Goal: Communication & Community: Answer question/provide support

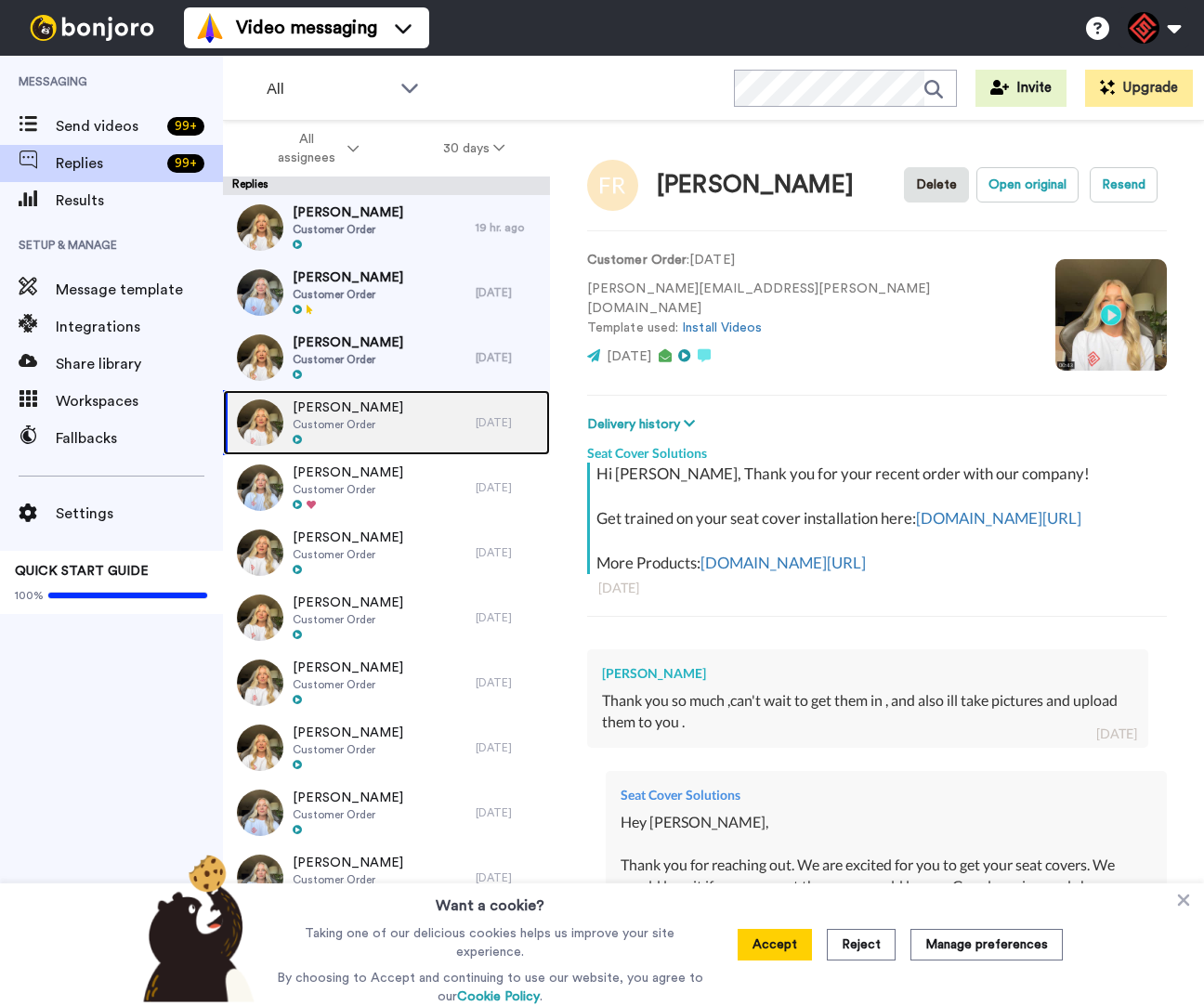
click at [474, 435] on div "[PERSON_NAME] Customer Order [DATE]" at bounding box center [386, 422] width 327 height 65
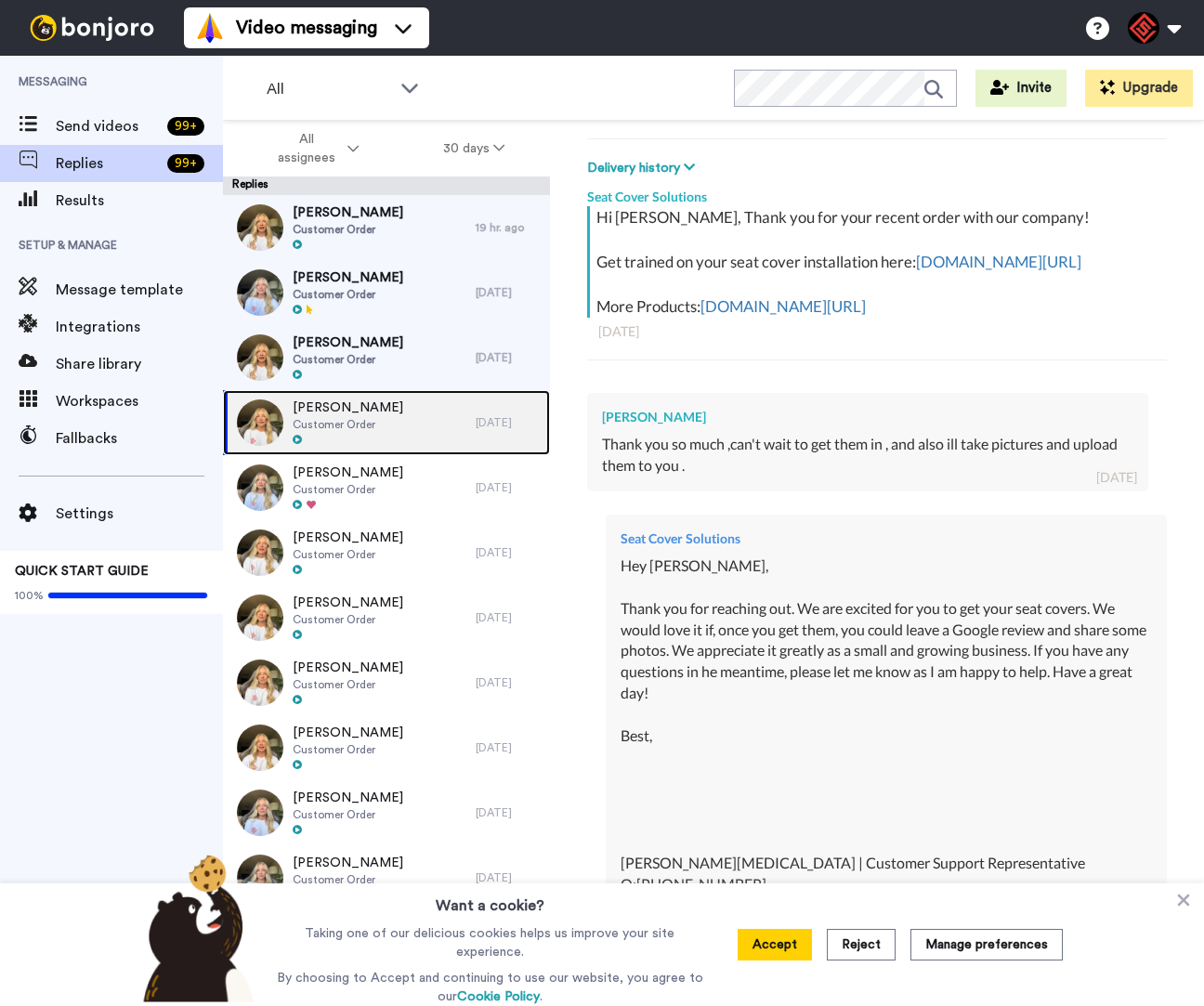
scroll to position [492, 0]
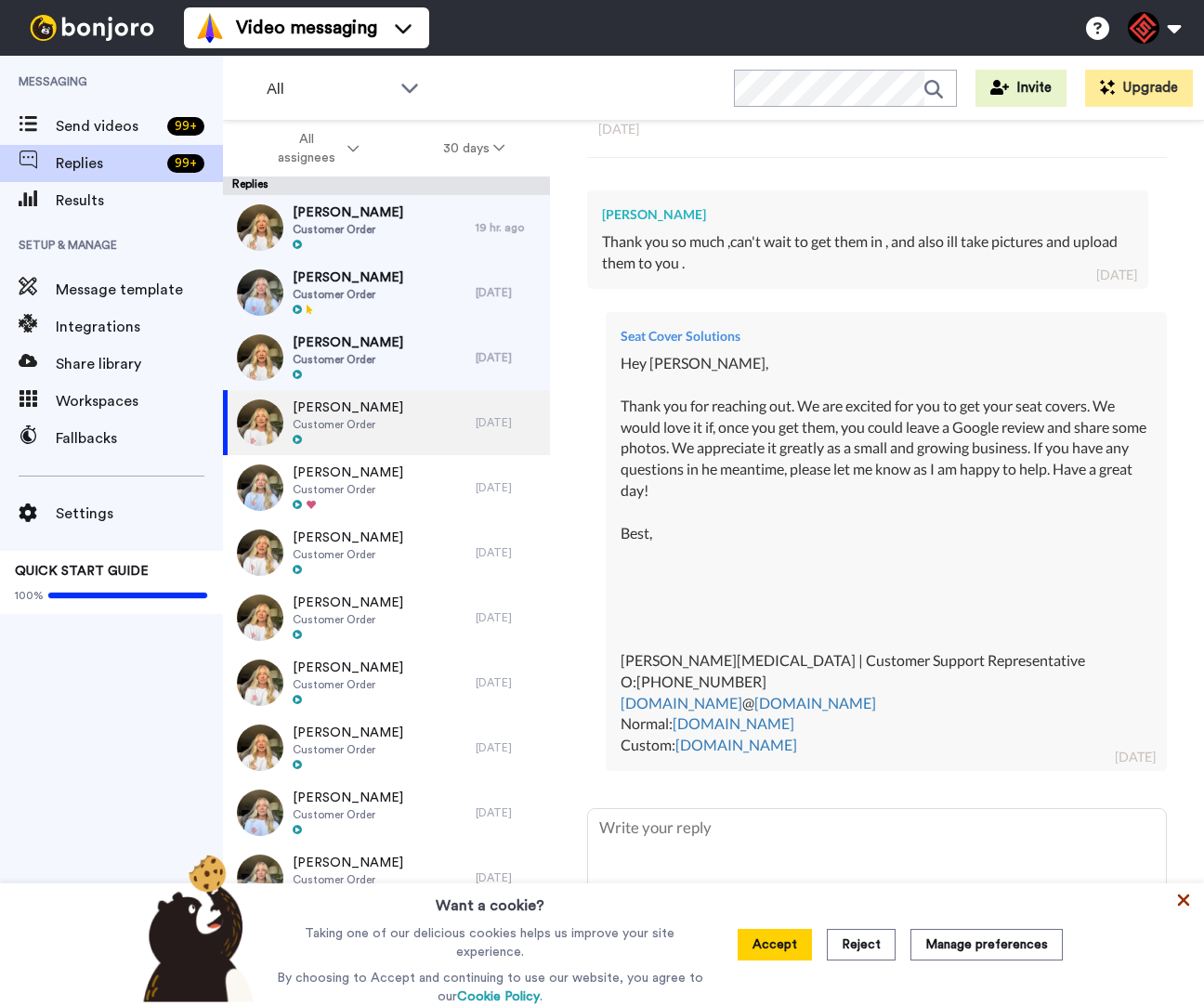
click at [1180, 901] on icon at bounding box center [1184, 900] width 12 height 12
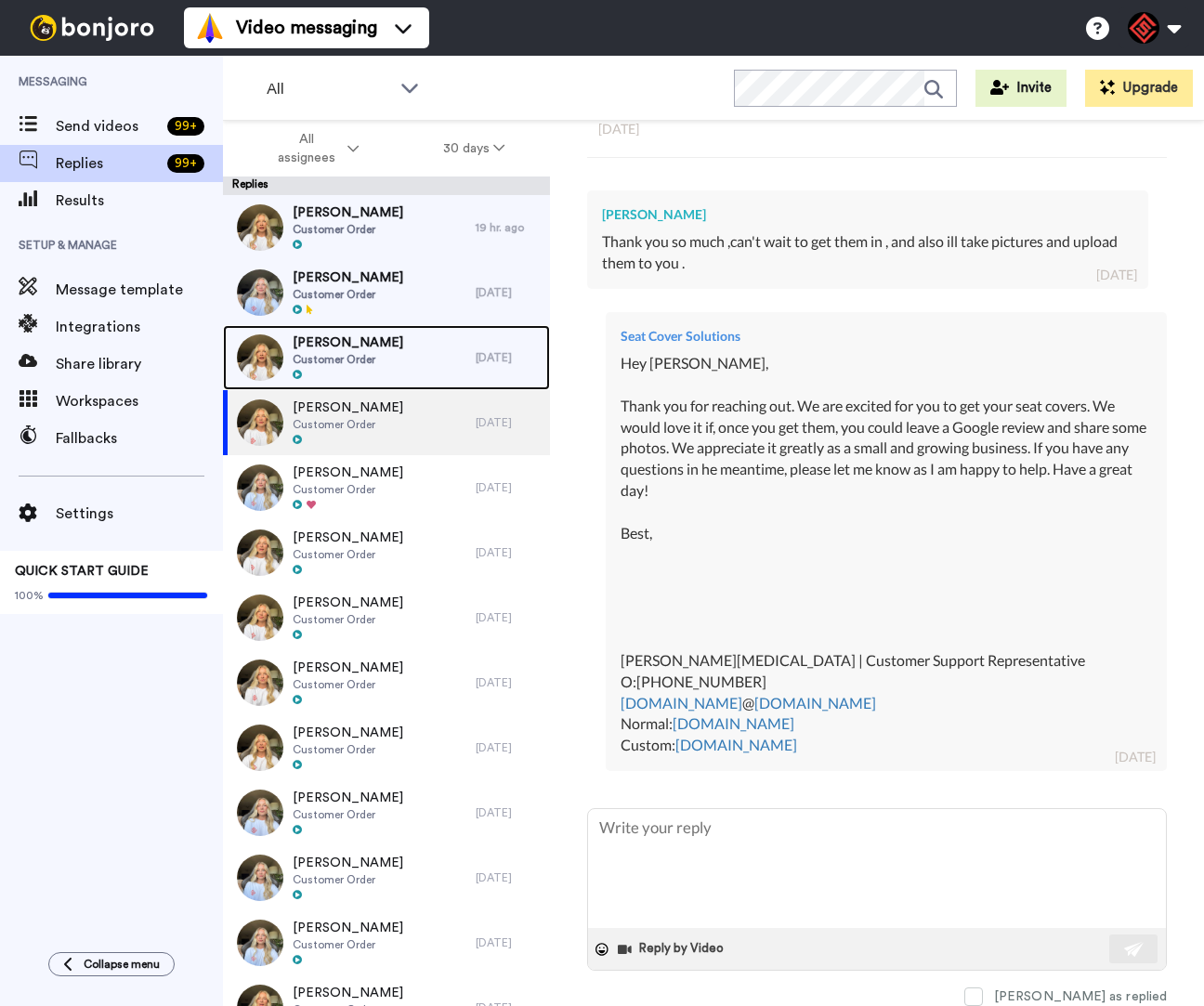
click at [401, 356] on div "[PERSON_NAME] Customer Order" at bounding box center [349, 357] width 253 height 65
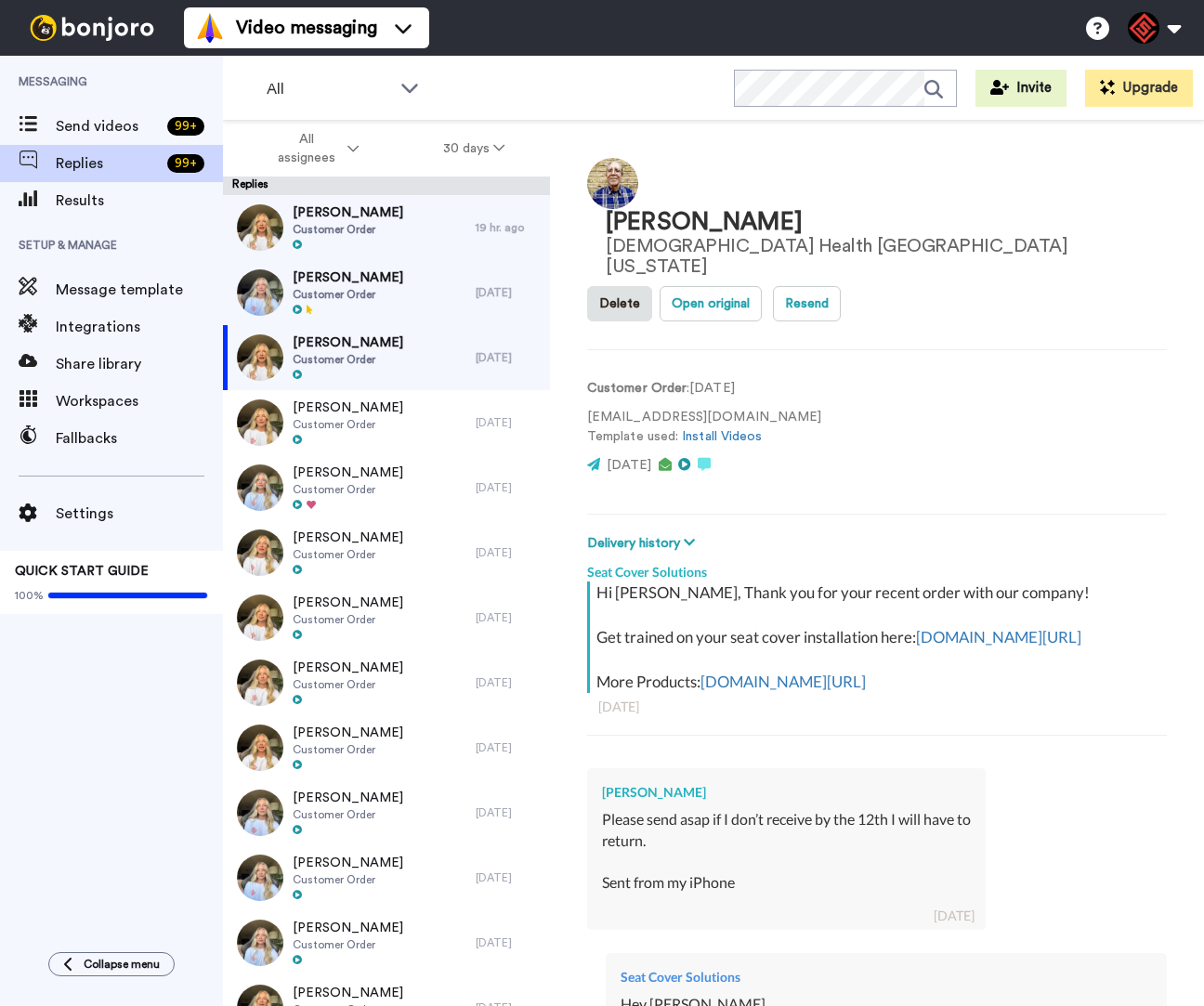
scroll to position [677, 0]
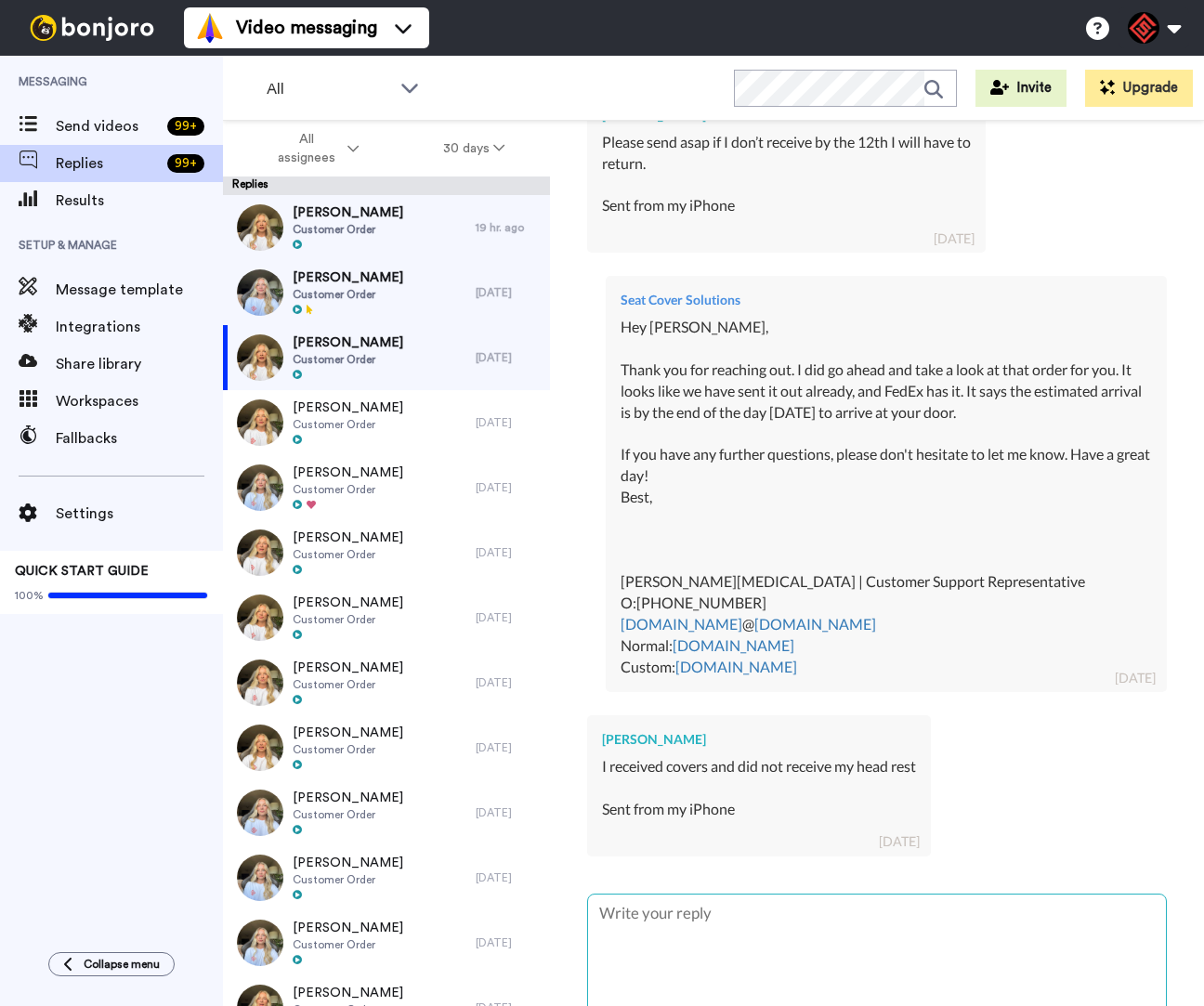
type textarea "x"
type textarea "H"
type textarea "x"
type textarea "Hy"
type textarea "x"
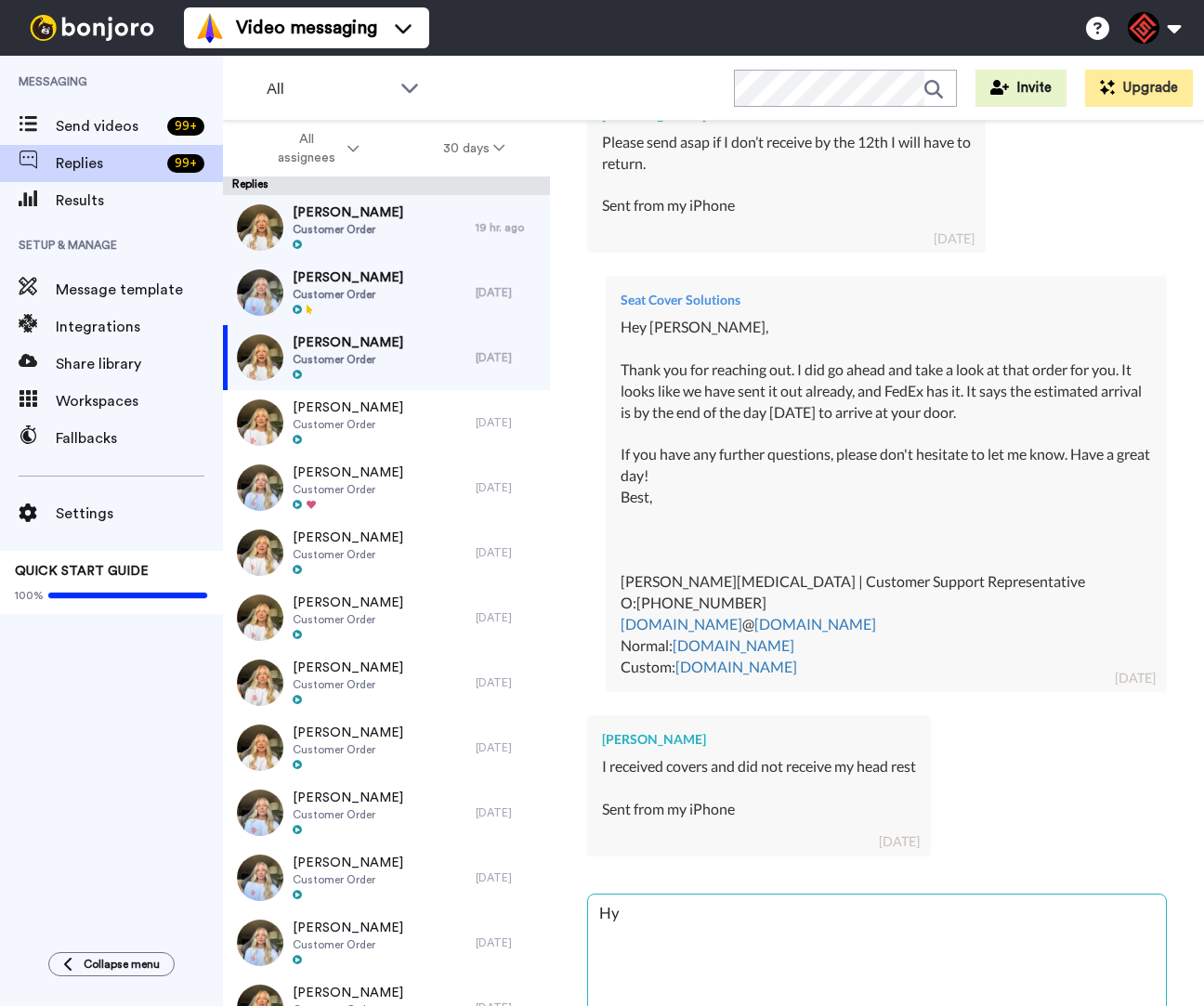
type textarea "Hye"
type textarea "x"
type textarea "Hye"
type textarea "x"
type textarea "Hye R"
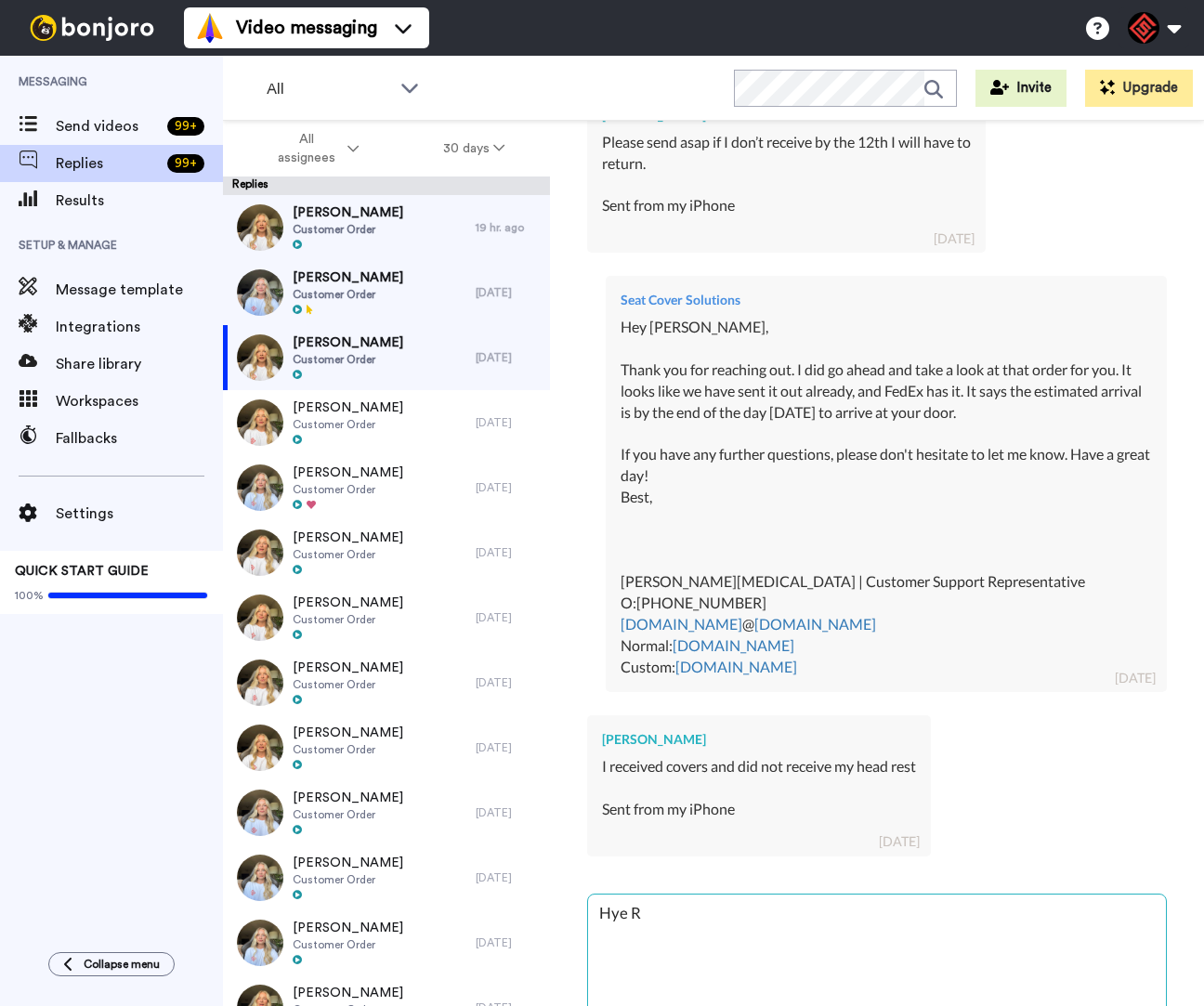
type textarea "x"
type textarea "Hye Ri"
type textarea "x"
type textarea "Hye Ric"
type textarea "x"
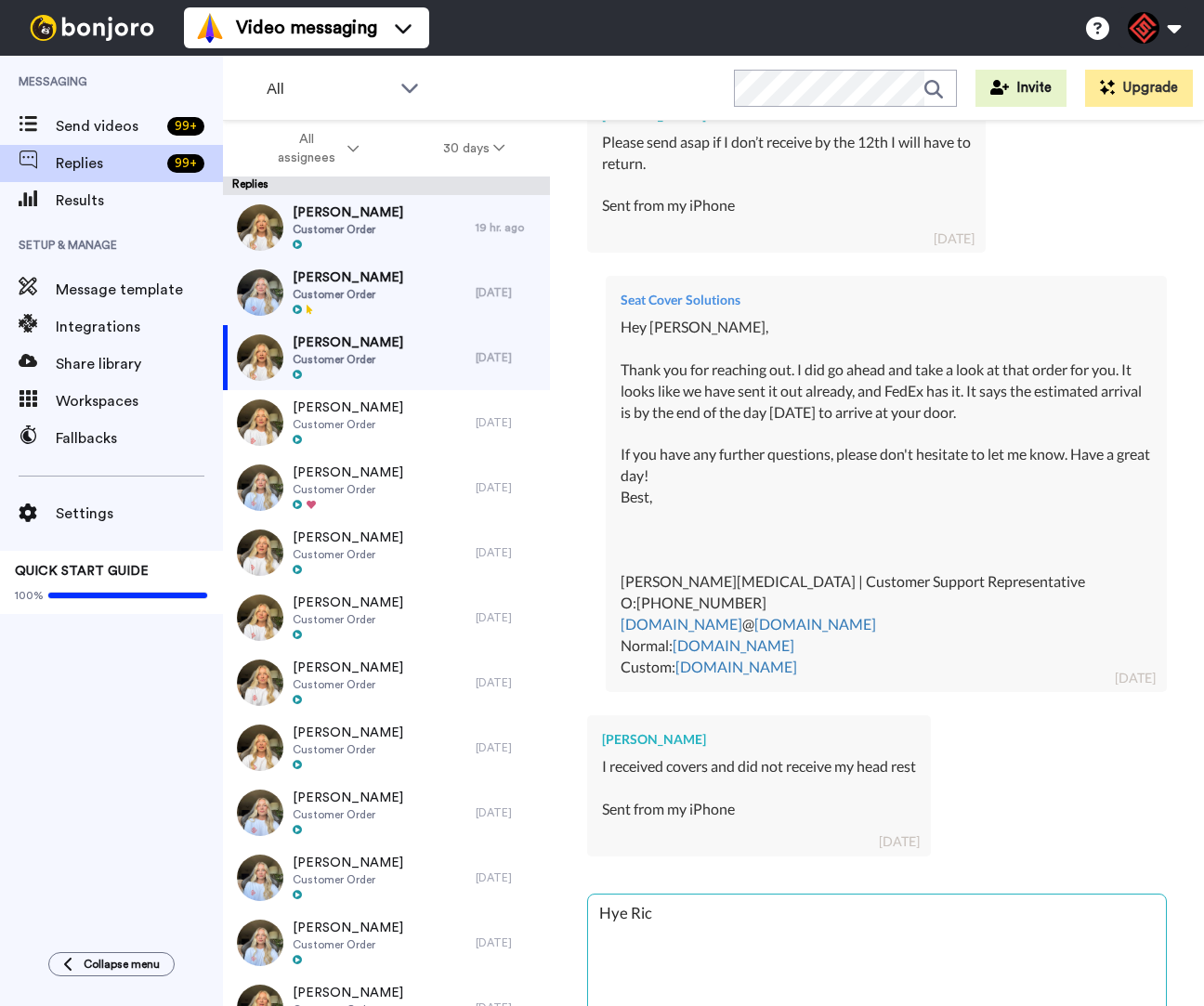
type textarea "[PERSON_NAME]"
type textarea "x"
type textarea "Hye [PERSON_NAME]"
type textarea "x"
type textarea "[PERSON_NAME]"
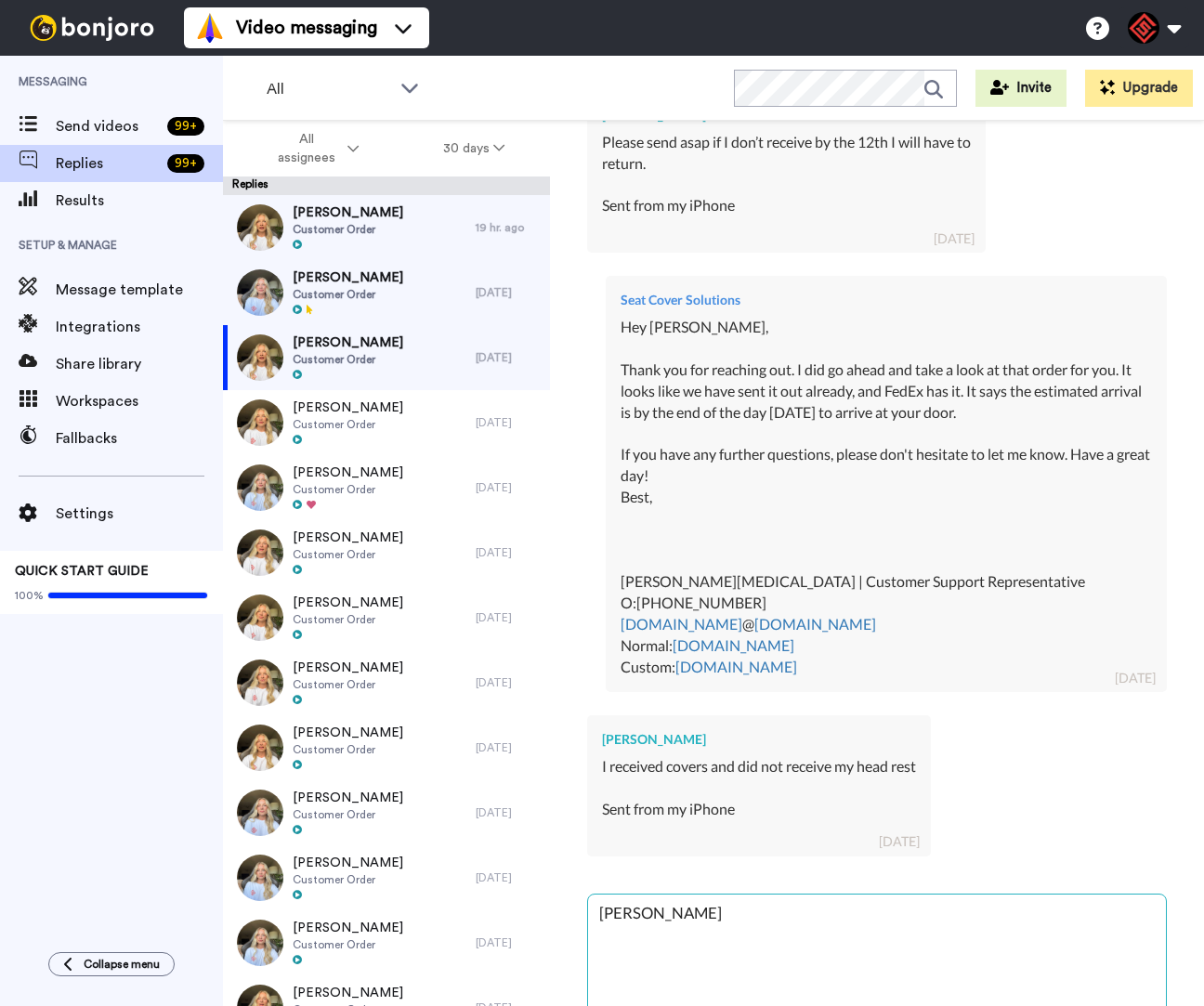
type textarea "x"
type textarea "[PERSON_NAME]"
type textarea "x"
type textarea "[PERSON_NAME],"
type textarea "x"
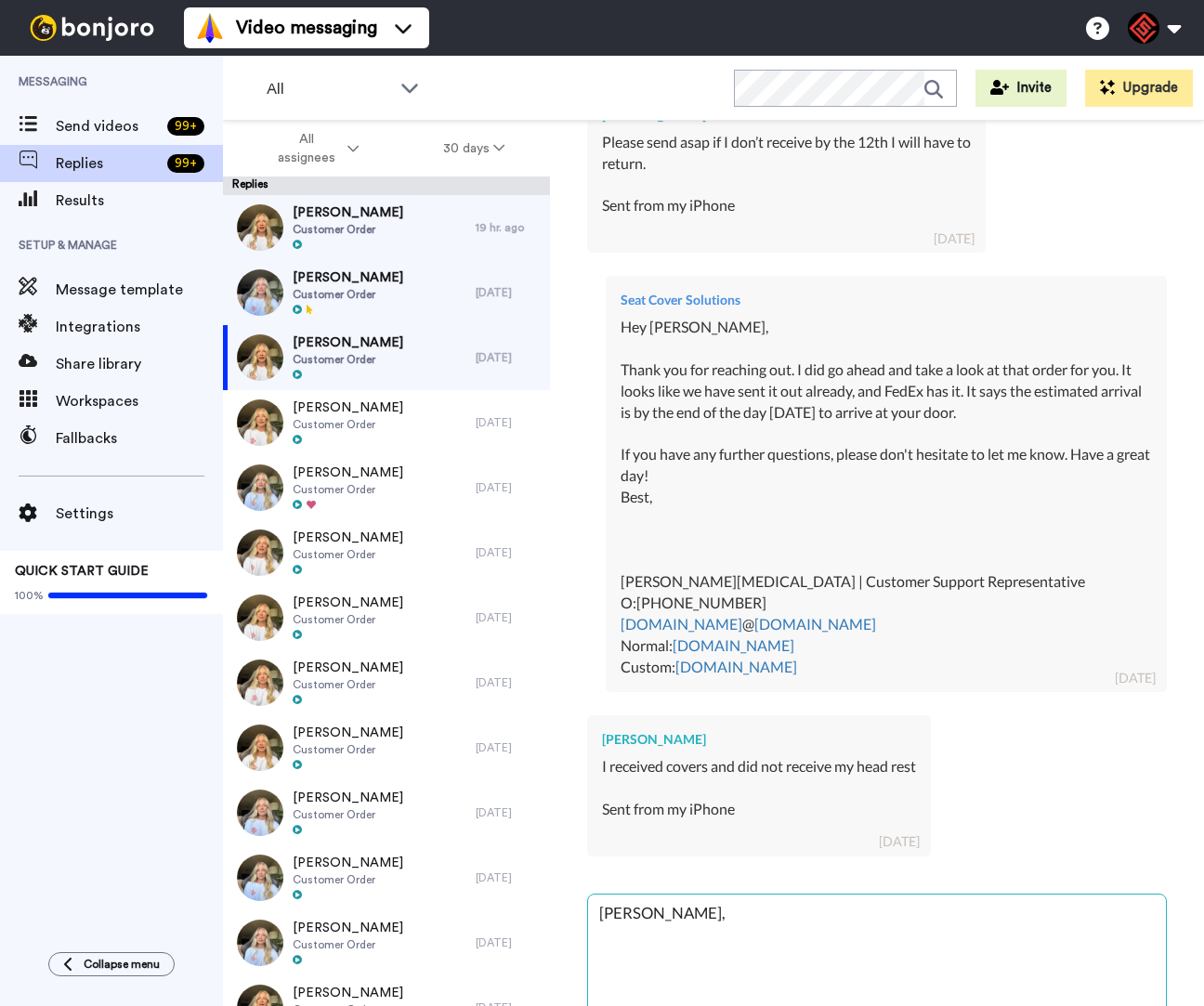
type textarea "[PERSON_NAME]"
type textarea "x"
type textarea "[PERSON_NAME]"
type textarea "x"
type textarea "Hye [PERSON_NAME]"
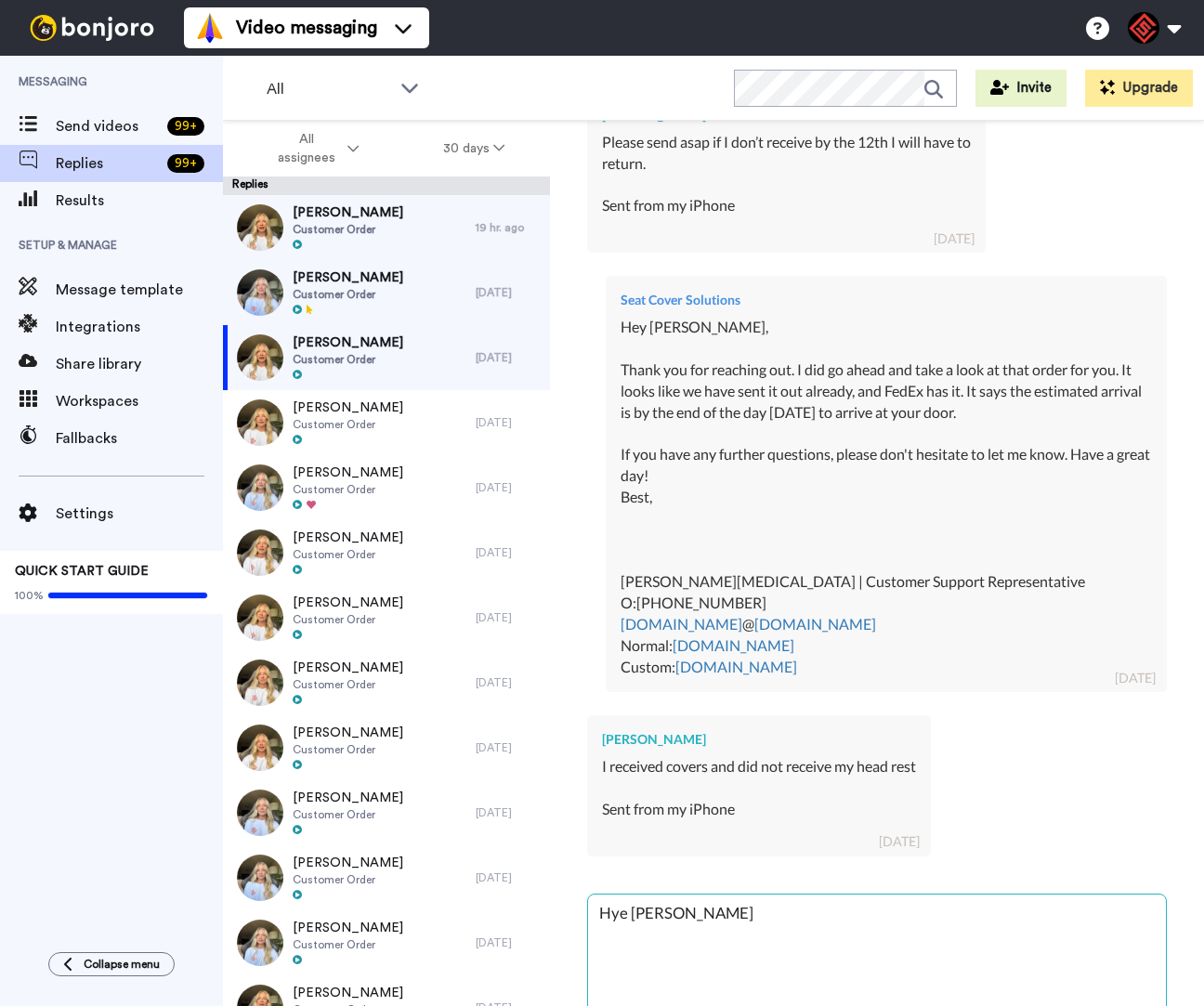
type textarea "x"
type textarea "[PERSON_NAME]"
type textarea "x"
type textarea "Hye Ric"
type textarea "x"
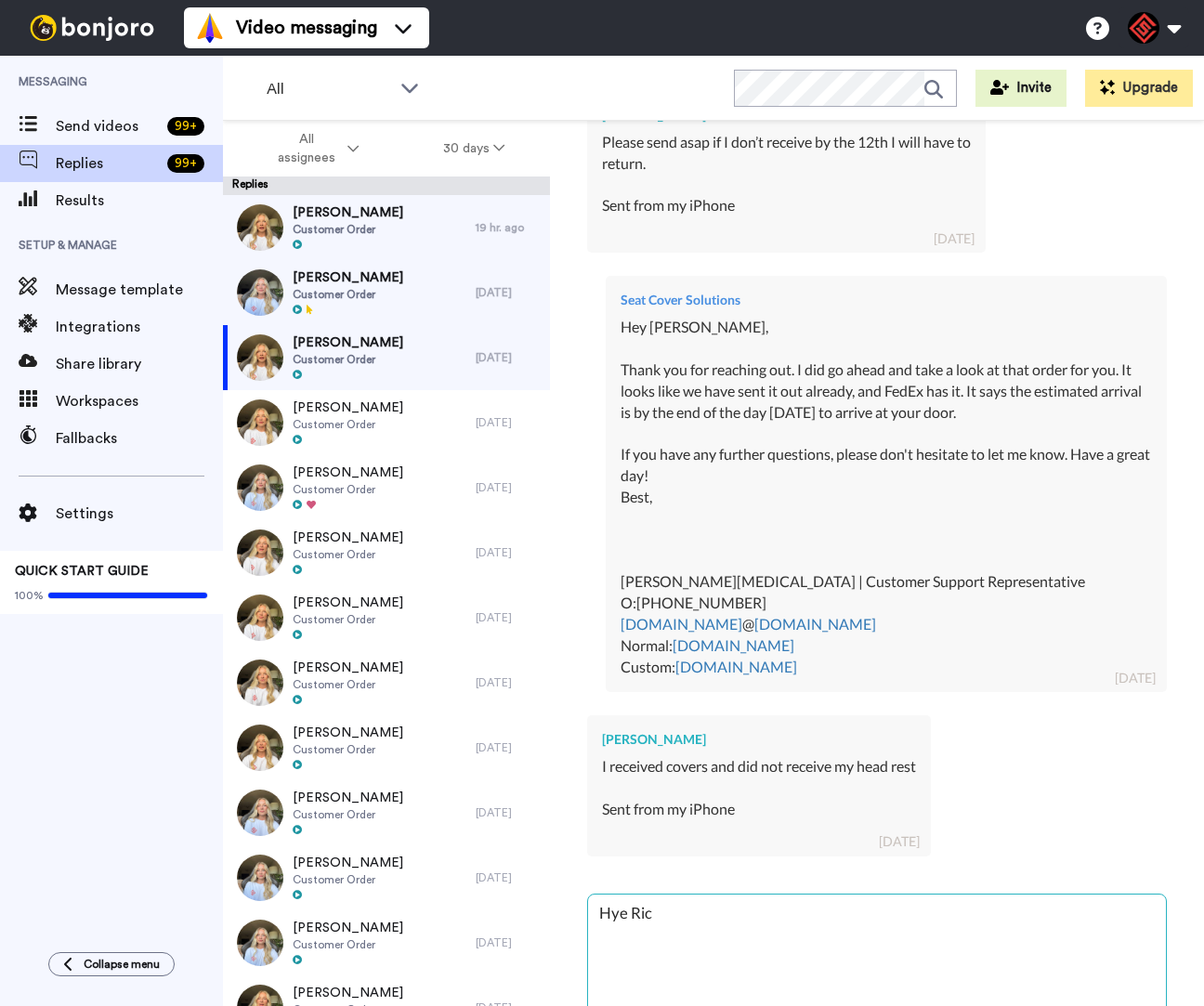
type textarea "Hye Ri"
type textarea "x"
type textarea "Hye R"
type textarea "x"
type textarea "Hye"
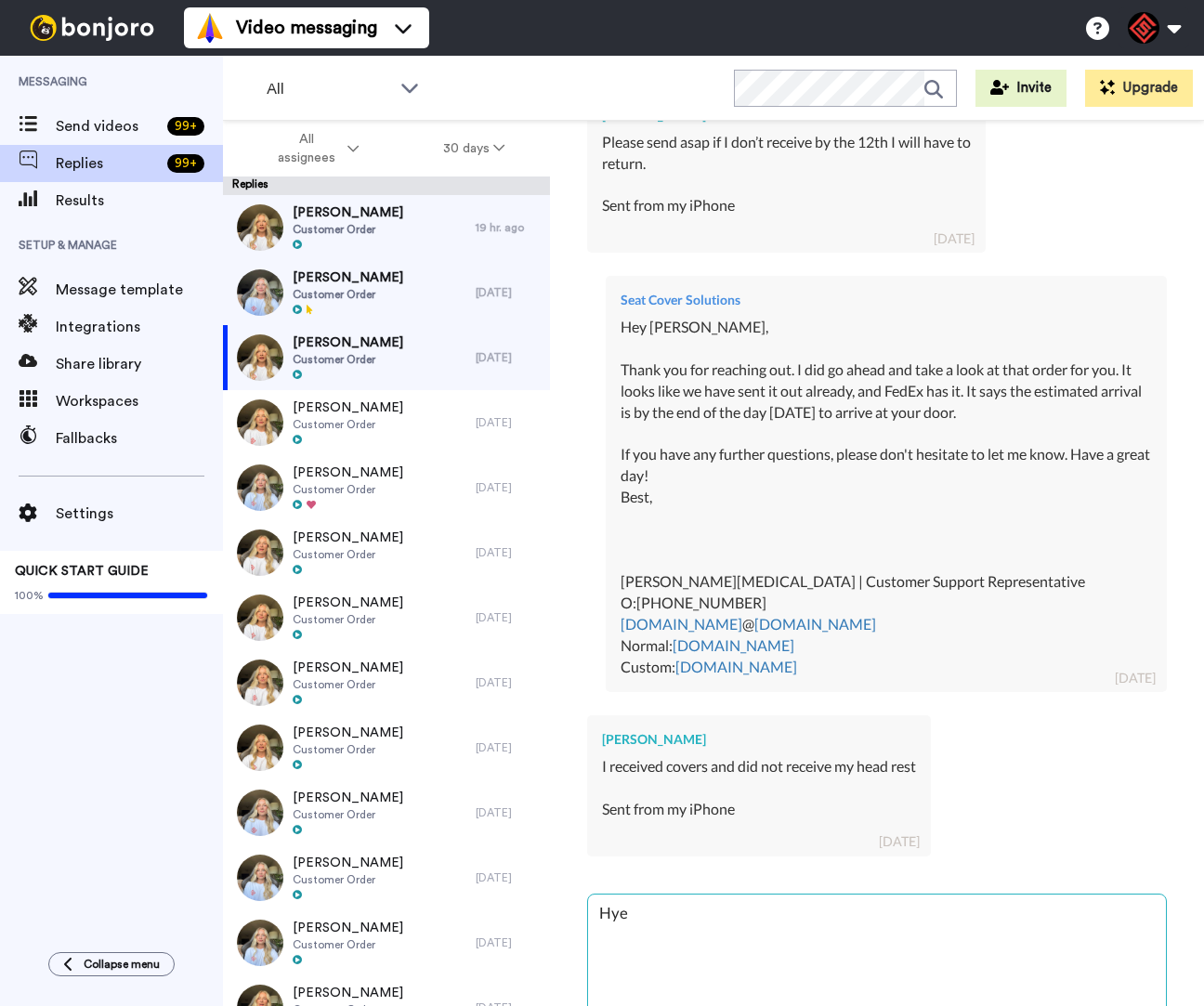
type textarea "x"
type textarea "Hye"
type textarea "x"
type textarea "Hy"
type textarea "x"
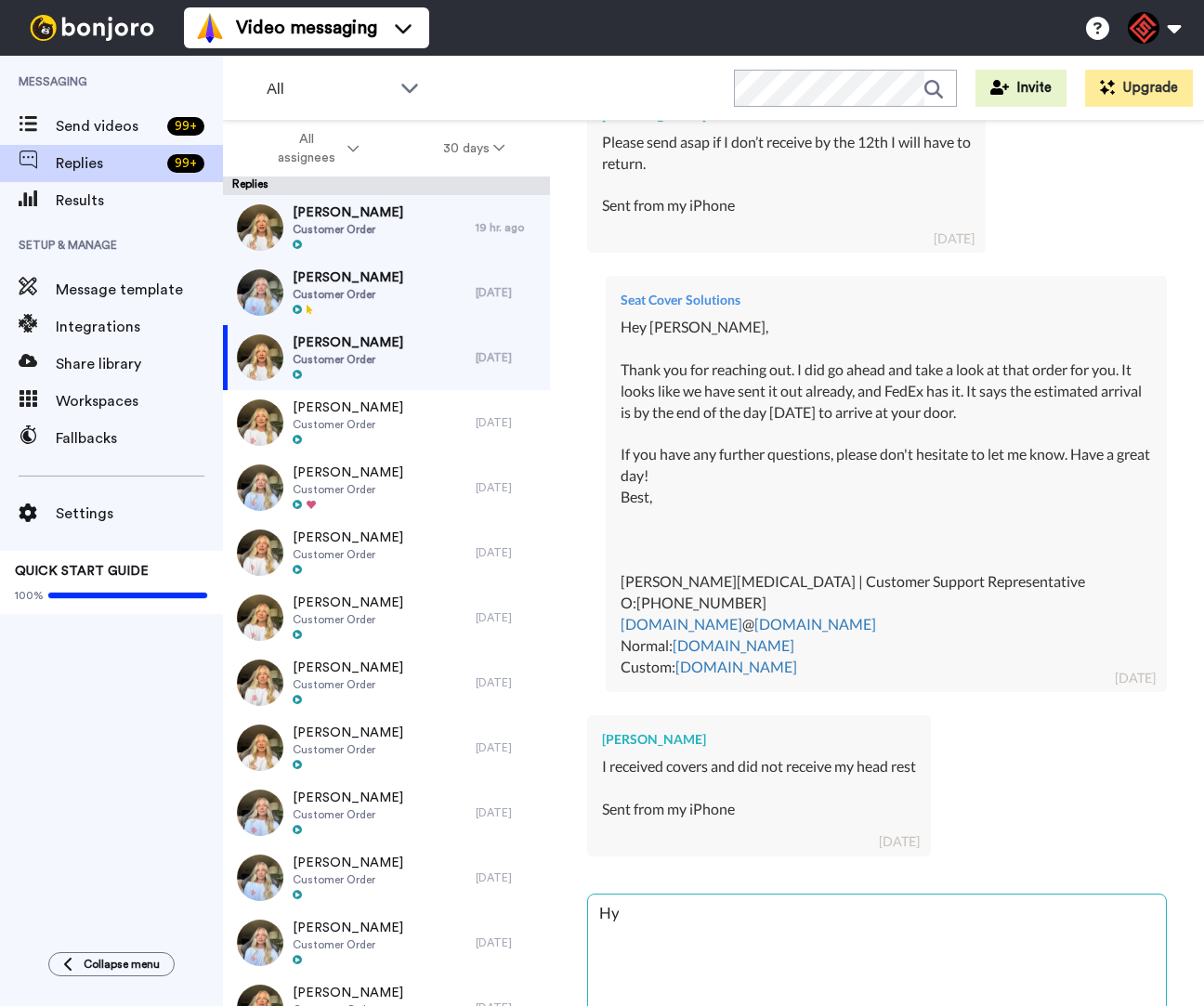
type textarea "H"
type textarea "x"
type textarea "He"
type textarea "x"
type textarea "Hey"
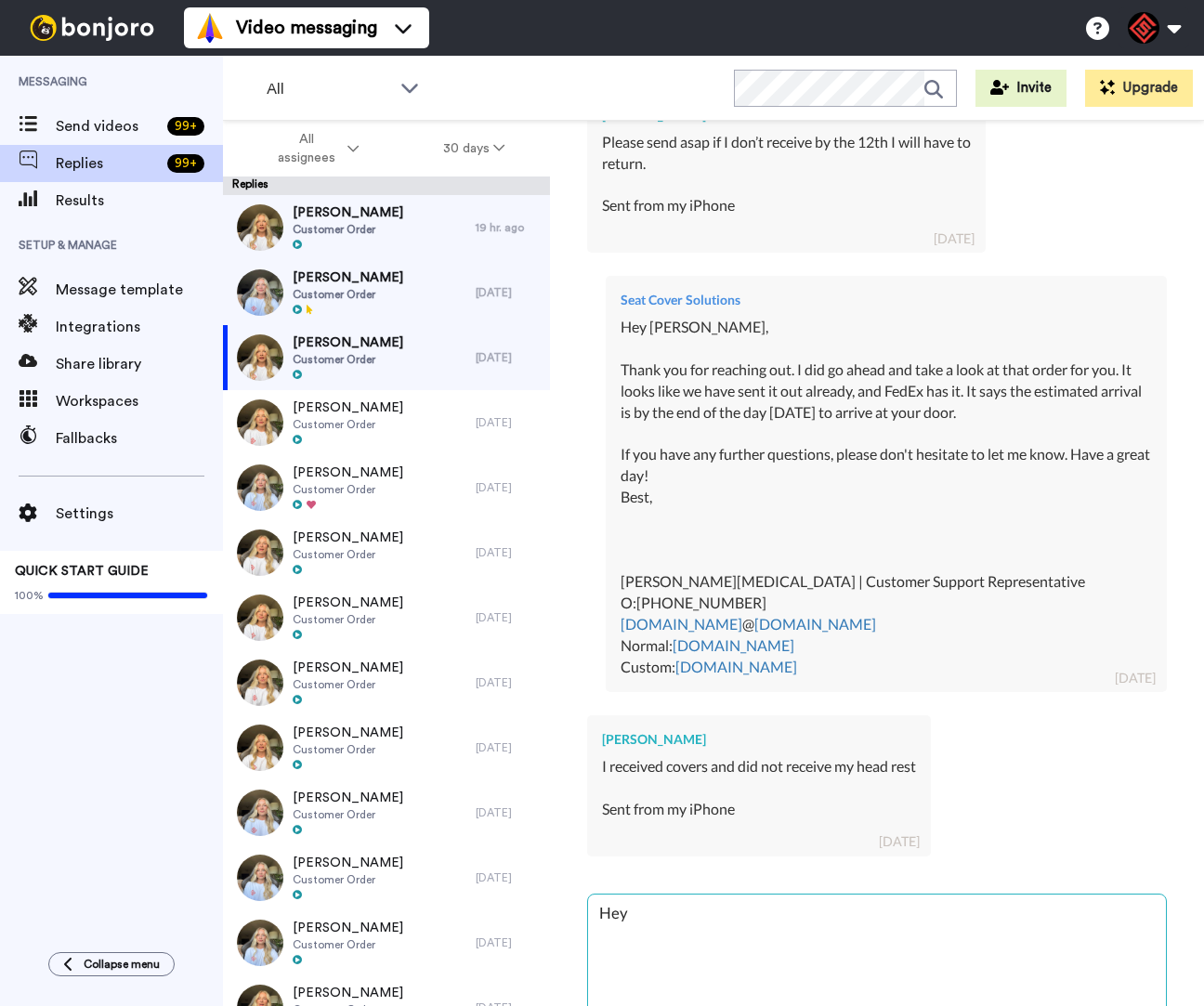
type textarea "x"
type textarea "Hey"
type textarea "x"
type textarea "Hey R"
type textarea "x"
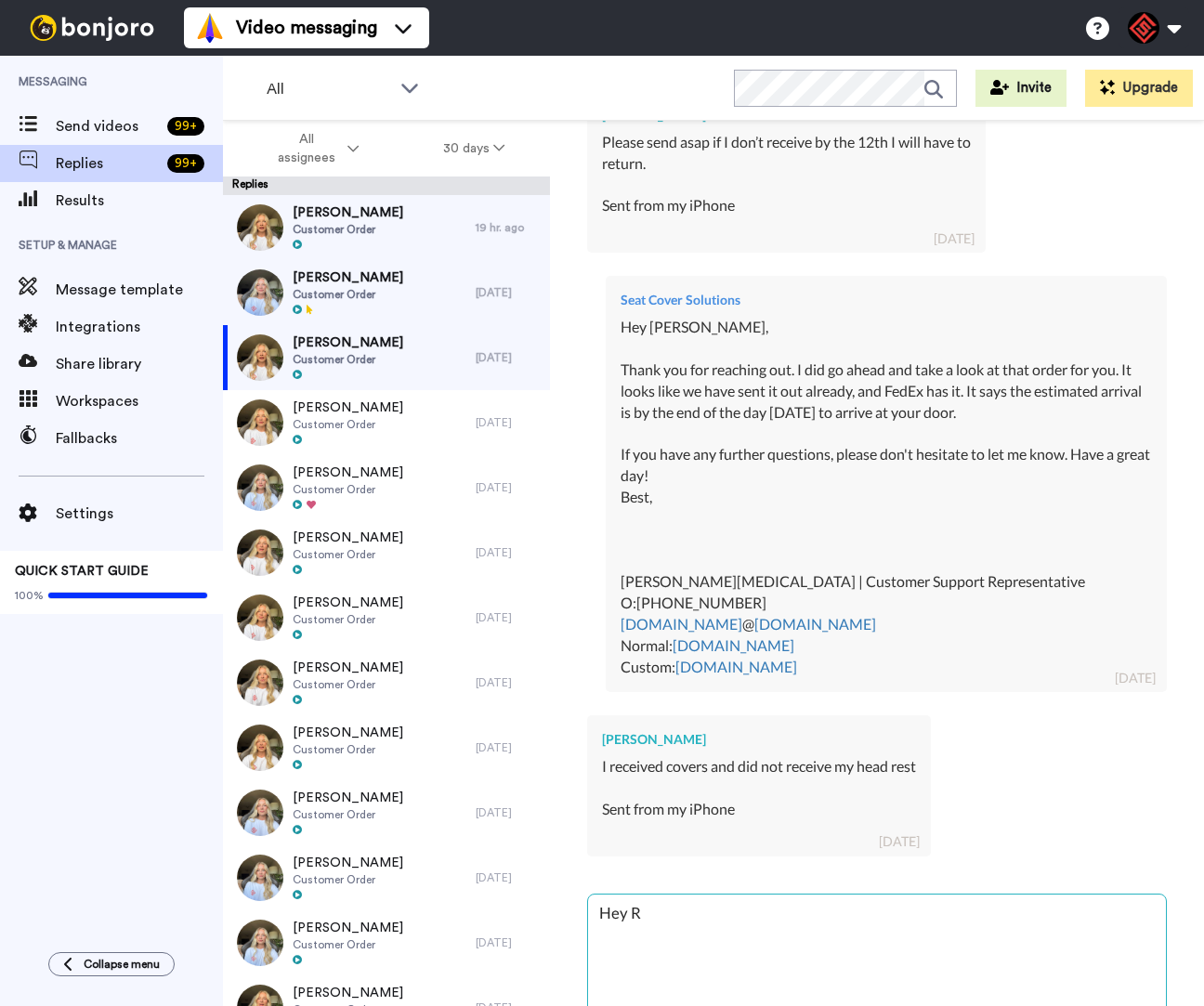
type textarea "Hey [PERSON_NAME]"
type textarea "x"
type textarea "Hey Ric"
type textarea "x"
type textarea "Hey [PERSON_NAME]"
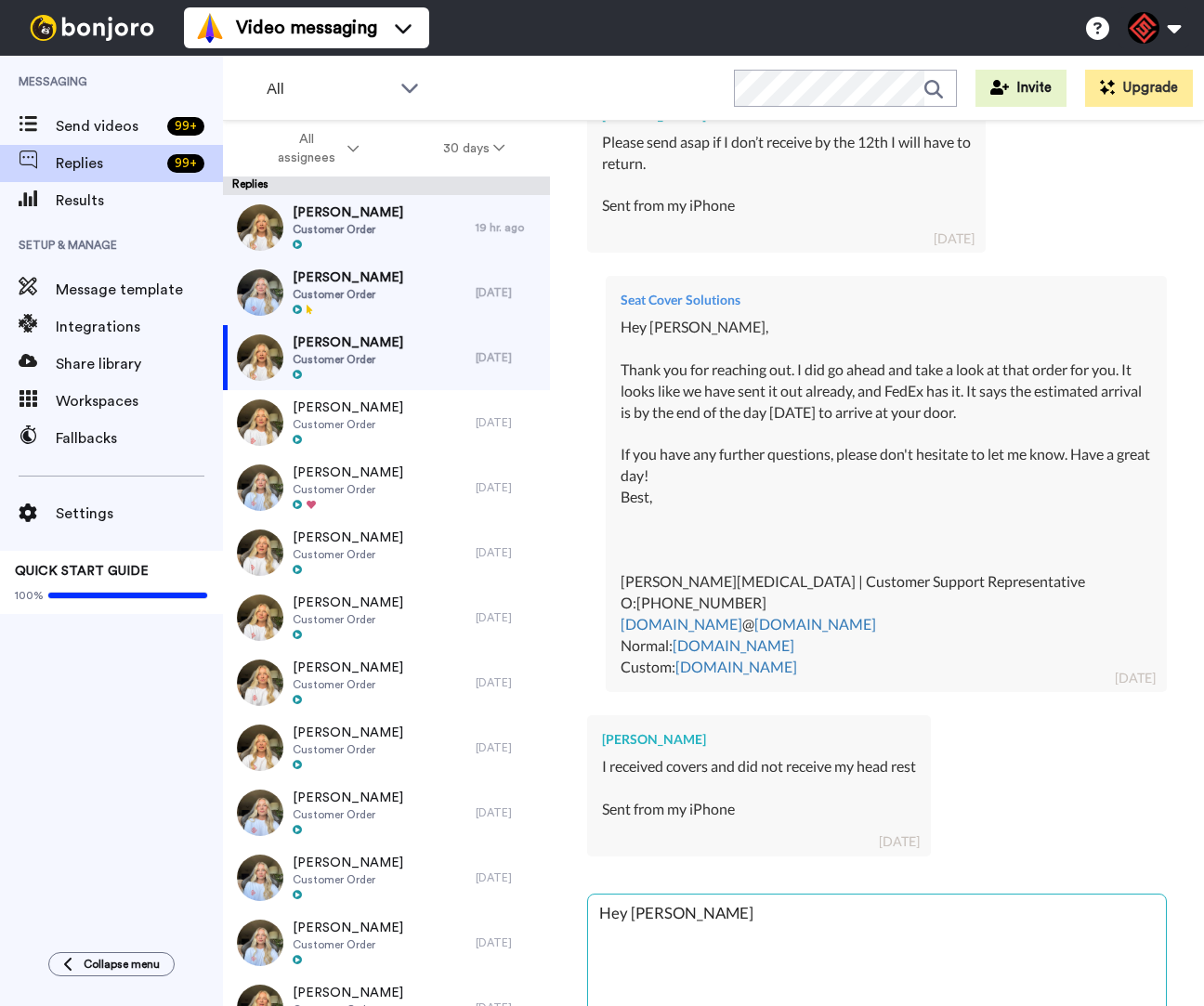
type textarea "x"
type textarea "Hey [PERSON_NAME]"
type textarea "x"
type textarea "Hey Richar"
type textarea "x"
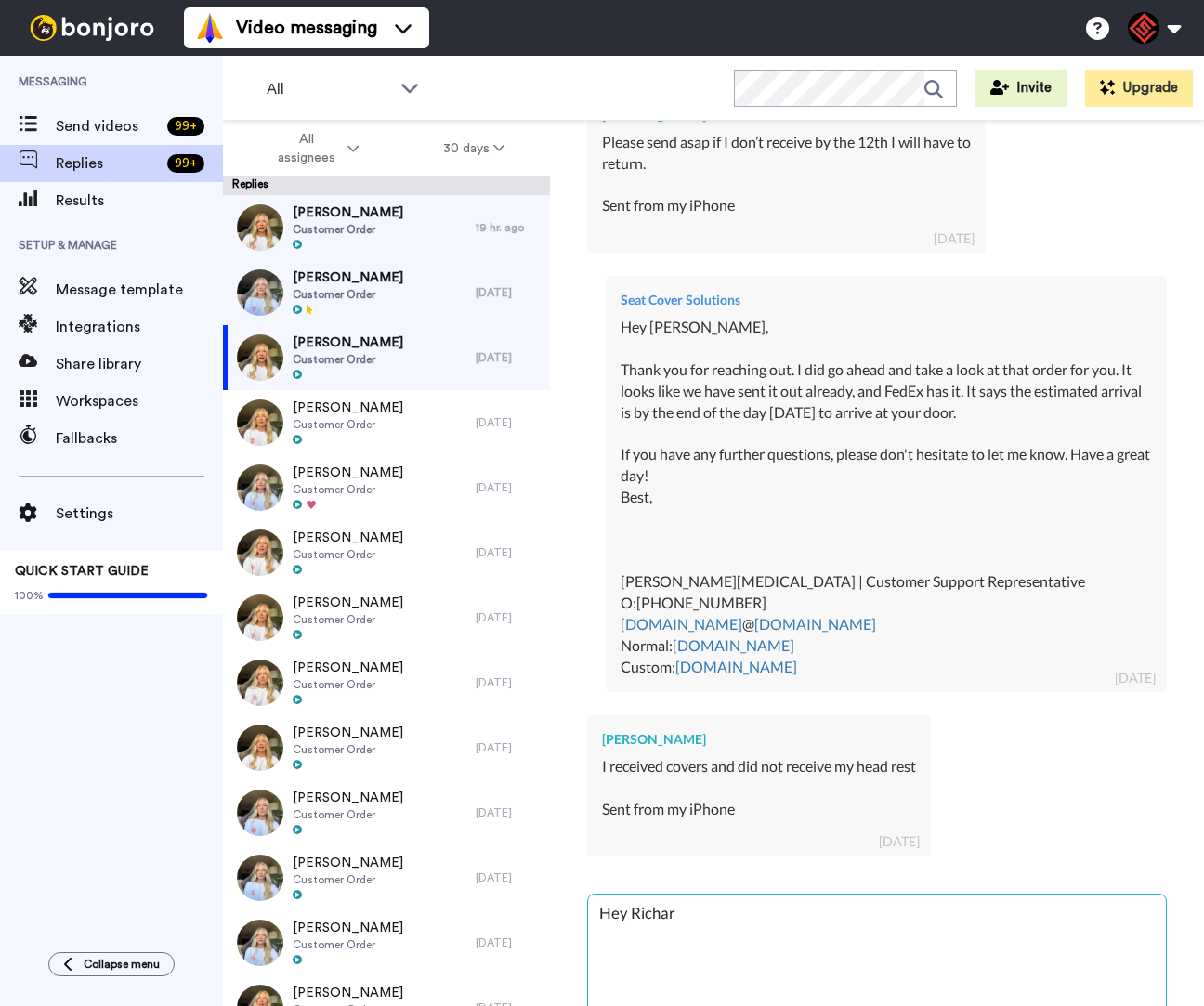
type textarea "Hey [PERSON_NAME]"
type textarea "x"
type textarea "Hey [PERSON_NAME],"
type textarea "x"
type textarea "Hey [PERSON_NAME],"
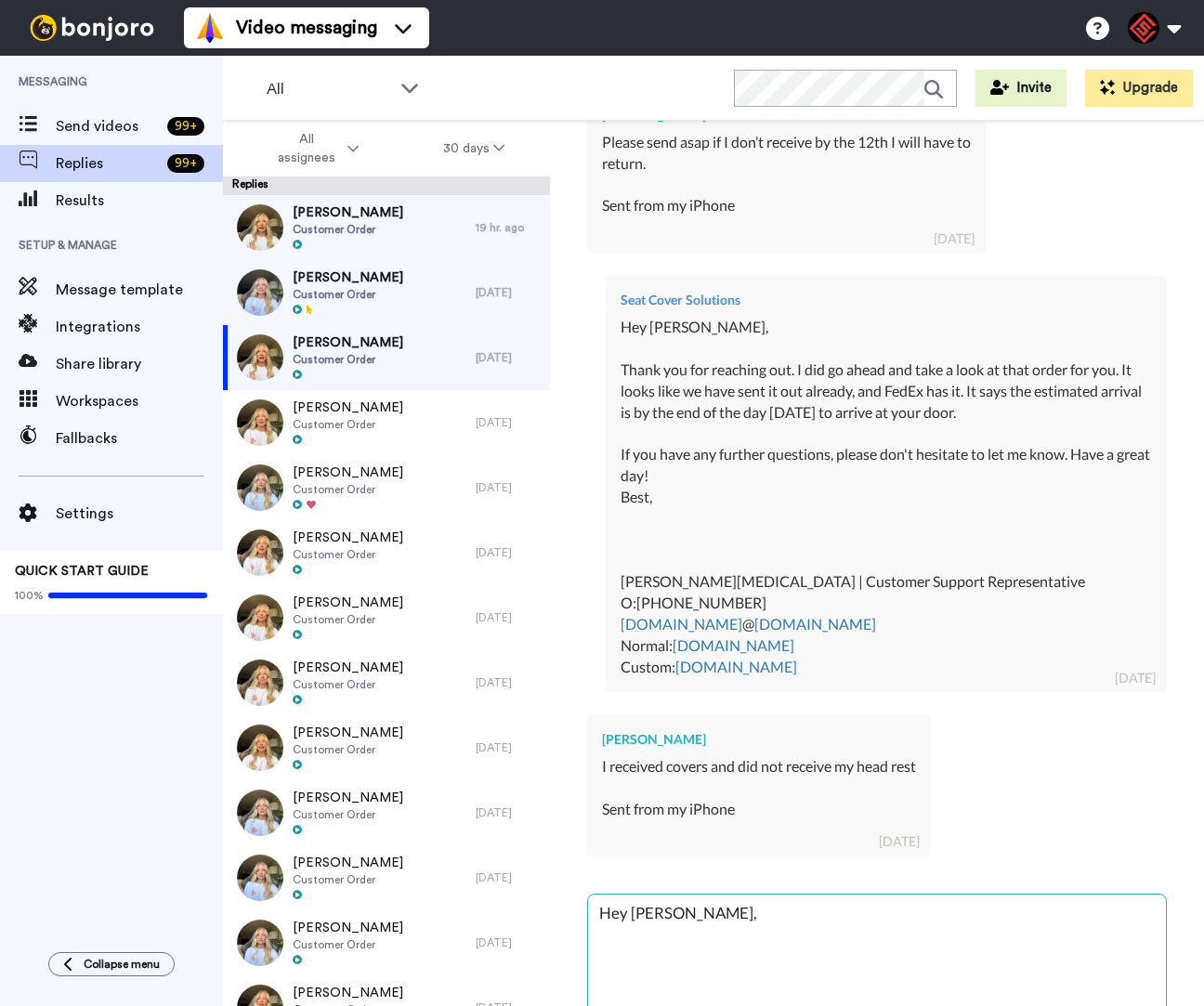
type textarea "x"
type textarea "Hey [PERSON_NAME],"
type textarea "x"
type textarea "Hey [PERSON_NAME], T"
type textarea "x"
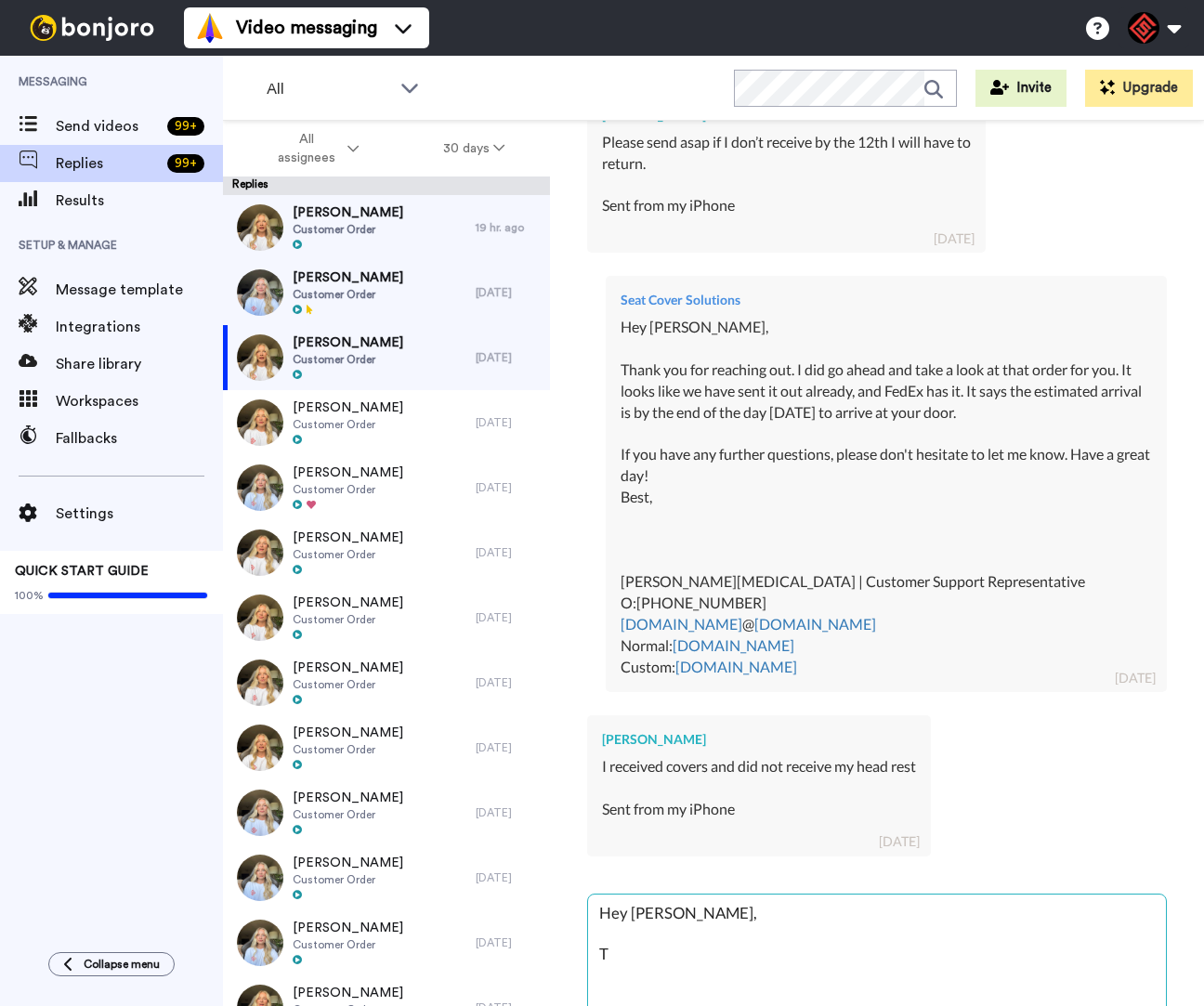
type textarea "Hey [PERSON_NAME], Th"
type textarea "x"
type textarea "Hey [PERSON_NAME], Tha"
type textarea "x"
type textarea "Hey [PERSON_NAME], Than"
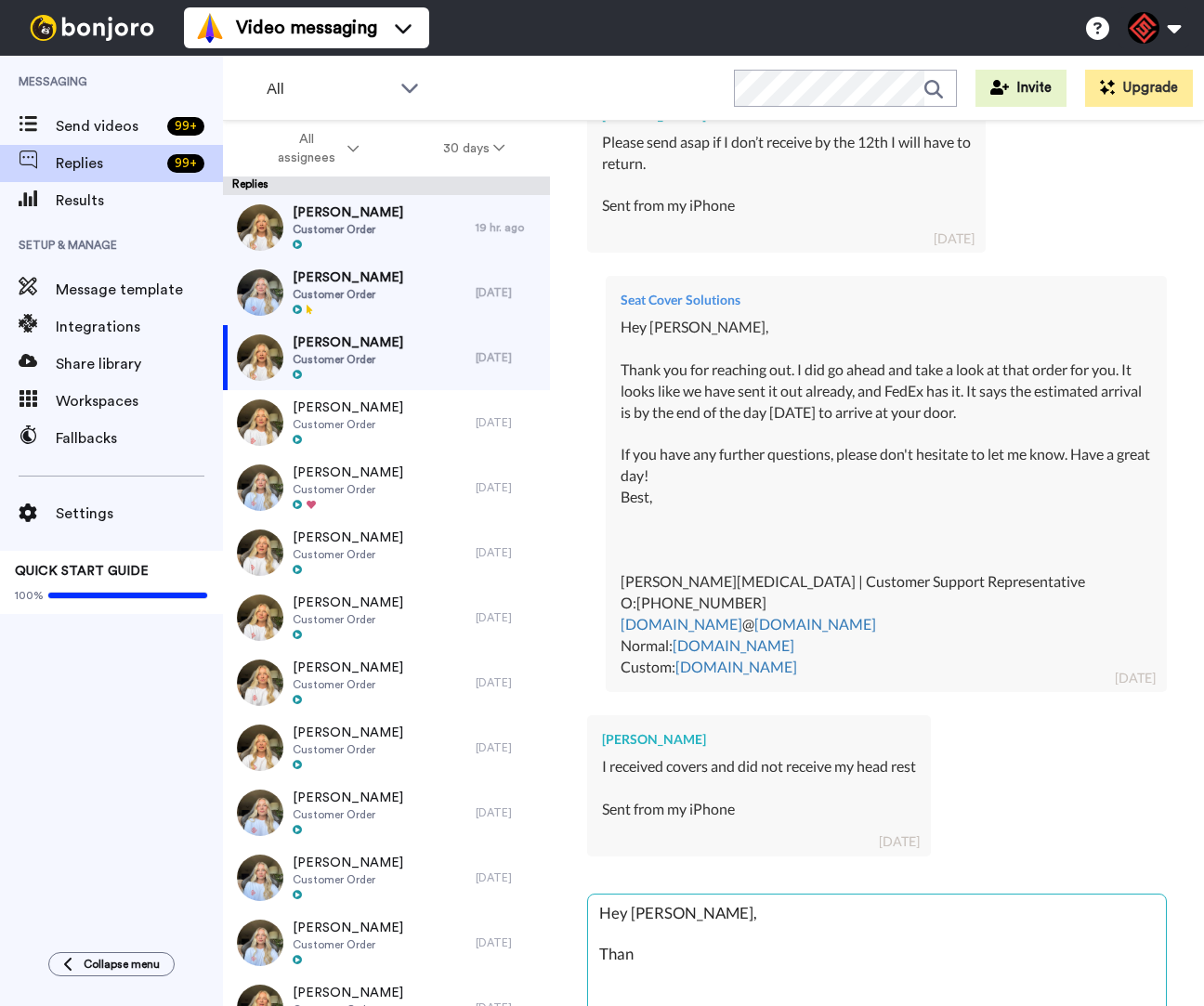
type textarea "x"
type textarea "Hey [PERSON_NAME], Thank"
type textarea "x"
type textarea "Hey [PERSON_NAME], Thank"
type textarea "x"
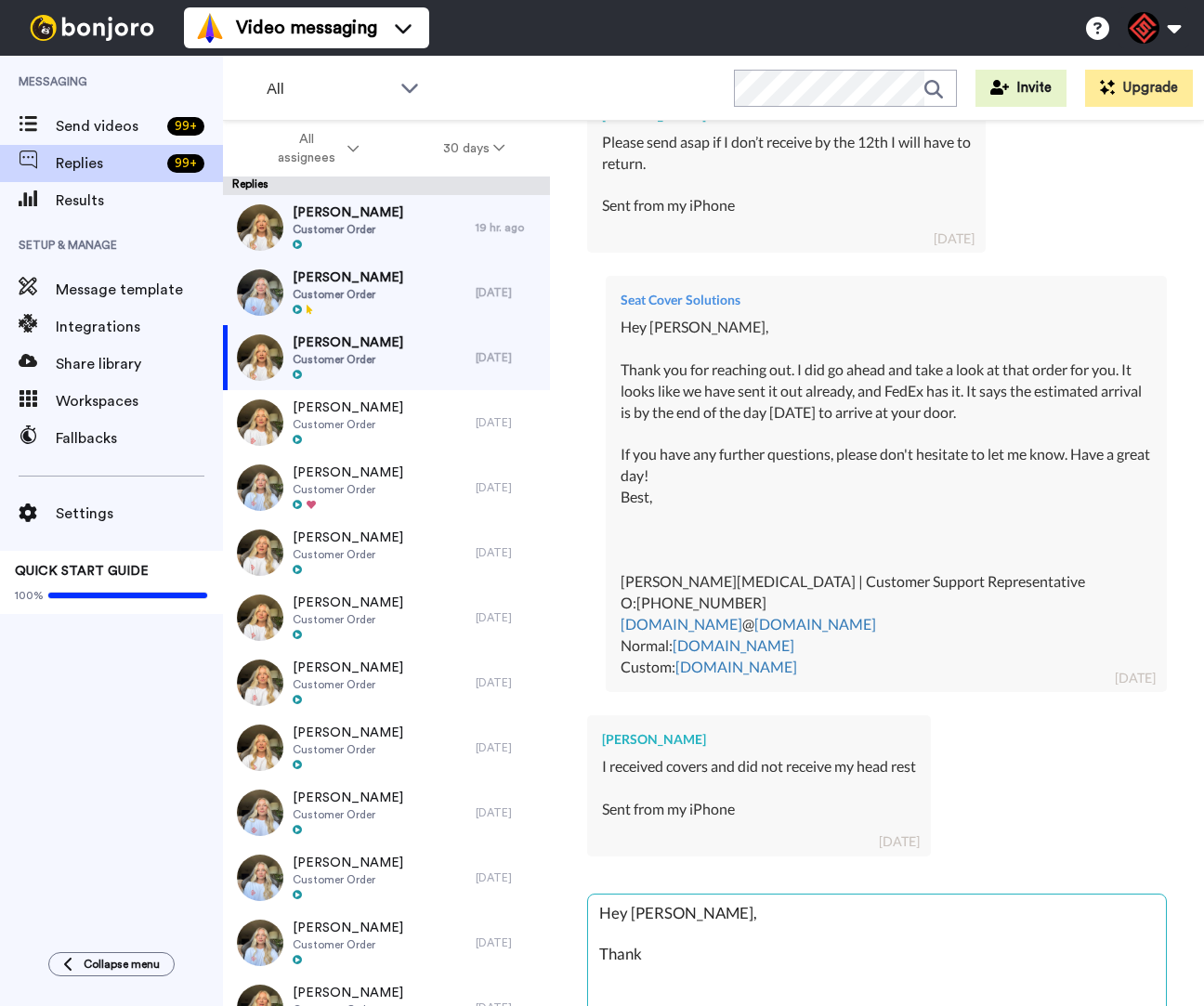
type textarea "Hey [PERSON_NAME], Thank y"
type textarea "x"
type textarea "Hey [PERSON_NAME], Thank yo"
type textarea "x"
type textarea "Hey [PERSON_NAME], Thank you"
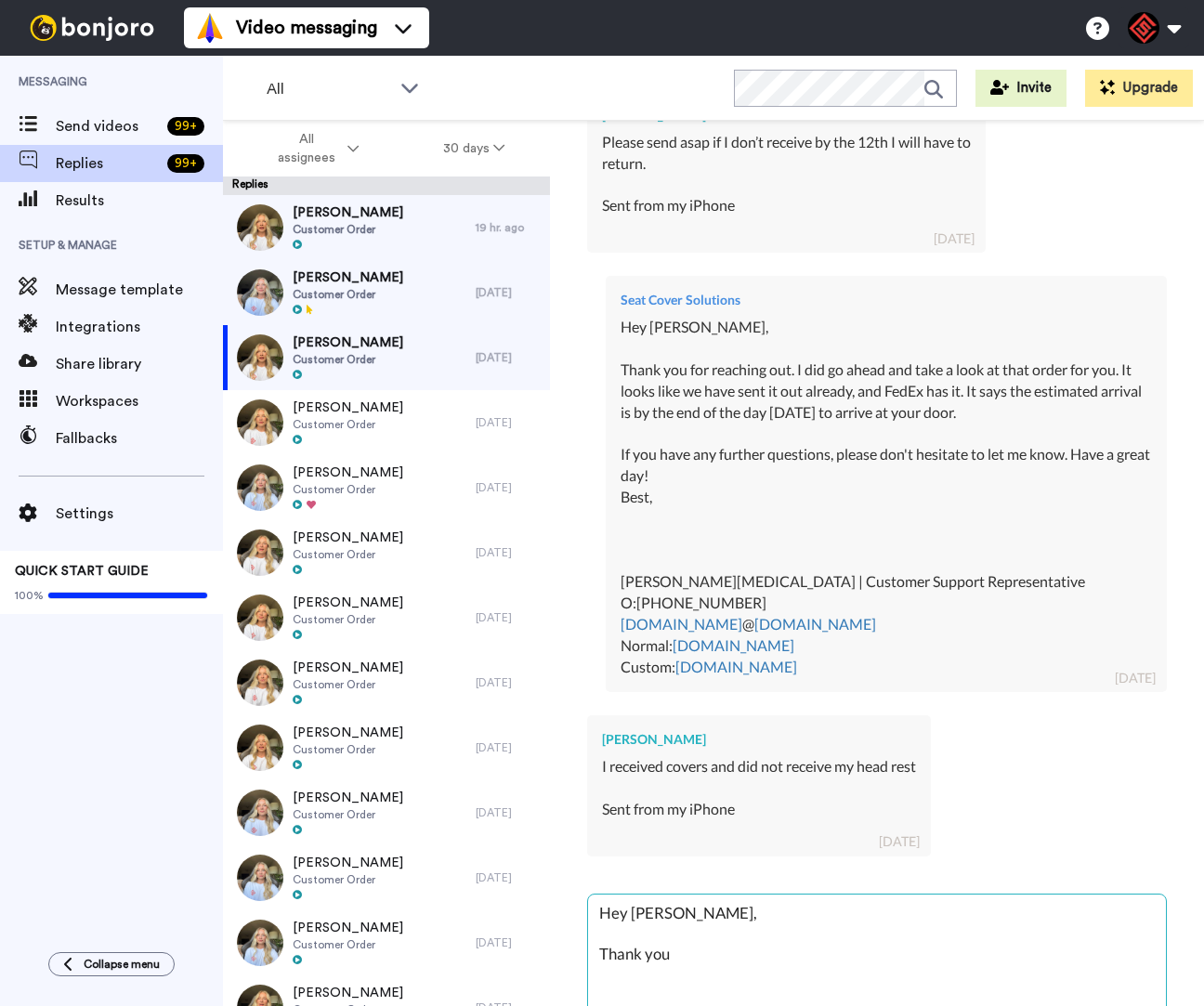
type textarea "x"
type textarea "Hey [PERSON_NAME], Thank you"
type textarea "x"
type textarea "Hey [PERSON_NAME], Thank you f"
type textarea "x"
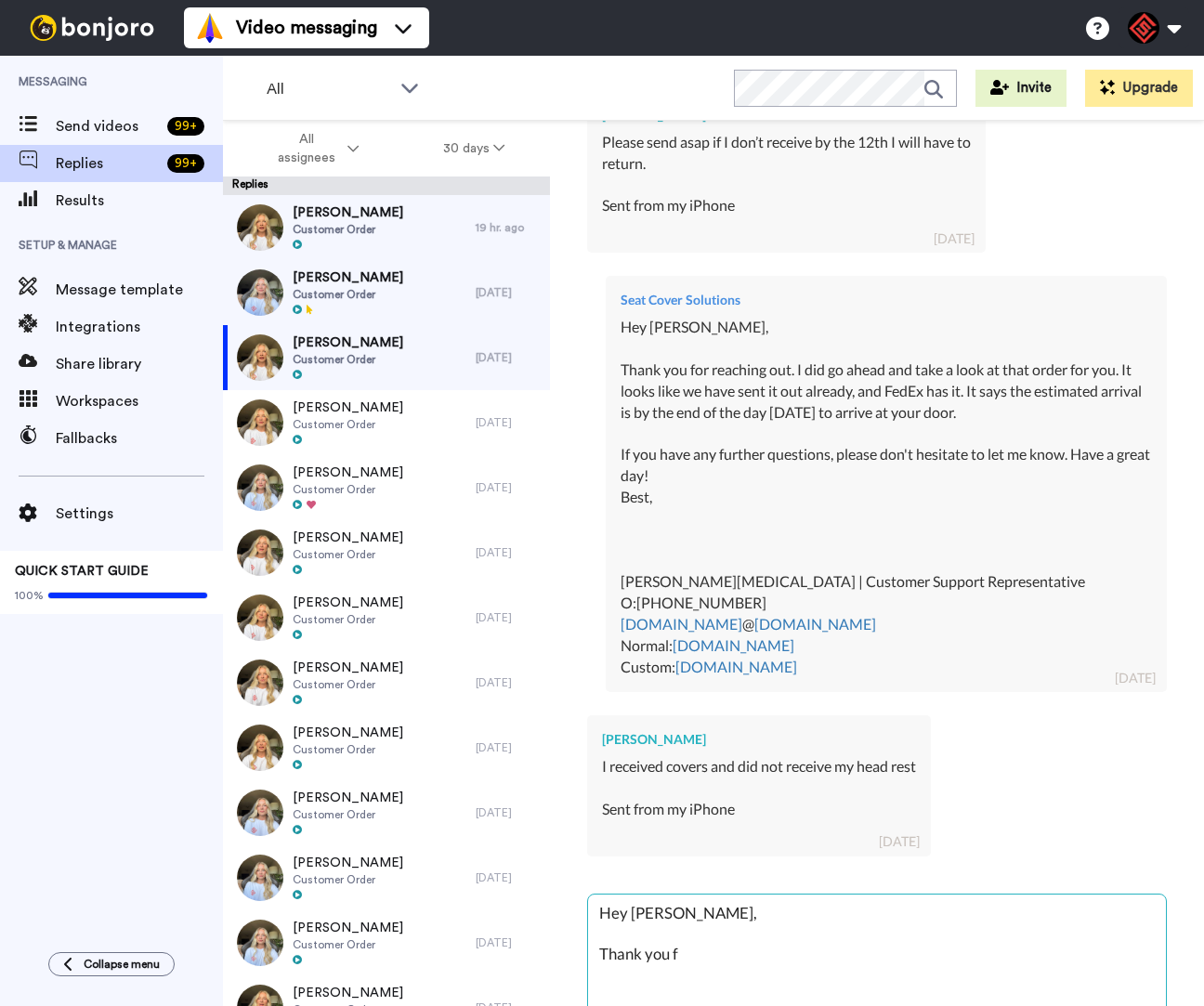
type textarea "Hey [PERSON_NAME], Thank you fo"
type textarea "x"
type textarea "Hey [PERSON_NAME], Thank you for"
type textarea "x"
type textarea "Hey [PERSON_NAME], Thank you for"
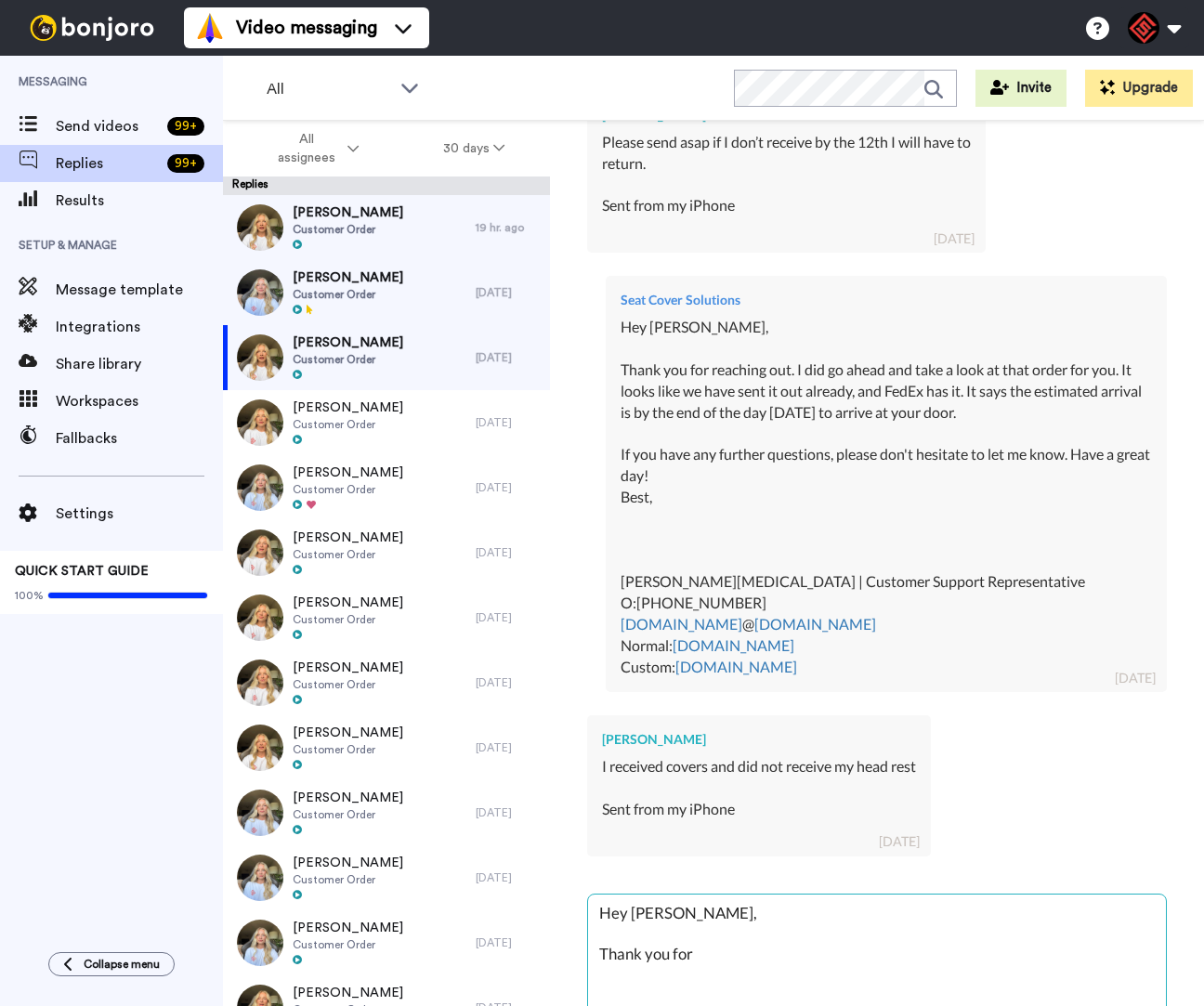
type textarea "x"
type textarea "Hey [PERSON_NAME], Thank you for r"
type textarea "x"
type textarea "Hey [PERSON_NAME], Thank you for re"
type textarea "x"
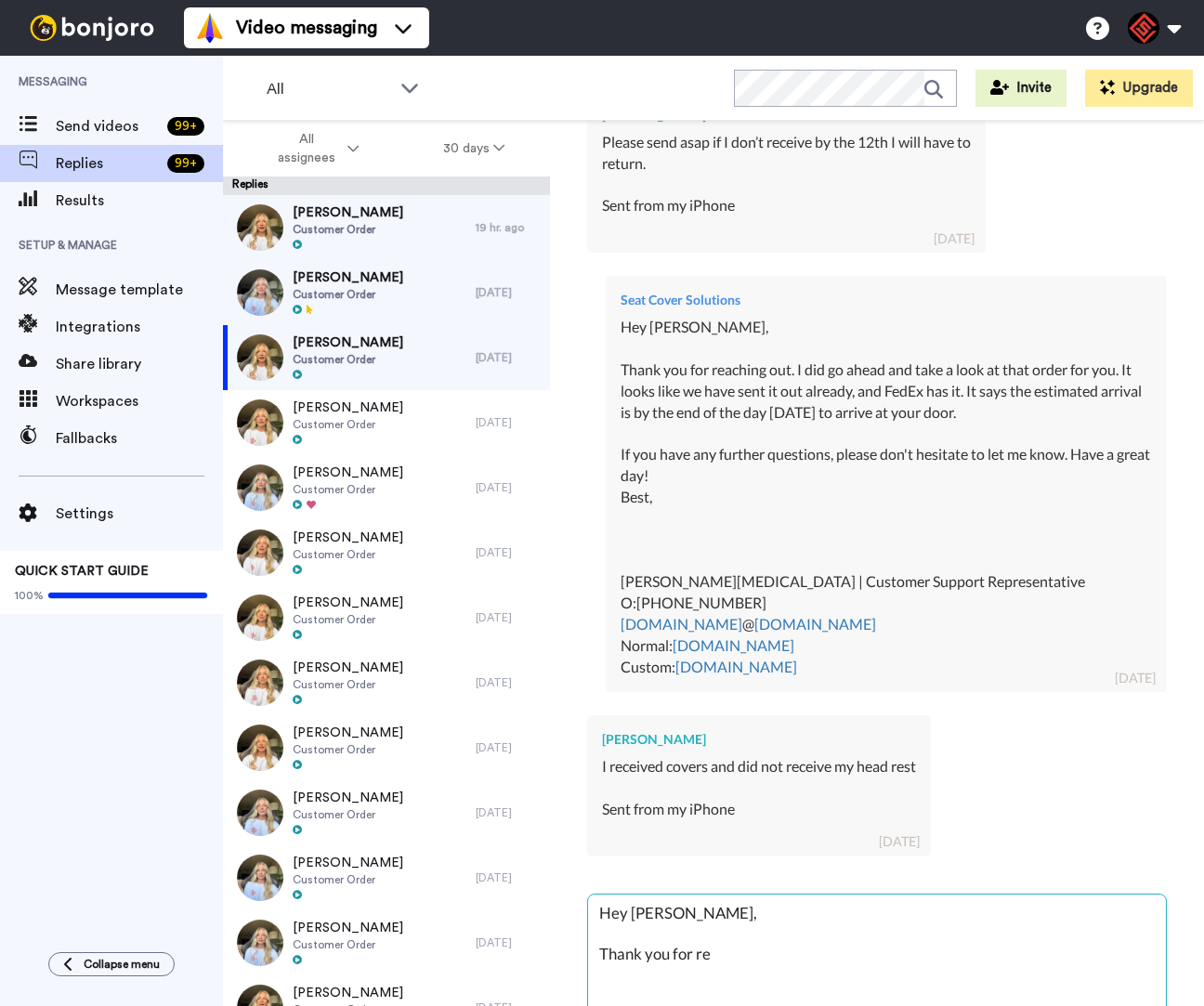
type textarea "Hey [PERSON_NAME], Thank you for [PERSON_NAME]"
type textarea "x"
type textarea "Hey [PERSON_NAME], Thank you for reah"
type textarea "x"
type textarea "Hey [PERSON_NAME], Thank you for reahc"
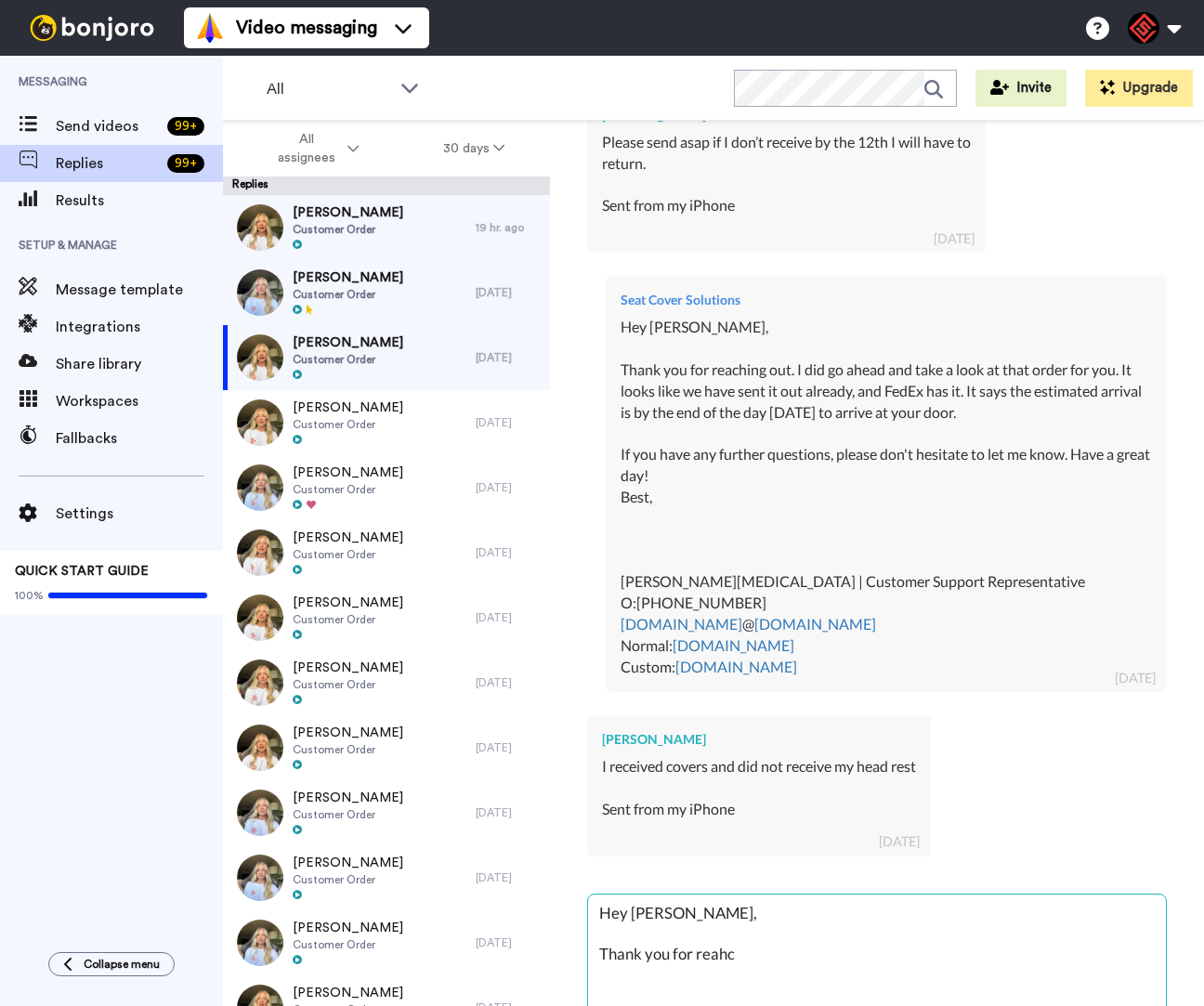
type textarea "x"
type textarea "Hey [PERSON_NAME], Thank you for reahci"
type textarea "x"
type textarea "Hey [PERSON_NAME], Thank you for reahcin"
type textarea "x"
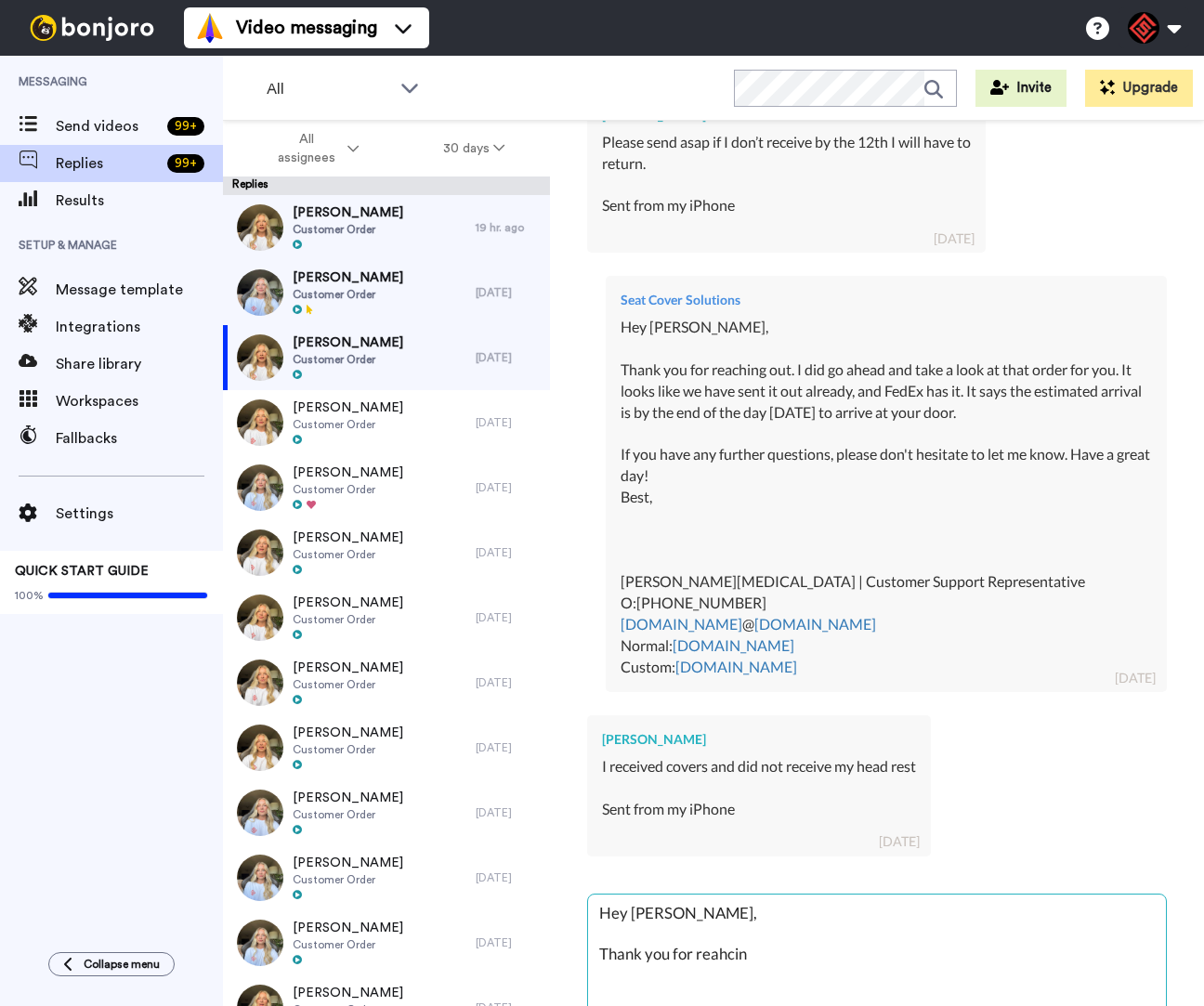
type textarea "Hey [PERSON_NAME], Thank you for reahcing"
type textarea "x"
type textarea "Hey [PERSON_NAME], Thank you for reahcing"
type textarea "x"
type textarea "Hey [PERSON_NAME], Thank you for reahcing o"
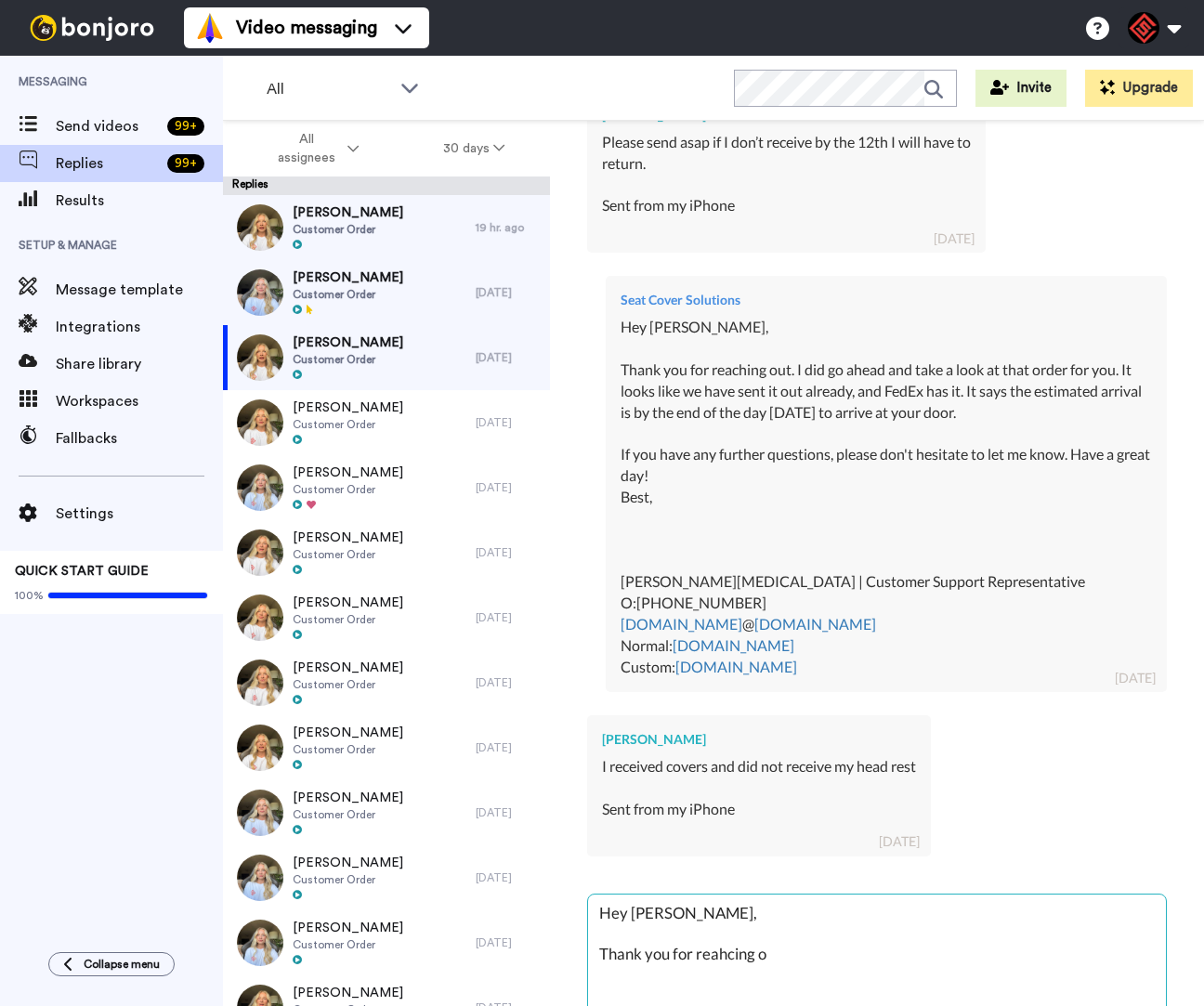
type textarea "x"
type textarea "Hey [PERSON_NAME], Thank you for reahcing ou"
type textarea "x"
type textarea "Hey [PERSON_NAME], Thank you for reahcing out"
type textarea "x"
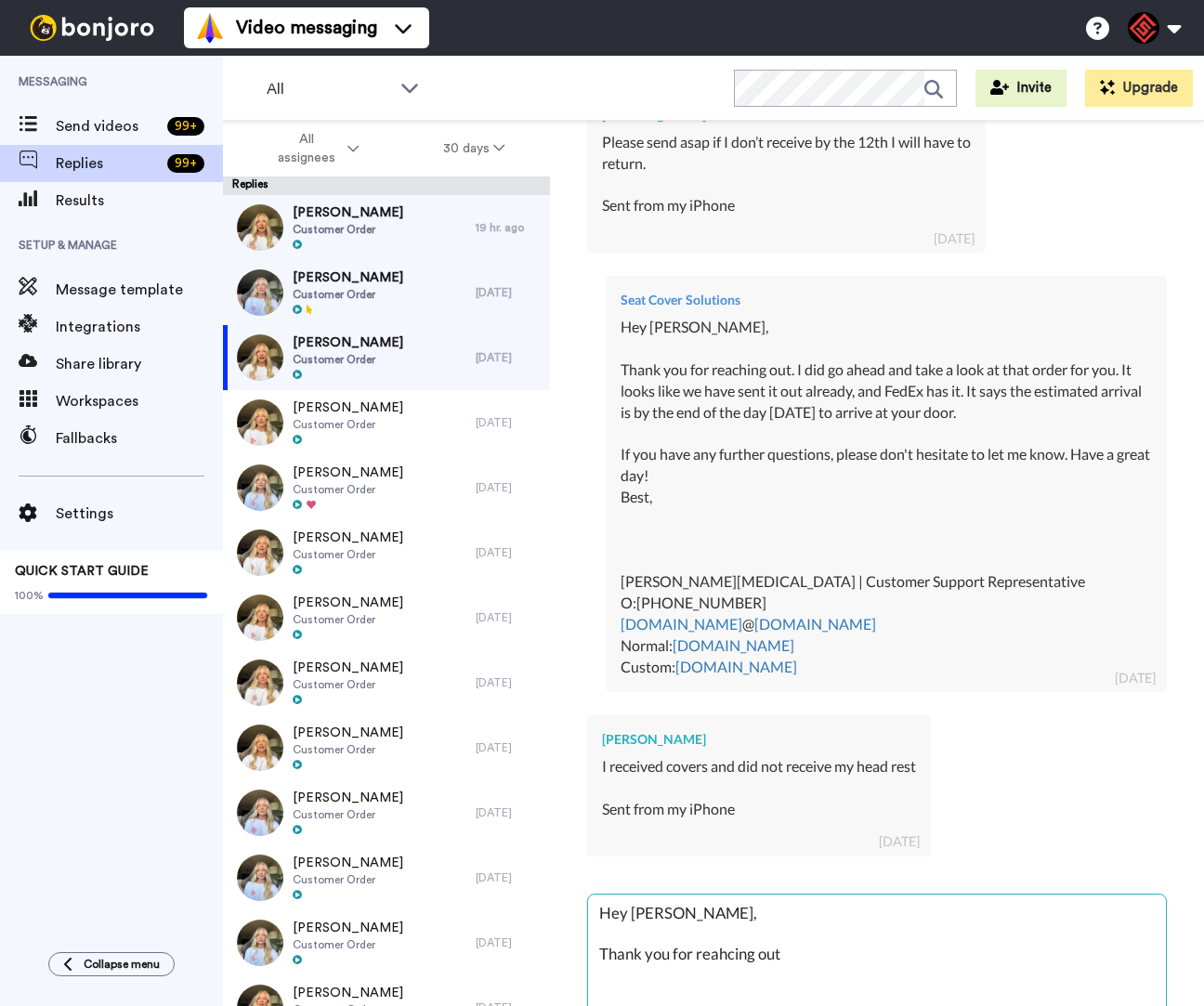
type textarea "Hey [PERSON_NAME], Thank you for reahcing out."
type textarea "x"
type textarea "Hey [PERSON_NAME], Thank you for reahcing out."
type textarea "x"
type textarea "Hey [PERSON_NAME], Thank you for reahcing out. I"
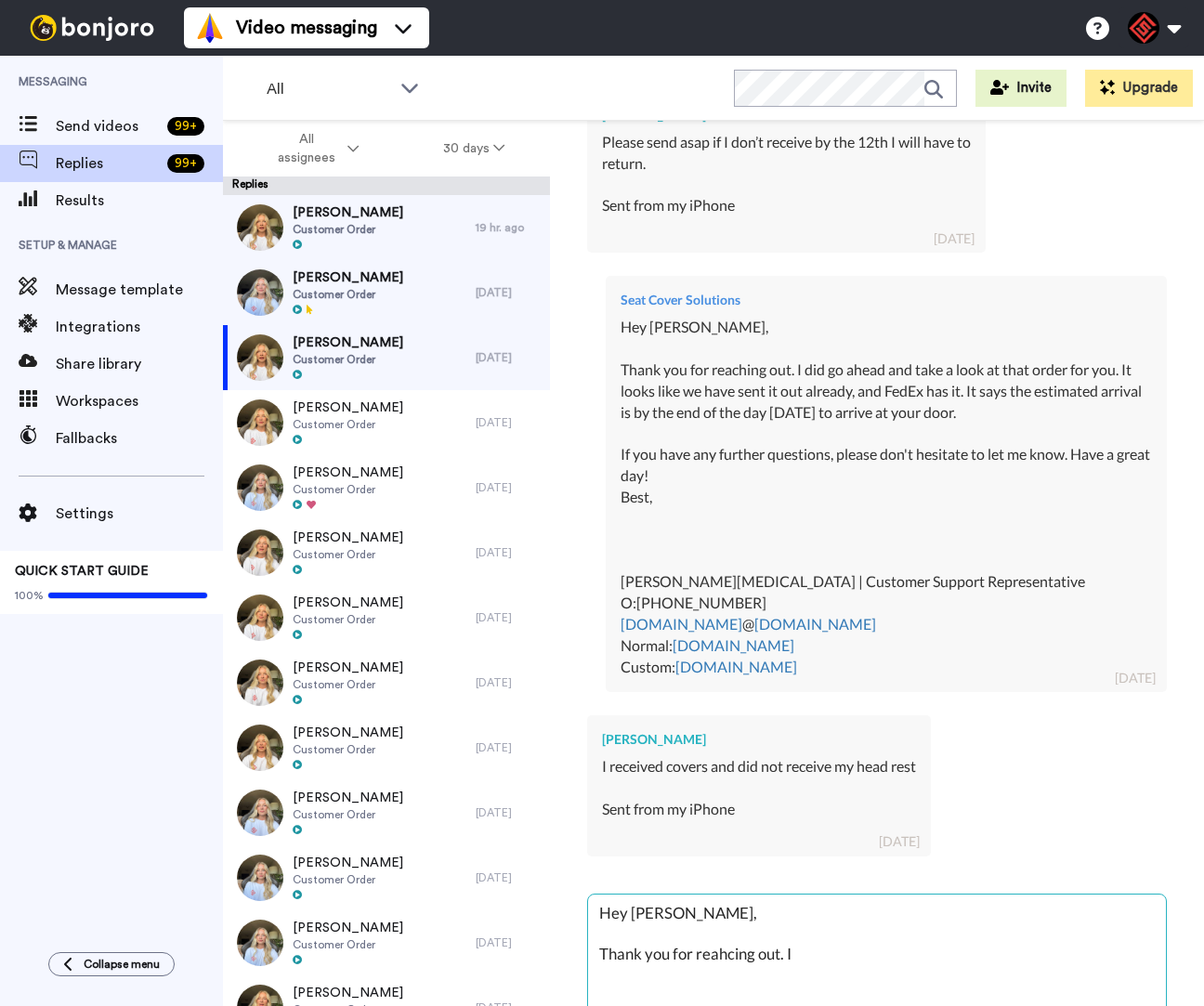
type textarea "x"
type textarea "Hey [PERSON_NAME], Thank you for reahcing out. I"
type textarea "x"
type textarea "Hey [PERSON_NAME], Thank you for reahcing out. I a"
type textarea "x"
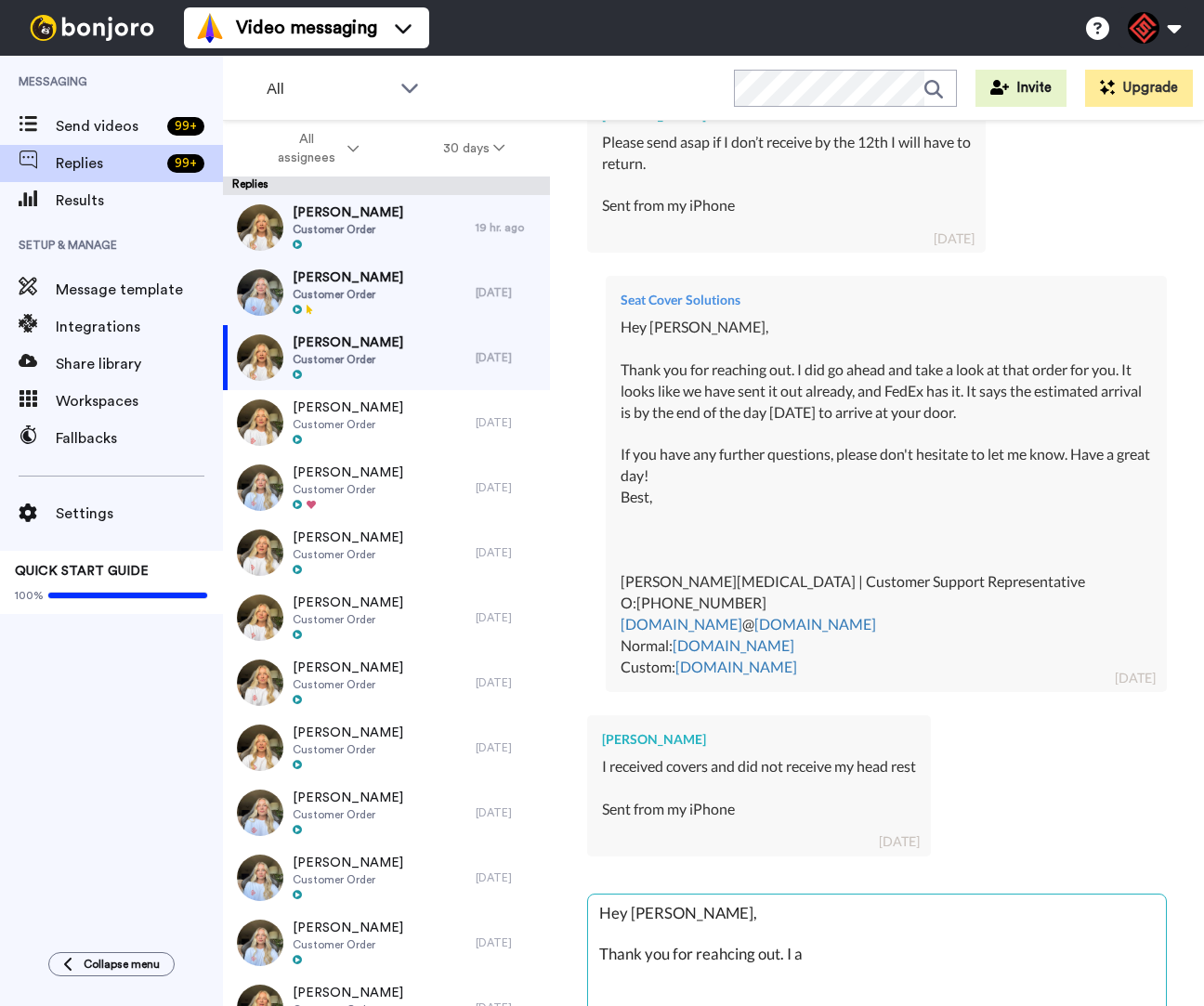
type textarea "Hey [PERSON_NAME], Thank you for reahcing out. I am"
type textarea "x"
type textarea "Hey [PERSON_NAME], Thank you for reahcing out. I am"
type textarea "x"
type textarea "Hey [PERSON_NAME], Thank you for reahcing out. I am h"
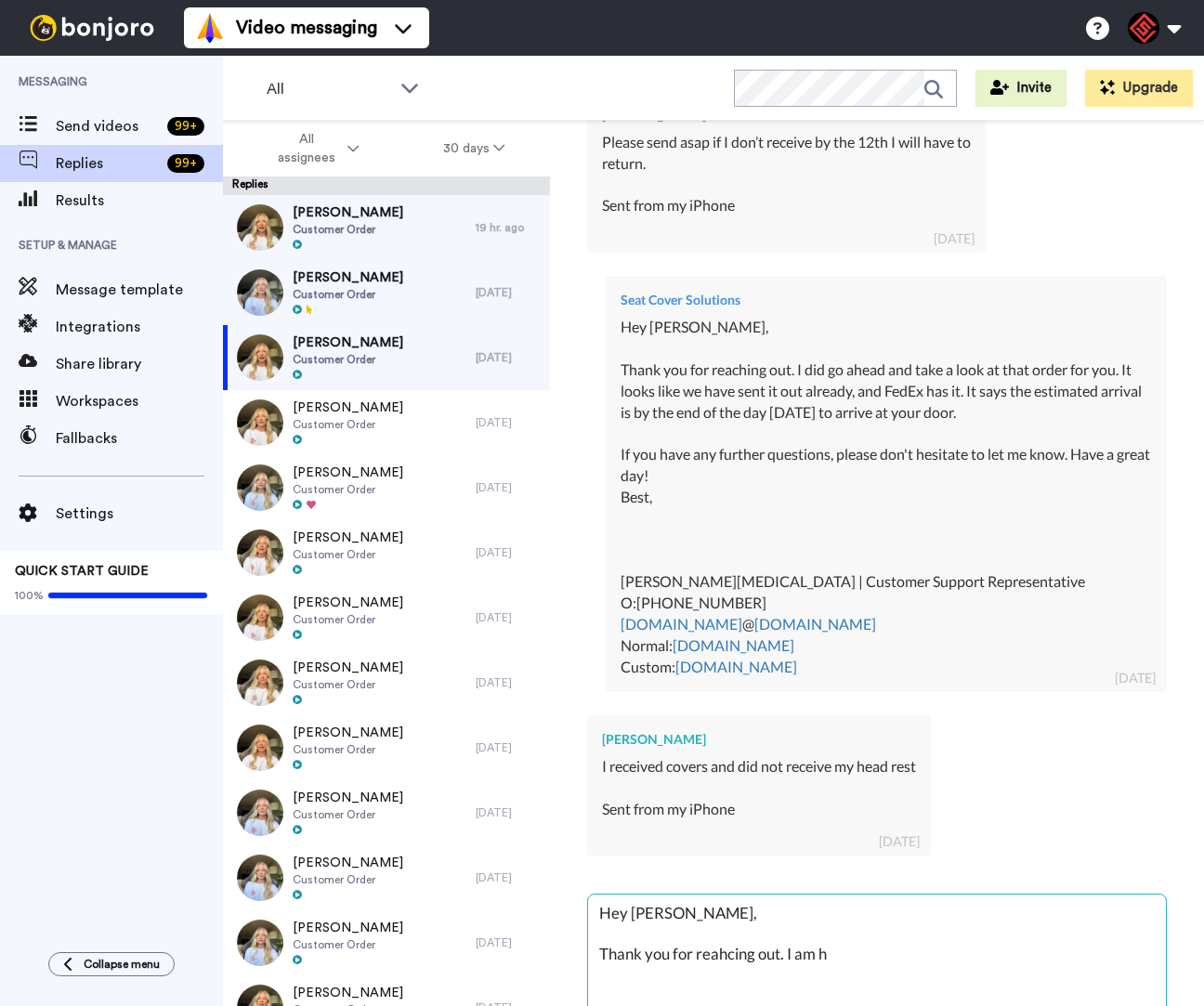
type textarea "x"
type textarea "Hey [PERSON_NAME], Thank you for reahcing out. I am ha"
type textarea "x"
type textarea "Hey [PERSON_NAME], Thank you for reahcing out. I am hap"
type textarea "x"
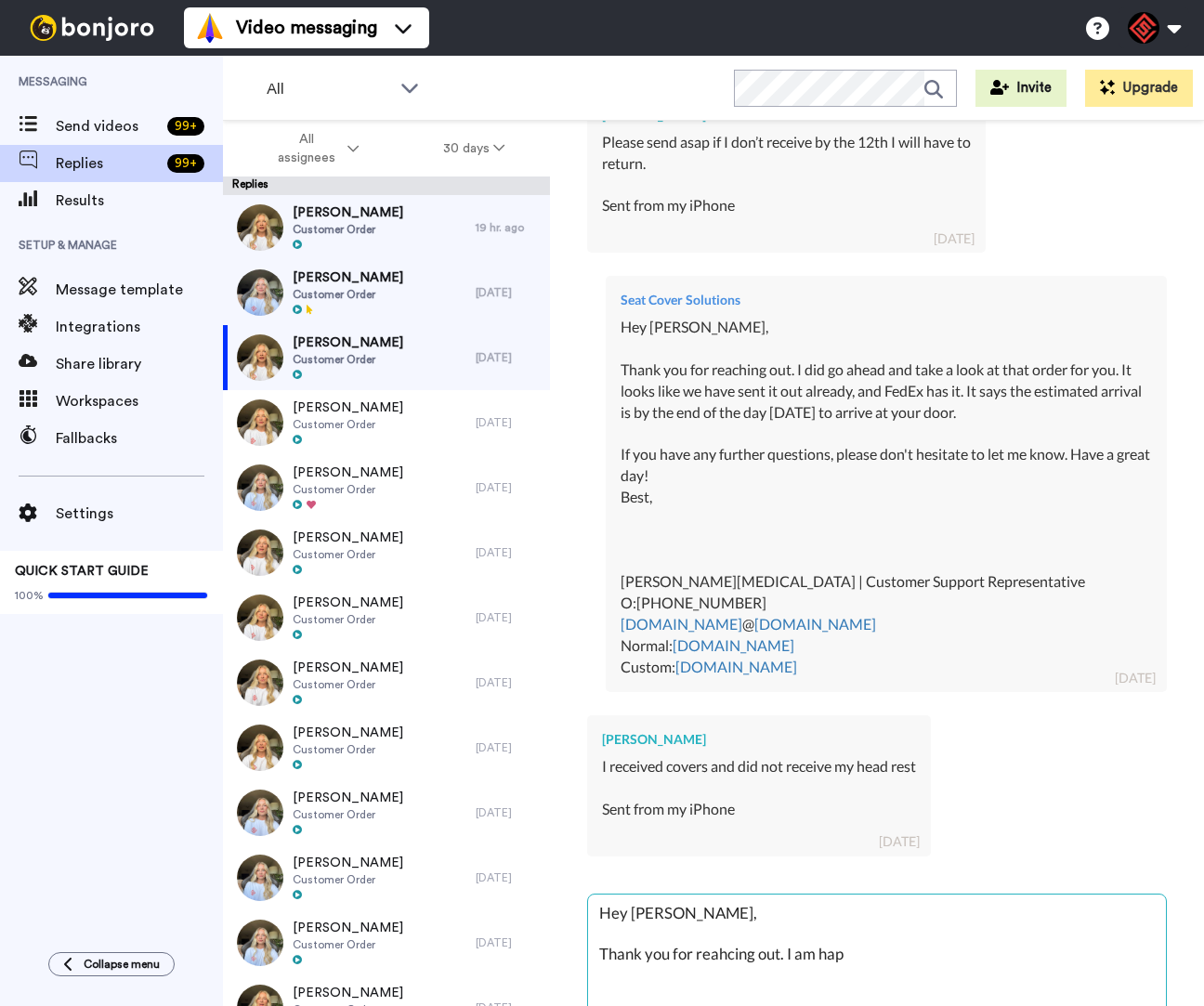
type textarea "Hey [PERSON_NAME], Thank you for reahcing out. I am happ"
type textarea "x"
type textarea "Hey [PERSON_NAME], Thank you for reahcing out. I am happy"
type textarea "x"
type textarea "Hey [PERSON_NAME], Thank you for reahcing out. I am happy"
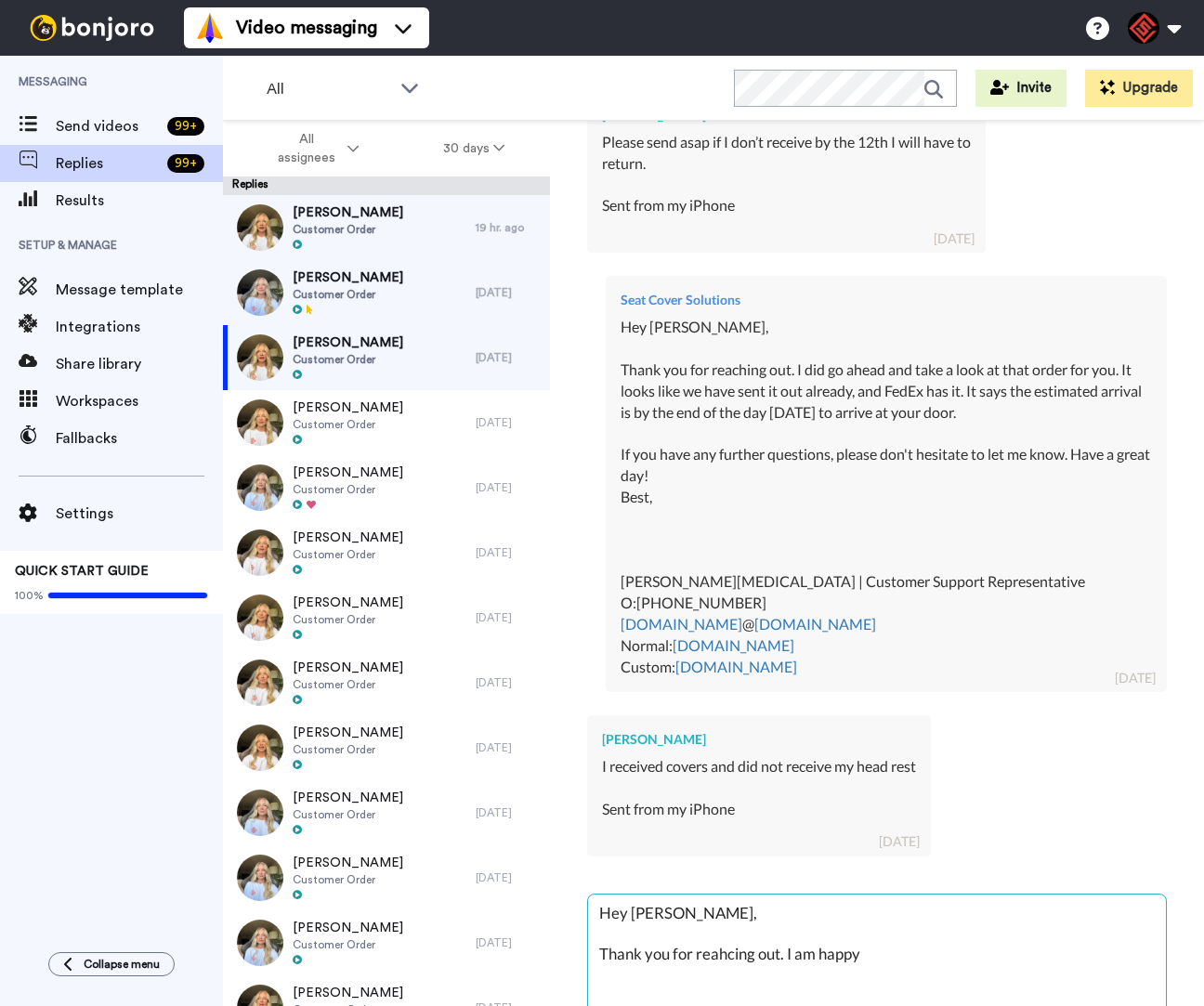
type textarea "x"
type textarea "Hey [PERSON_NAME], Thank you for reahcing out. I am happy t"
type textarea "x"
type textarea "Hey [PERSON_NAME], Thank you for reahcing out. I am happy"
type textarea "x"
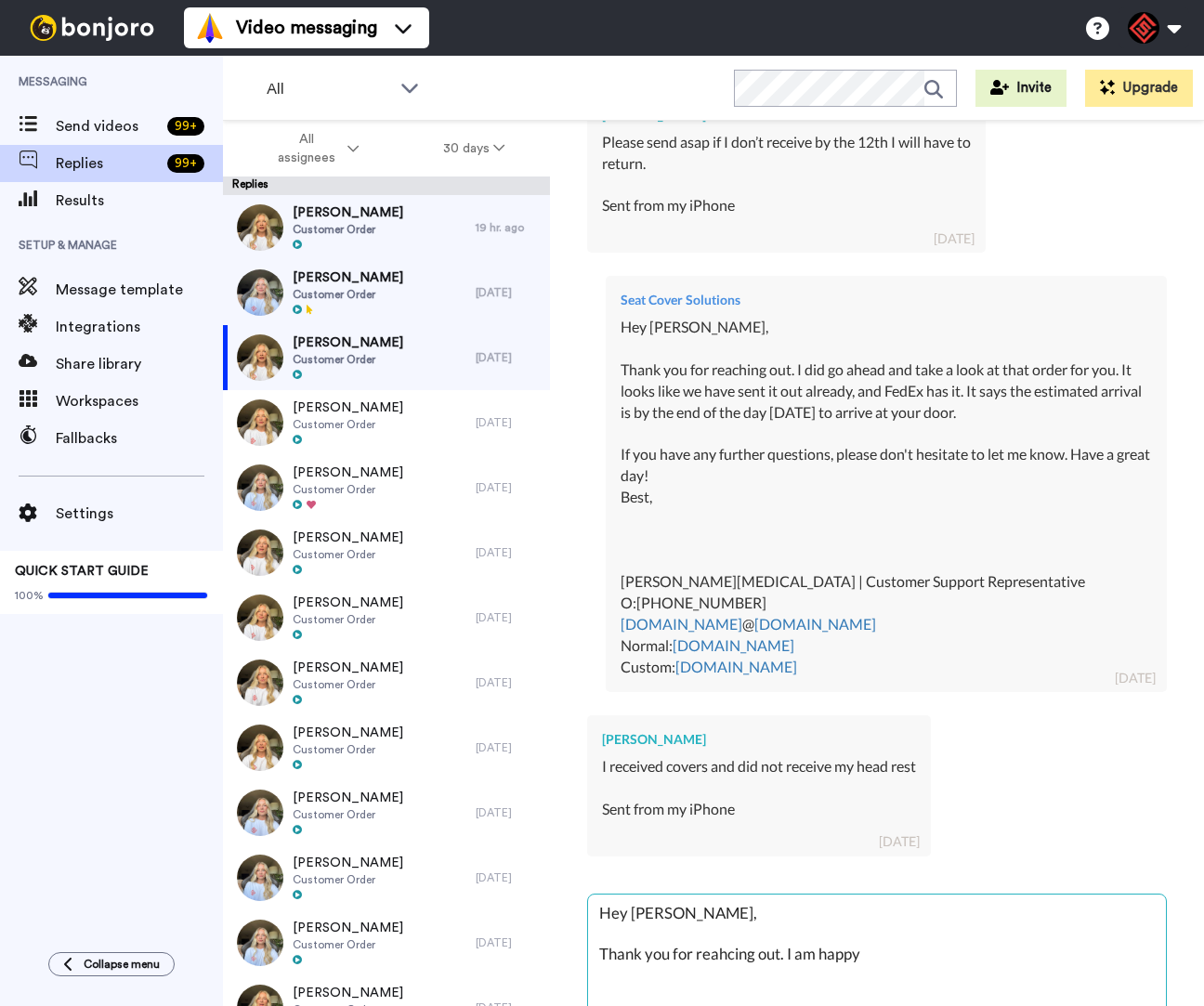
type textarea "Hey [PERSON_NAME], Thank you for reahcing out. I am happy ="
type textarea "x"
type textarea "Hey [PERSON_NAME], Thank you for reahcing out. I am happy"
type textarea "x"
type textarea "Hey [PERSON_NAME], Thank you for reahcing out. I am happy"
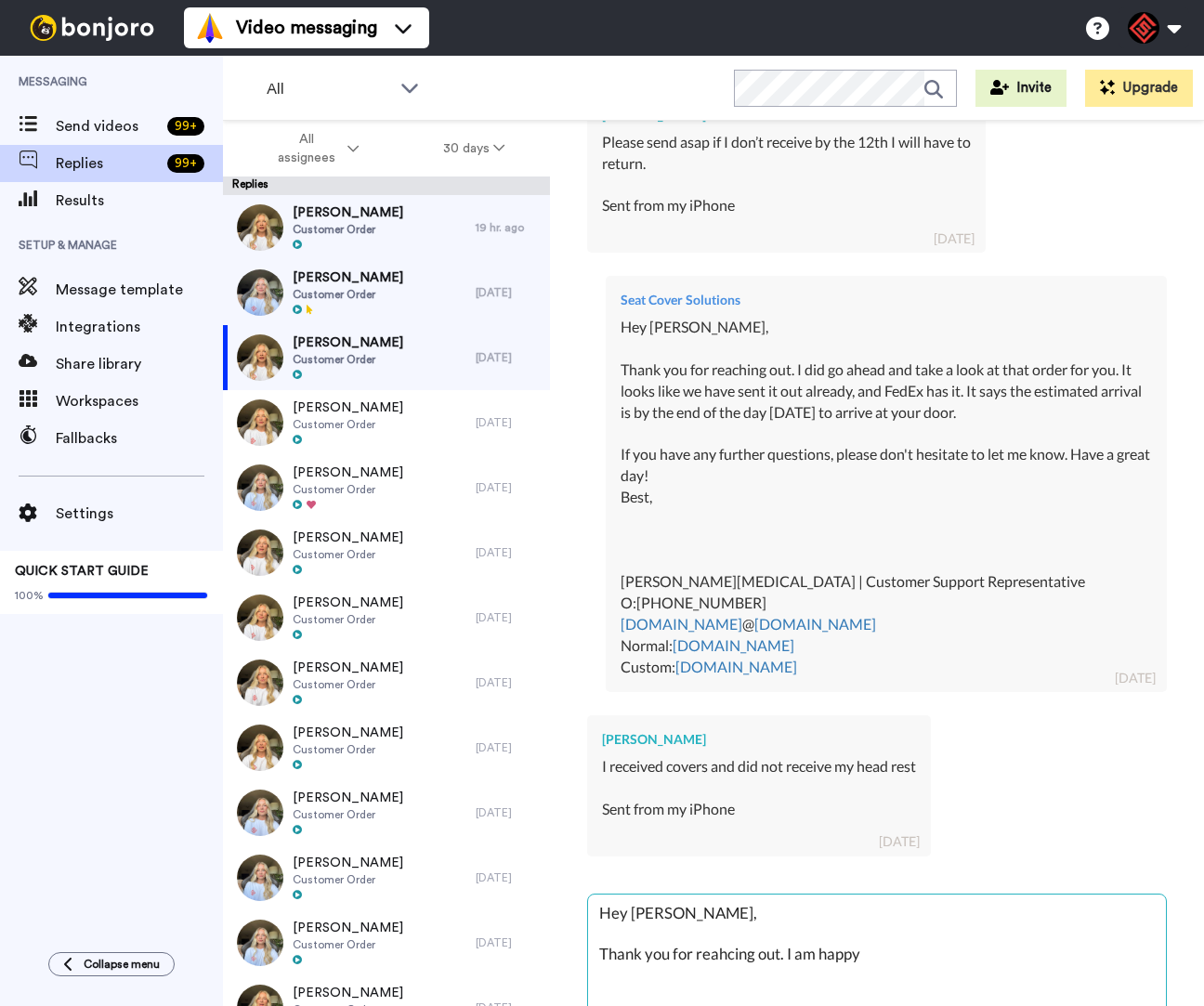
type textarea "x"
type textarea "Hey [PERSON_NAME], Thank you for reahcing out. I am happ"
type textarea "x"
type textarea "Hey [PERSON_NAME], Thank you for reahcing out. I am hap"
type textarea "x"
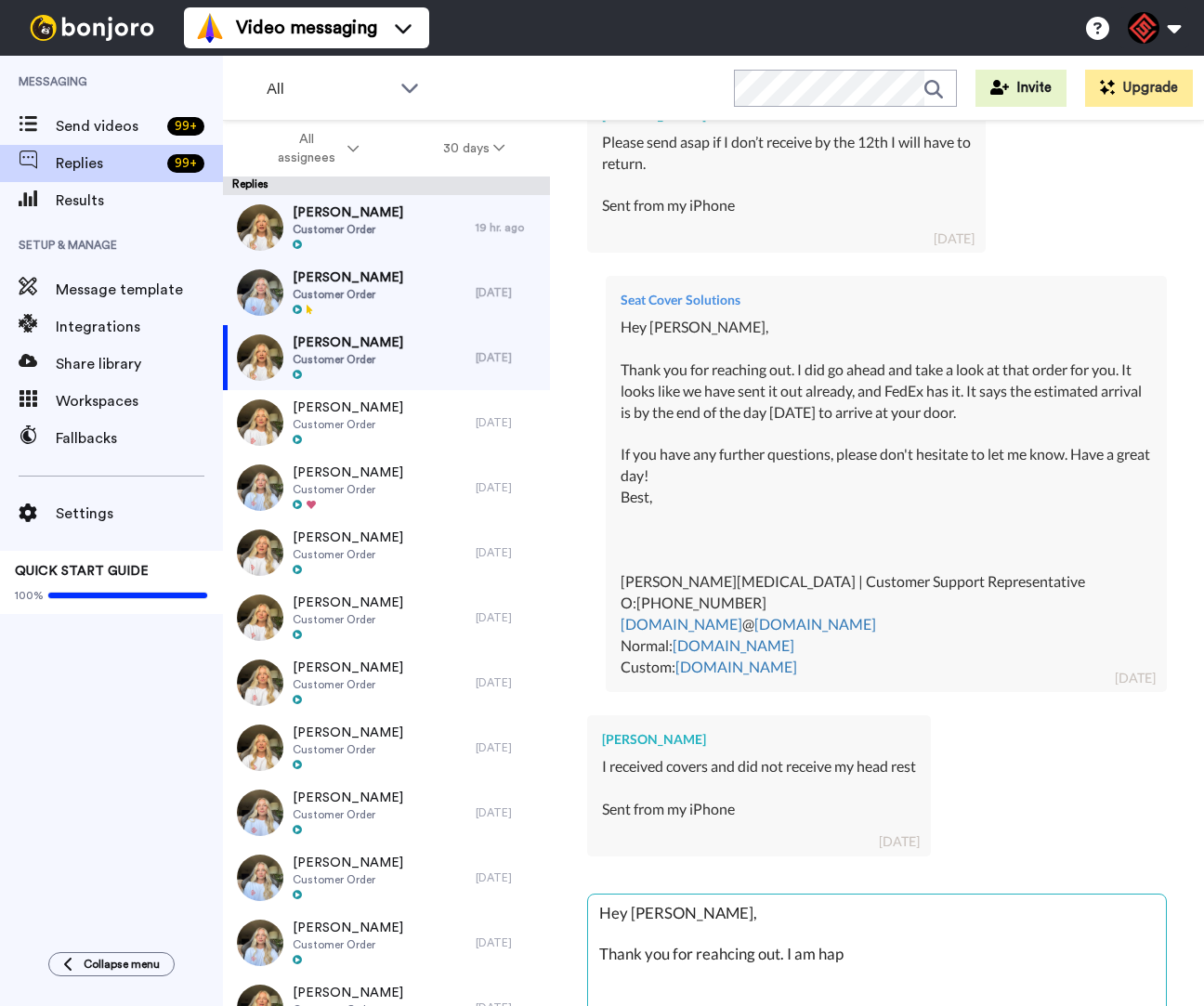
type textarea "Hey [PERSON_NAME], Thank you for reahcing out. I am ha"
type textarea "x"
type textarea "Hey [PERSON_NAME], Thank you for reahcing out. I am h"
type textarea "x"
type textarea "Hey [PERSON_NAME], Thank you for reahcing out. I am"
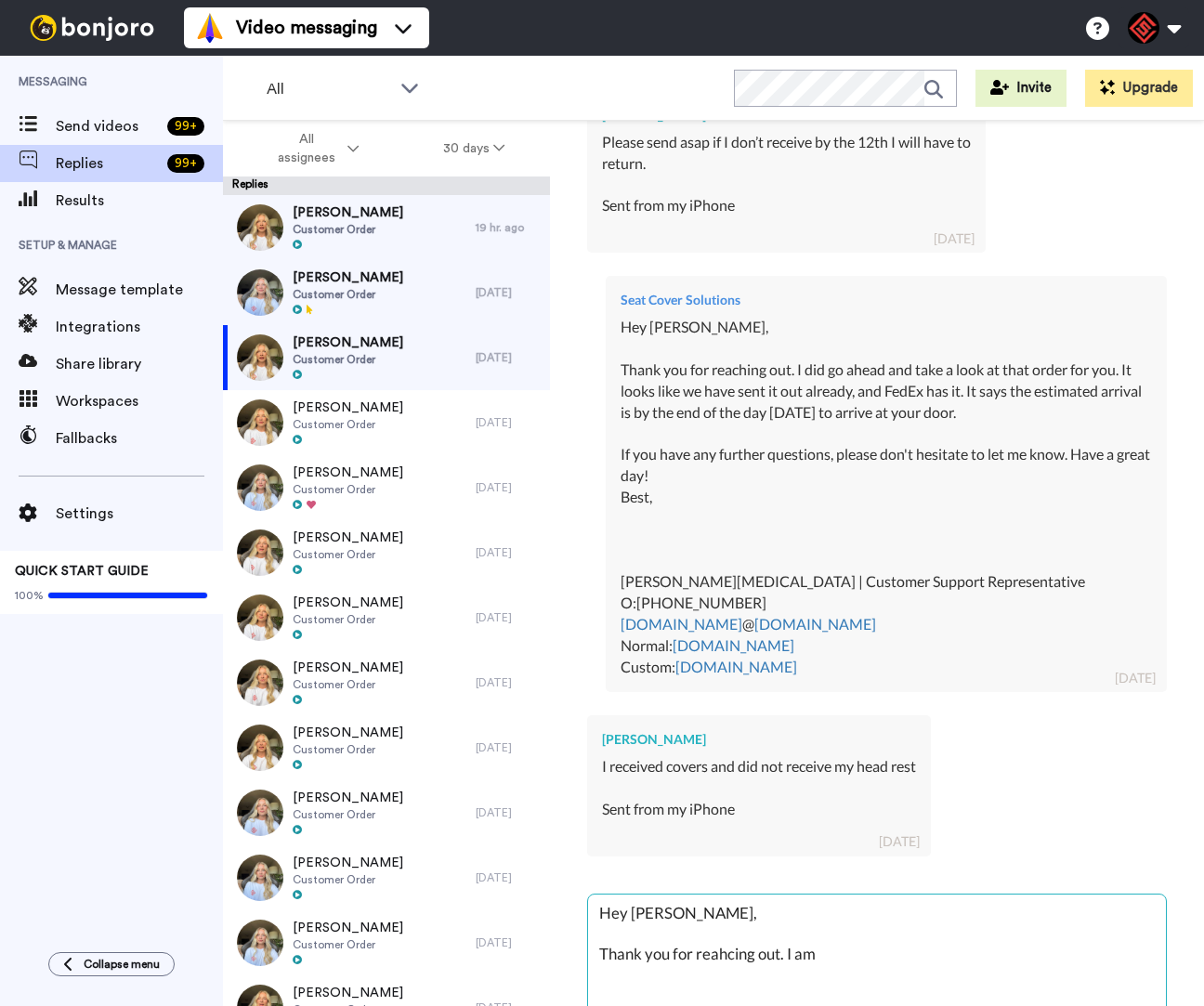
type textarea "x"
type textarea "Hey [PERSON_NAME], Thank you for reahcing out. I am s"
type textarea "x"
type textarea "Hey [PERSON_NAME], Thank you for reahcing out. I am so"
type textarea "x"
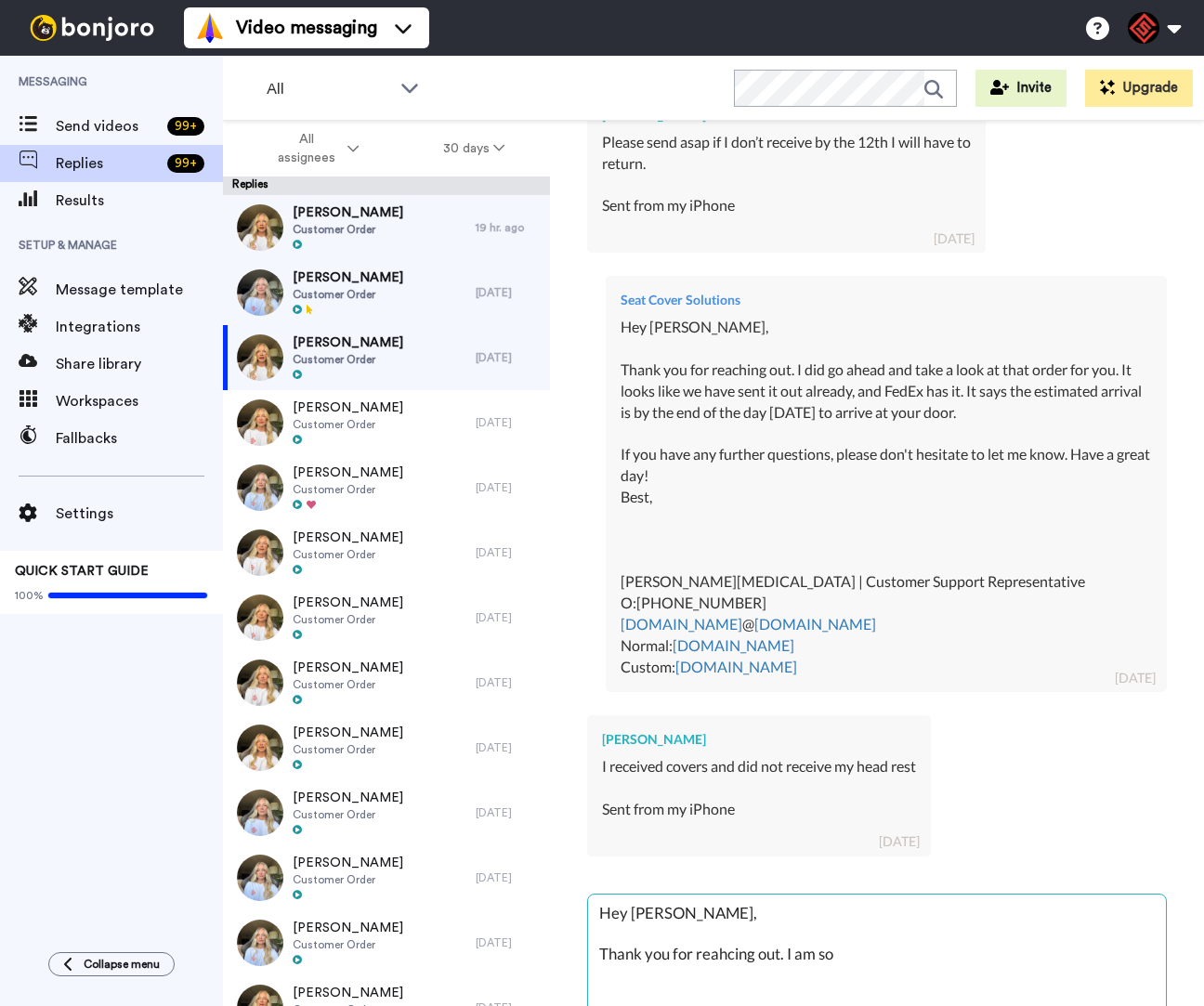
type textarea "Hey [PERSON_NAME], Thank you for reahcing out. I am sor"
type textarea "x"
type textarea "Hey [PERSON_NAME], Thank you for reahcing out. I am sorr"
type textarea "x"
type textarea "Hey [PERSON_NAME], Thank you for reahcing out. I am sorr"
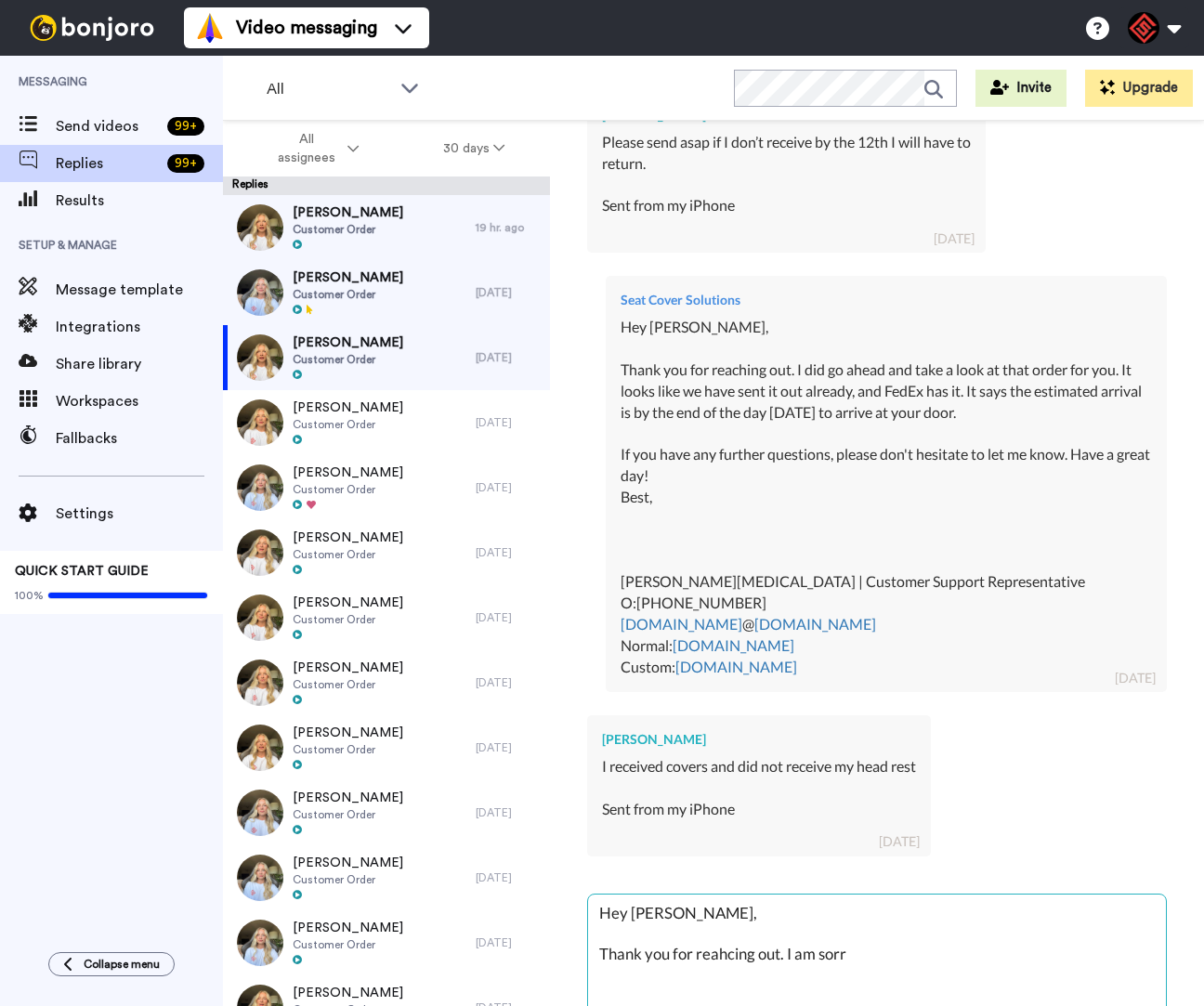
type textarea "x"
type textarea "Hey [PERSON_NAME], Thank you for reahcing out. I am sorr"
type textarea "x"
type textarea "Hey [PERSON_NAME], Thank you for reahcing out. I am sorry"
type textarea "x"
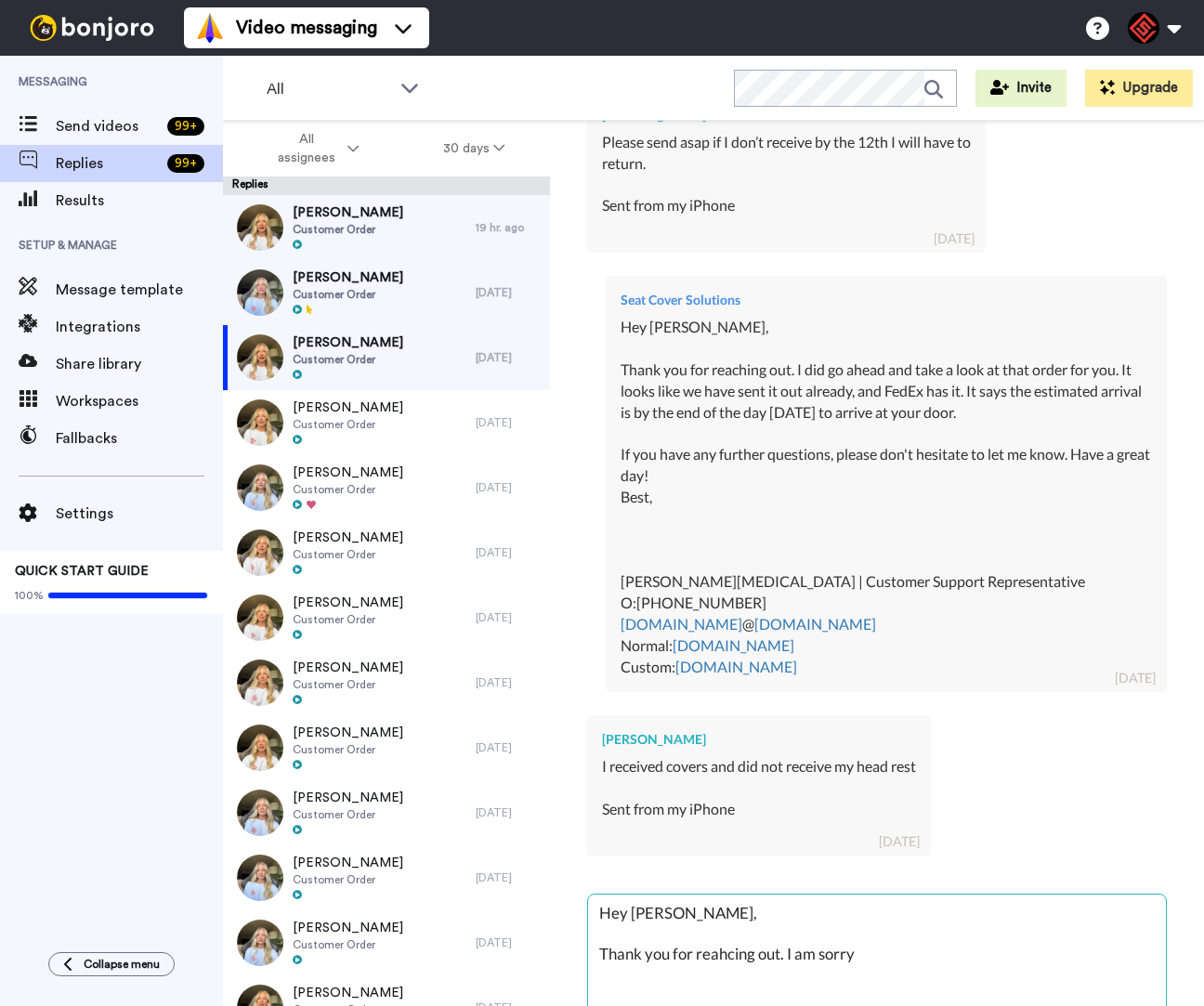
type textarea "Hey [PERSON_NAME], Thank you for reahcing out. I am sorry"
type textarea "x"
type textarea "Hey [PERSON_NAME], Thank you for reahcing out. I am sorry t"
type textarea "x"
type textarea "Hey [PERSON_NAME], Thank you for reahcing out. I am sorry to"
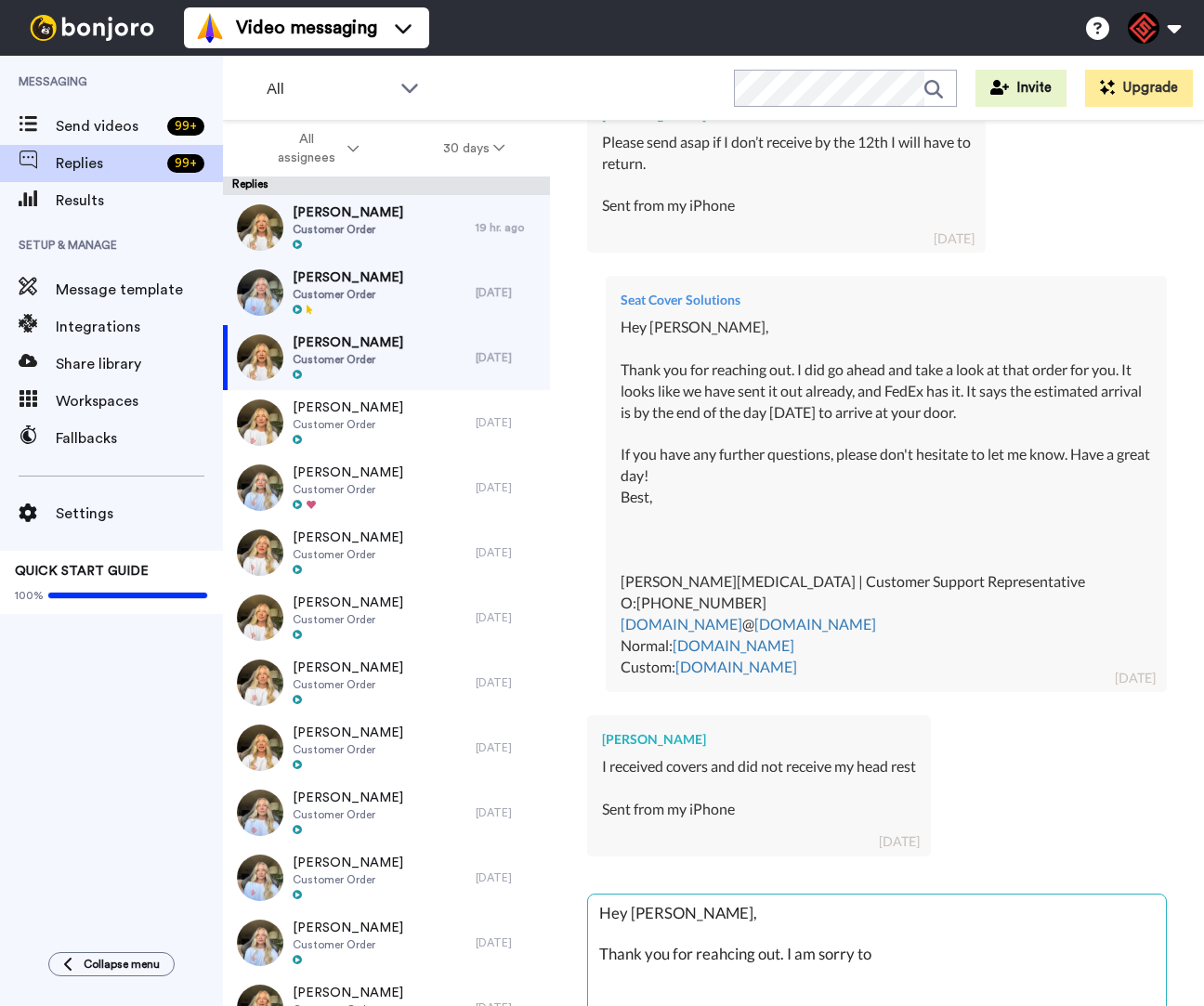
type textarea "x"
type textarea "Hey [PERSON_NAME], Thank you for reahcing out. I am sorry to"
type textarea "x"
type textarea "Hey [PERSON_NAME], Thank you for reahcing out. I am sorry to h"
type textarea "x"
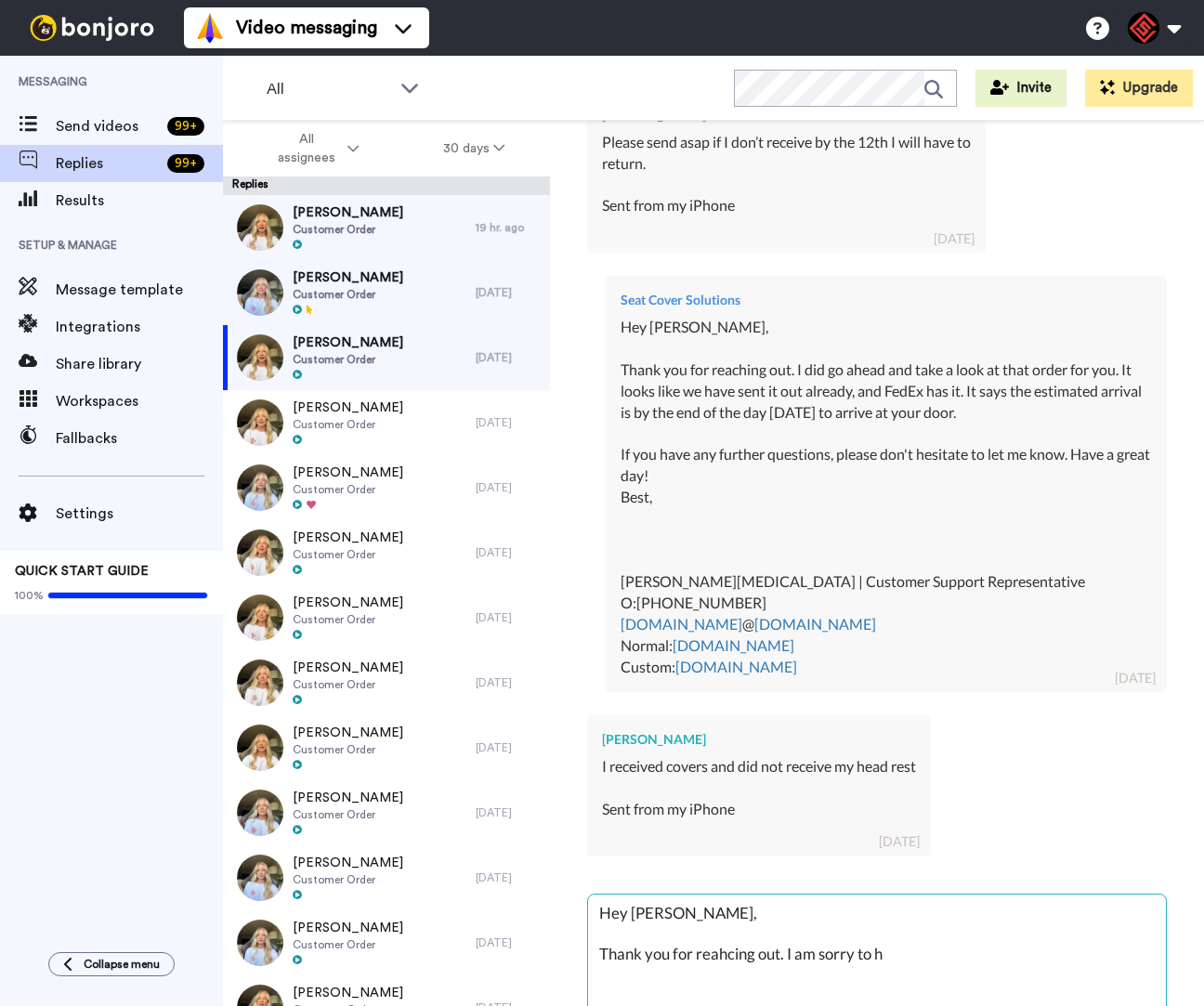
type textarea "Hey [PERSON_NAME], Thank you for reahcing out. I am sorry to he"
type textarea "x"
type textarea "Hey [PERSON_NAME], Thank you for reahcing out. I am sorry to hea"
type textarea "x"
type textarea "Hey [PERSON_NAME], Thank you for reahcing out. I am sorry to hear"
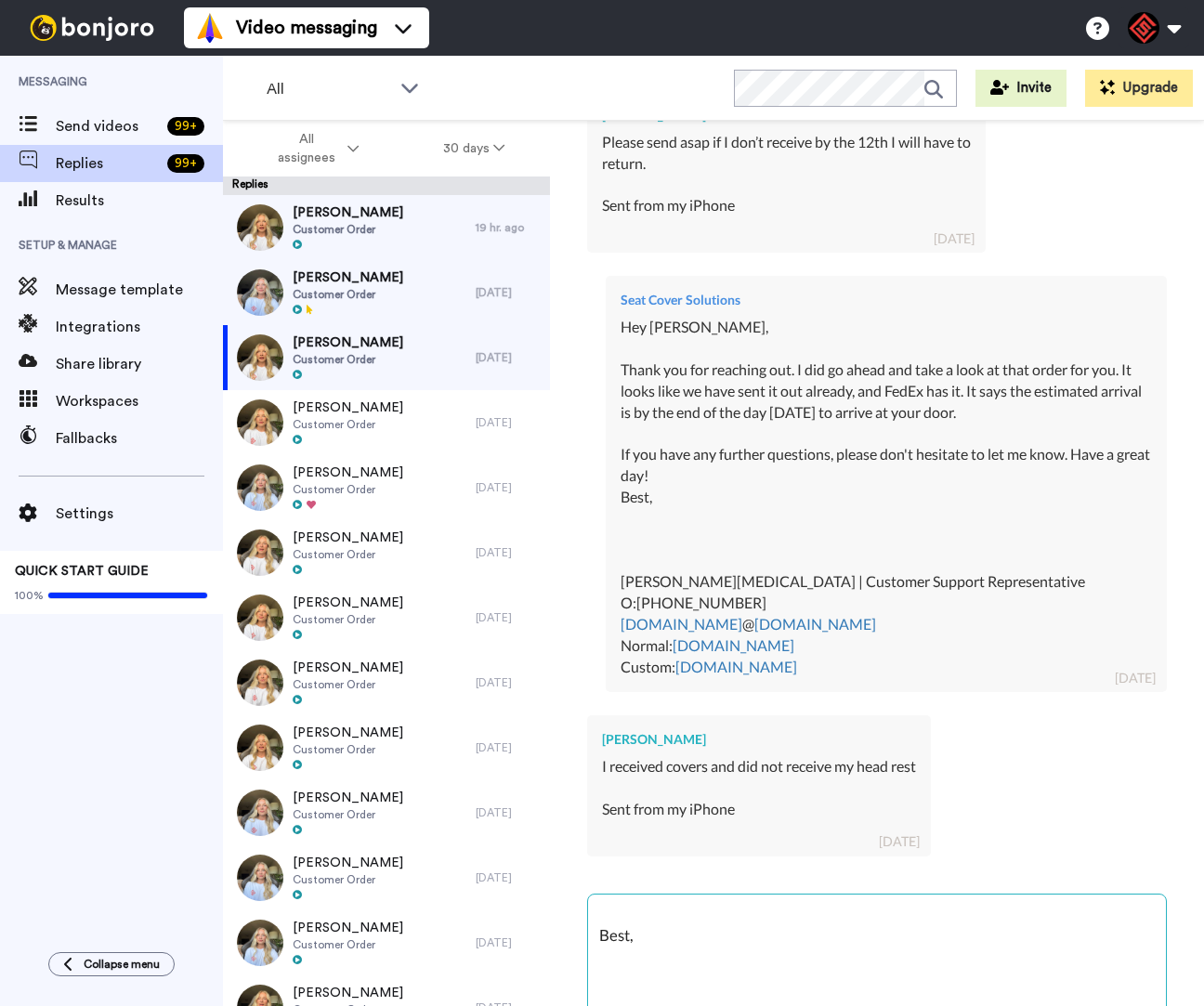
scroll to position [204, 0]
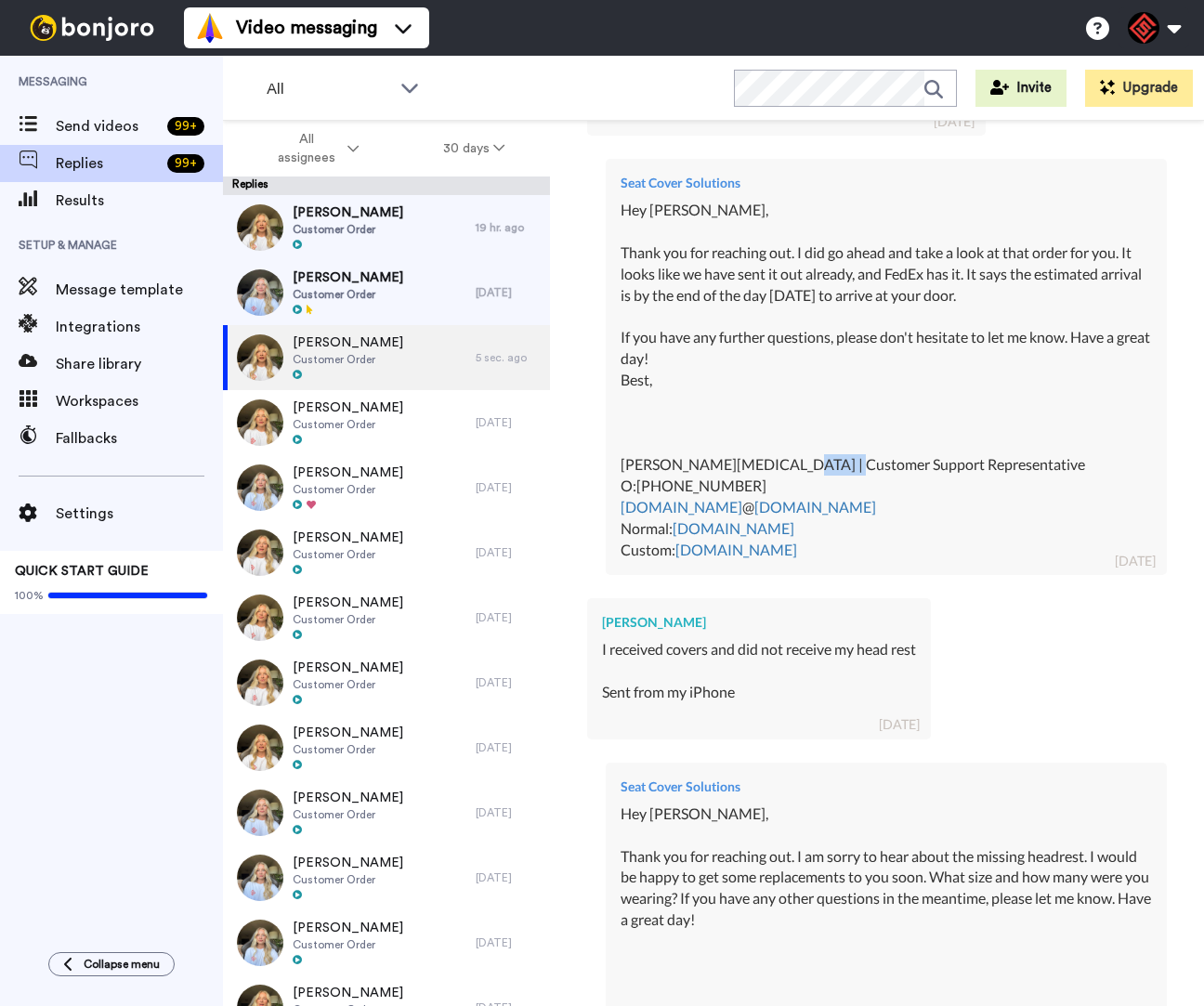
scroll to position [0, 0]
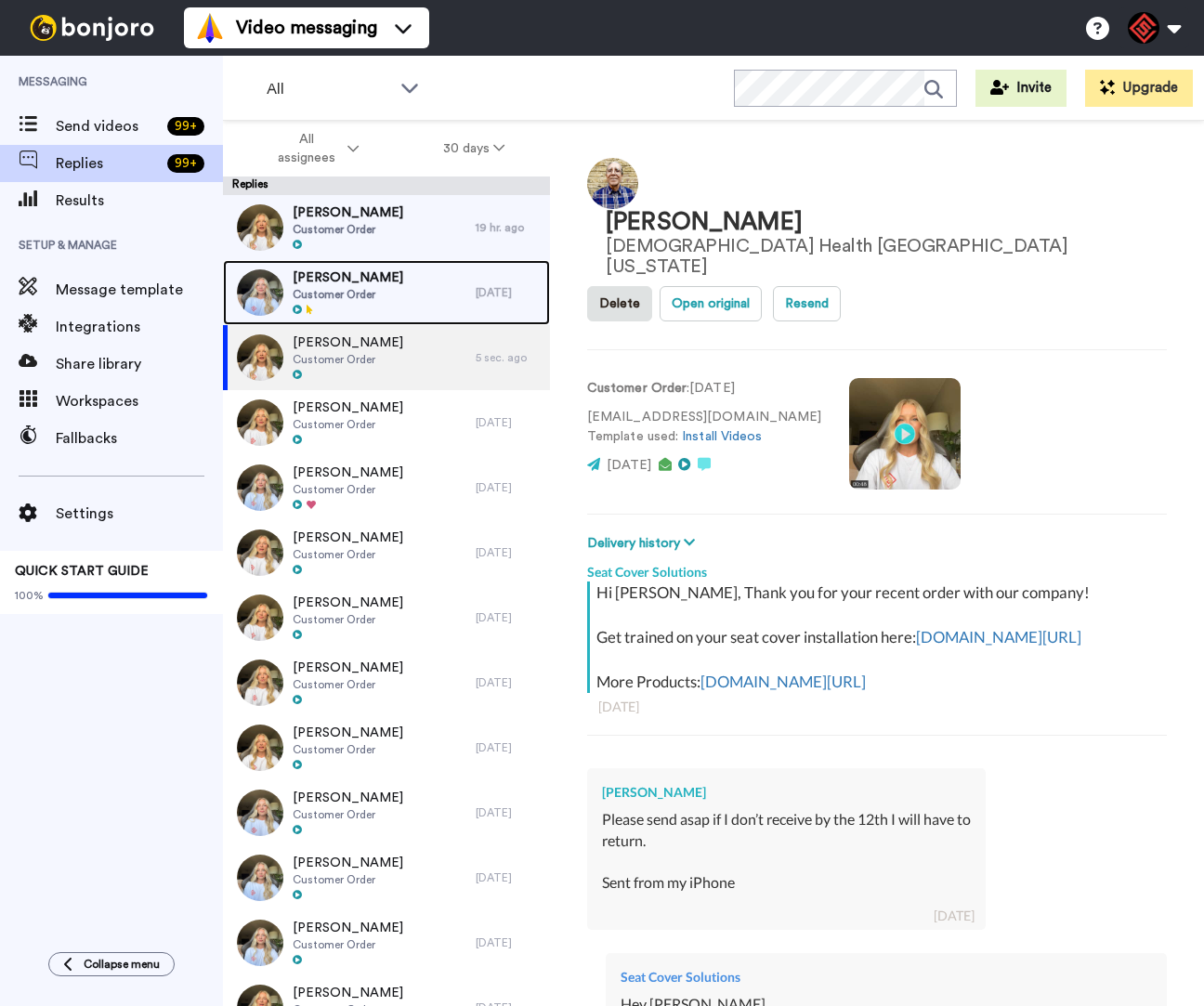
click at [333, 290] on span "Customer Order" at bounding box center [348, 293] width 110 height 15
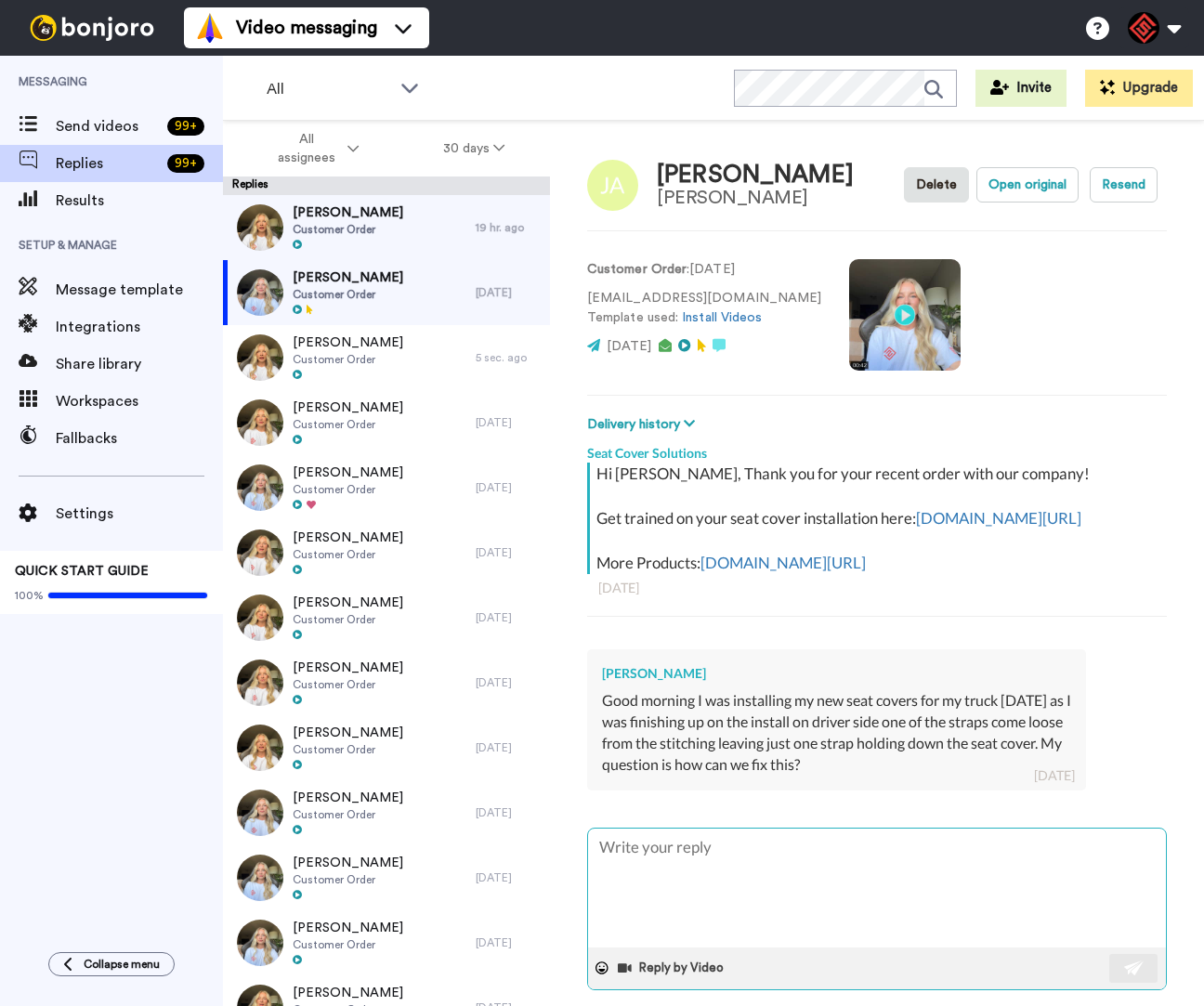
click at [934, 886] on textarea at bounding box center [877, 888] width 578 height 119
click at [685, 869] on textarea "Hey [PERSON_NAME], thank you for reaching out" at bounding box center [877, 888] width 578 height 119
click at [699, 871] on textarea "Hey [PERSON_NAME], Thank you for reaching out" at bounding box center [877, 888] width 578 height 119
click at [812, 905] on textarea "Hey [PERSON_NAME], Thank you for reaching out" at bounding box center [877, 888] width 578 height 119
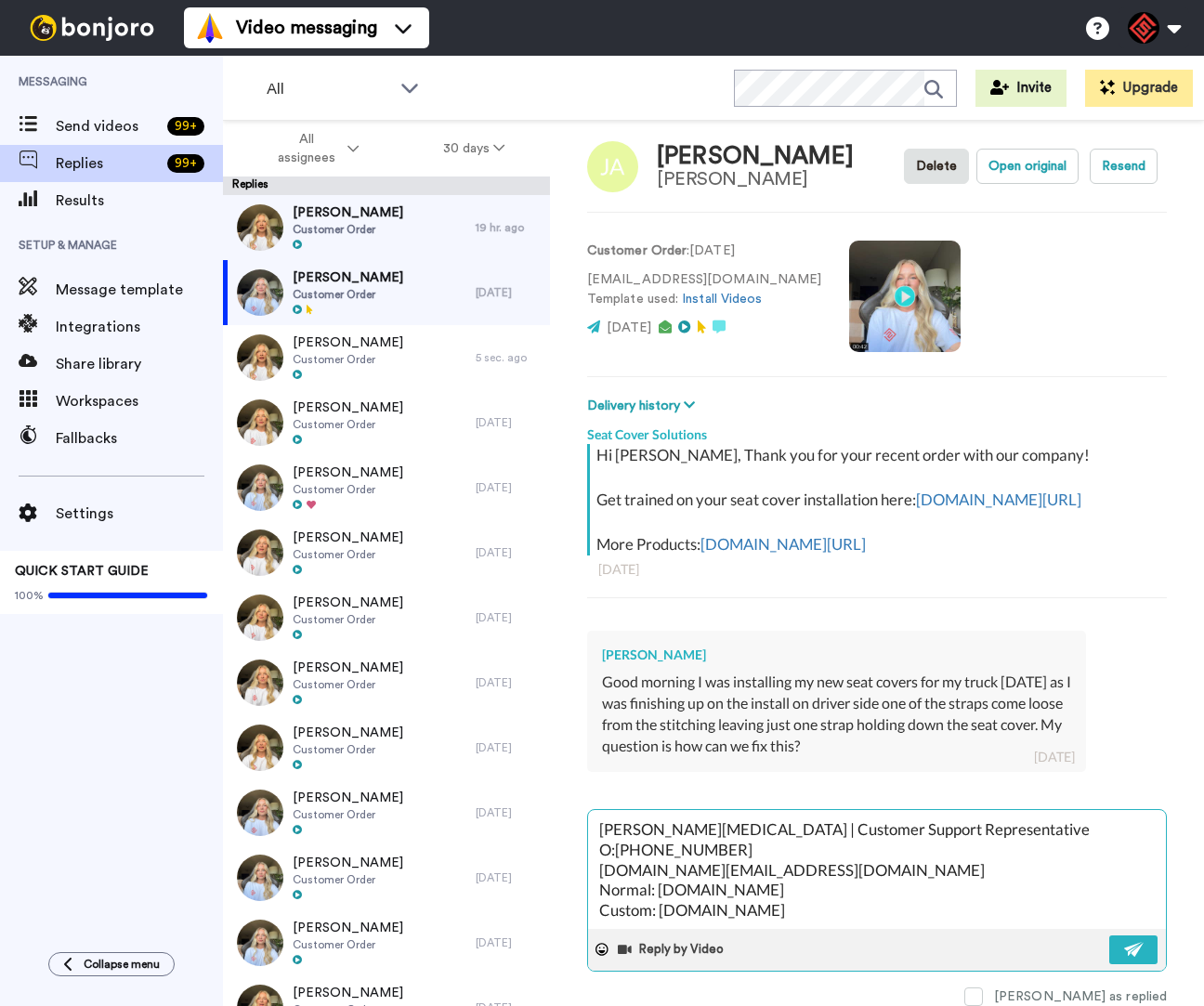
scroll to position [384, 0]
drag, startPoint x: 1117, startPoint y: 929, endPoint x: 1118, endPoint y: 940, distance: 11.0
click at [1125, 942] on img at bounding box center [1134, 949] width 20 height 15
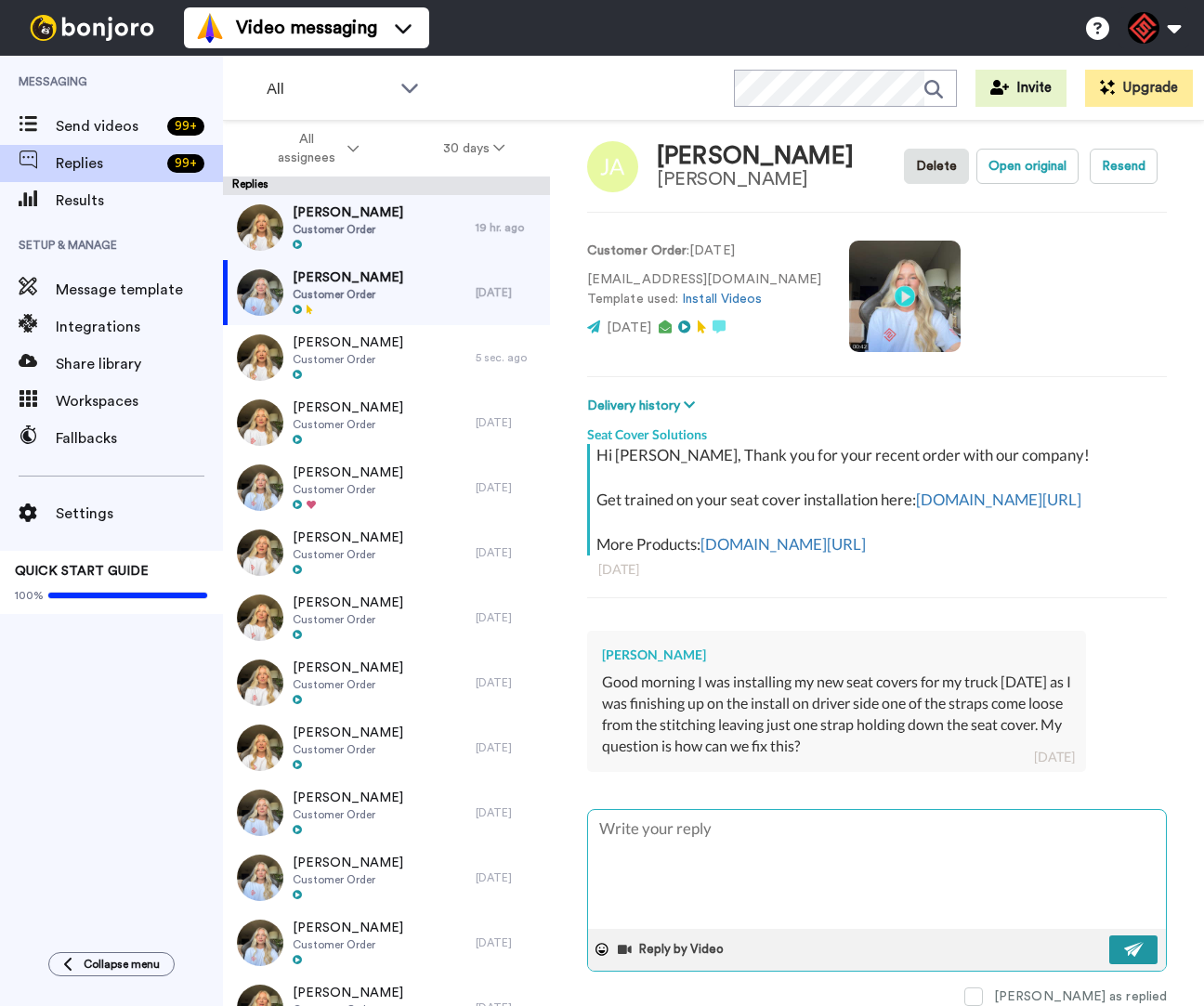
scroll to position [0, 0]
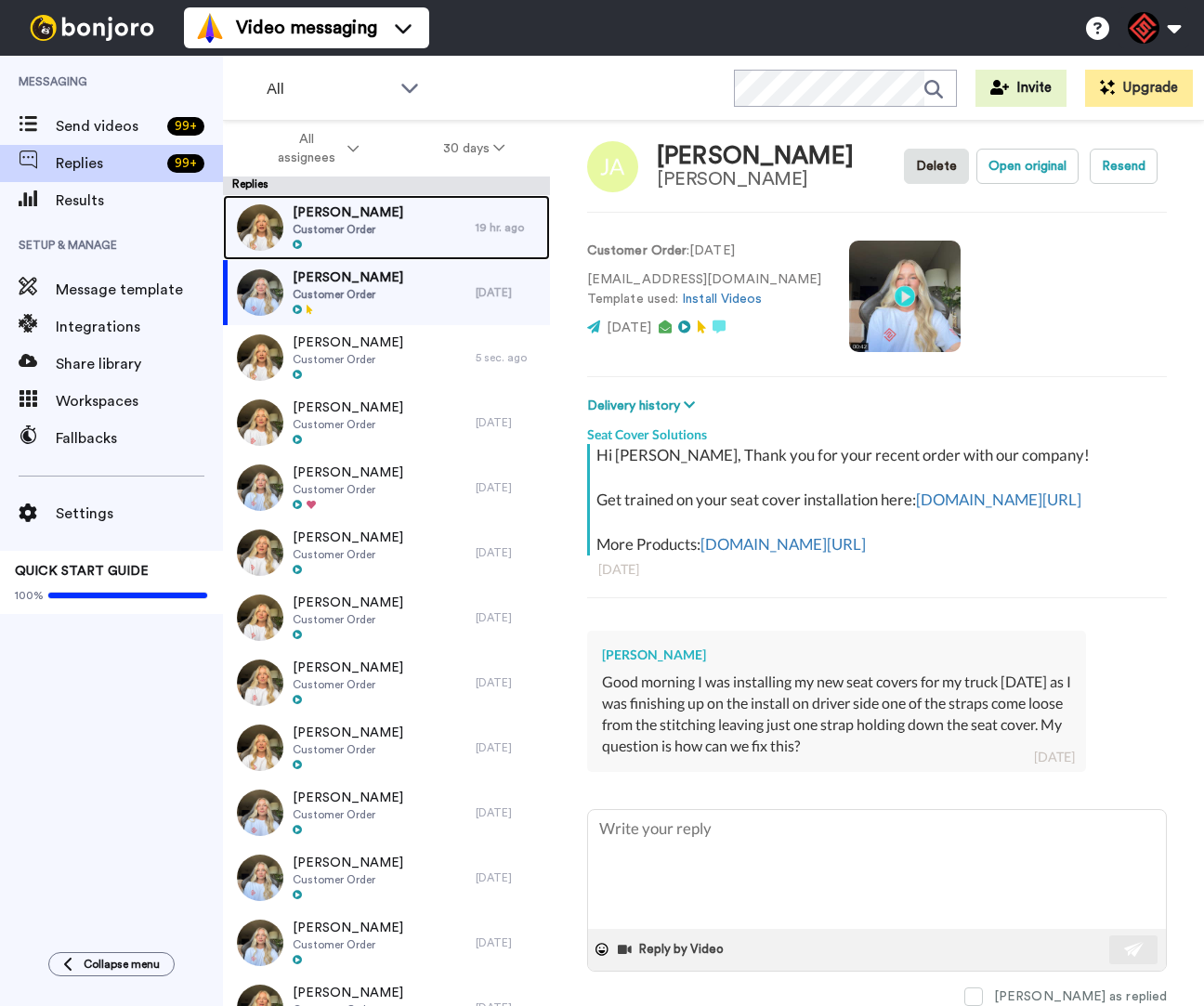
click at [453, 222] on div "[PERSON_NAME] Customer Order" at bounding box center [349, 227] width 253 height 65
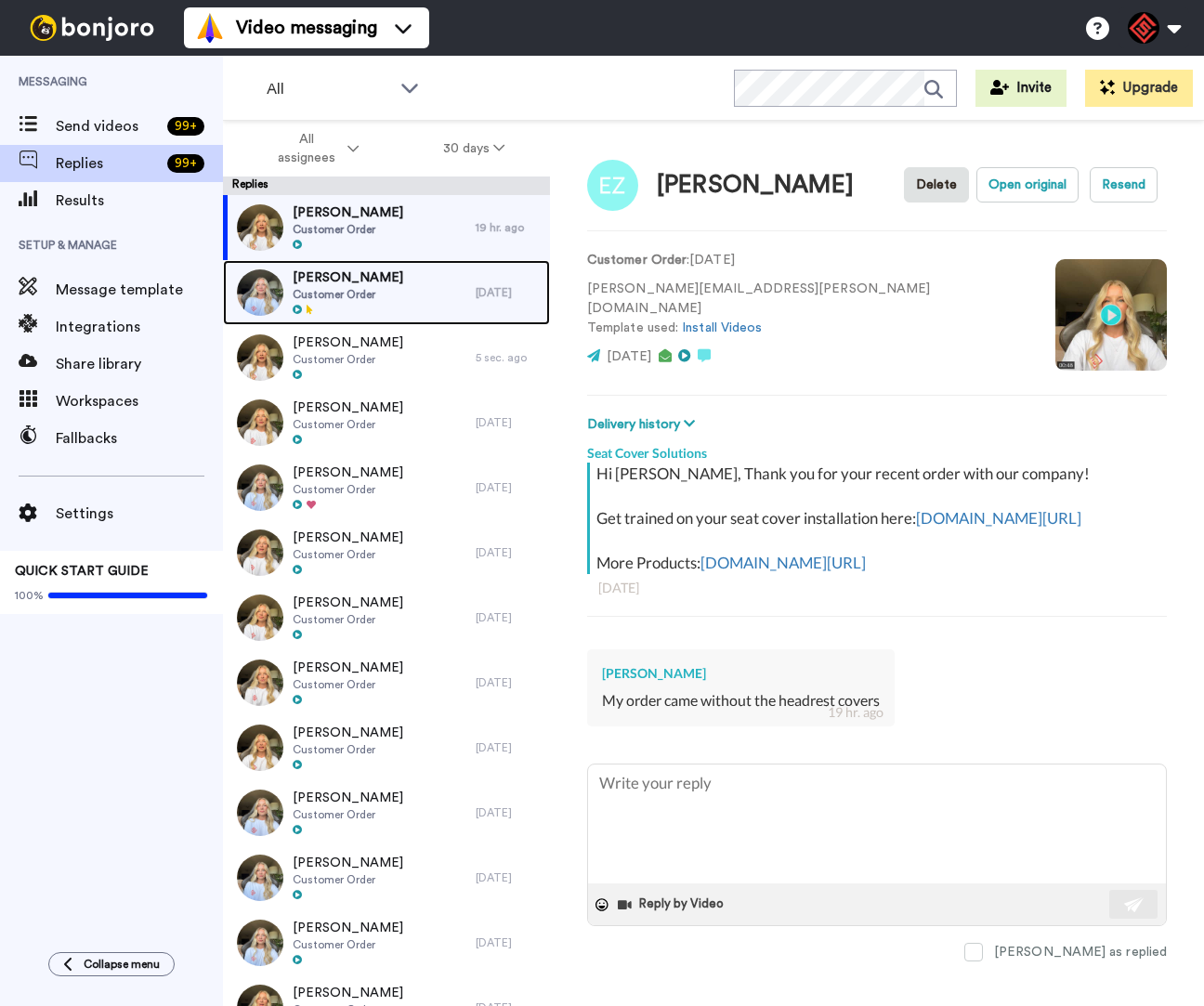
click at [392, 301] on div "[PERSON_NAME] Customer Order" at bounding box center [349, 292] width 253 height 65
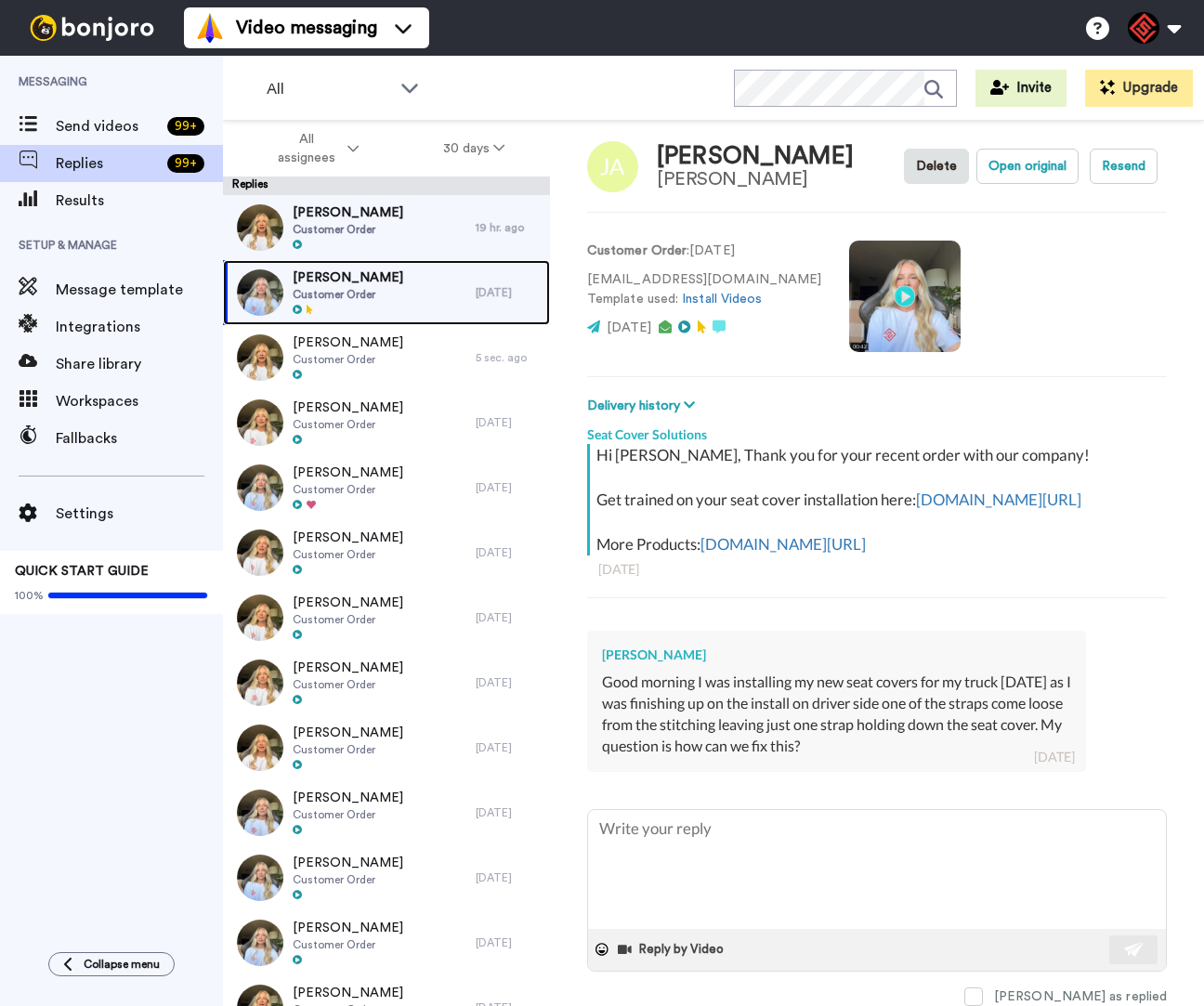
scroll to position [52, 0]
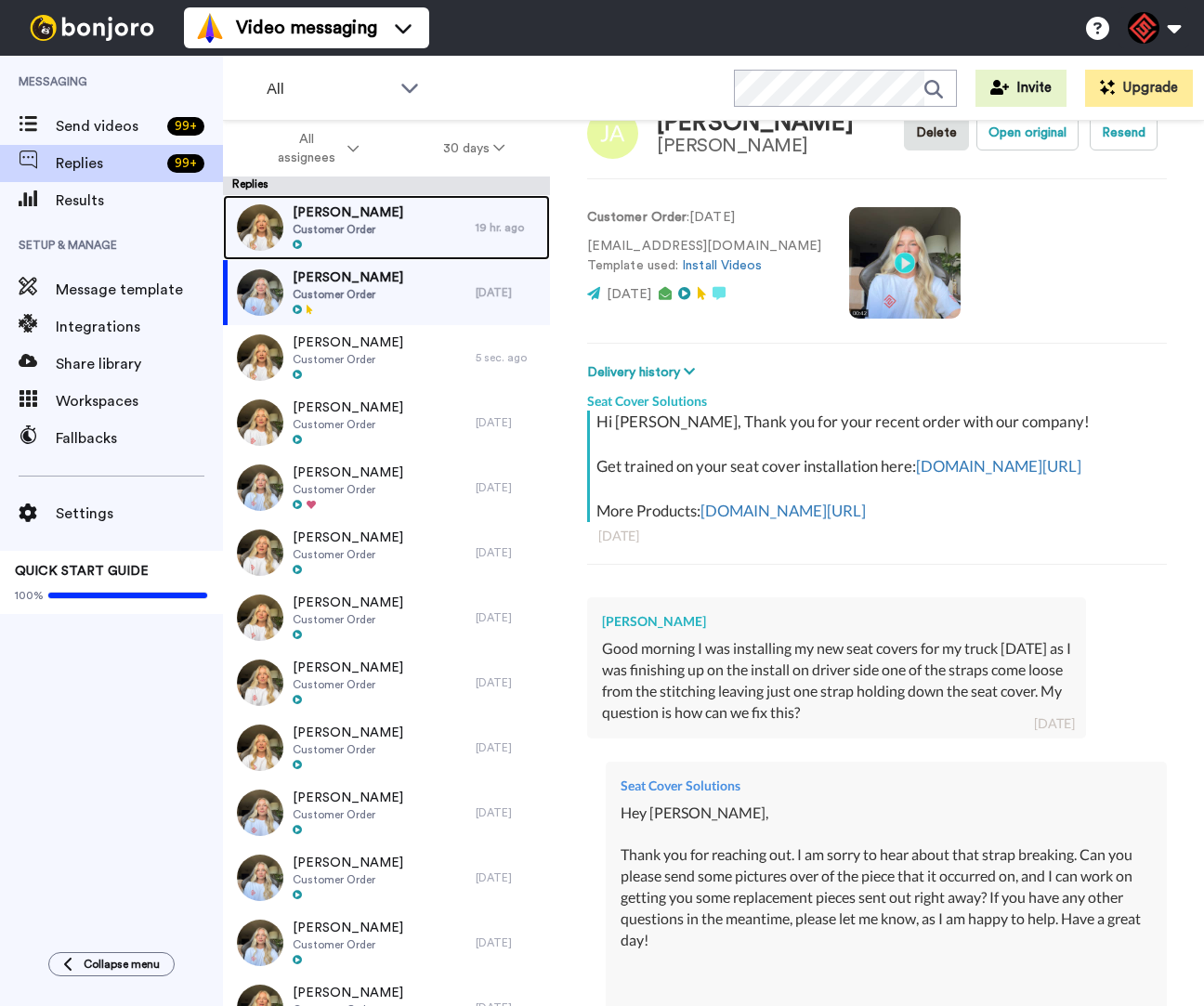
click at [442, 237] on div "[PERSON_NAME] Customer Order" at bounding box center [349, 227] width 253 height 65
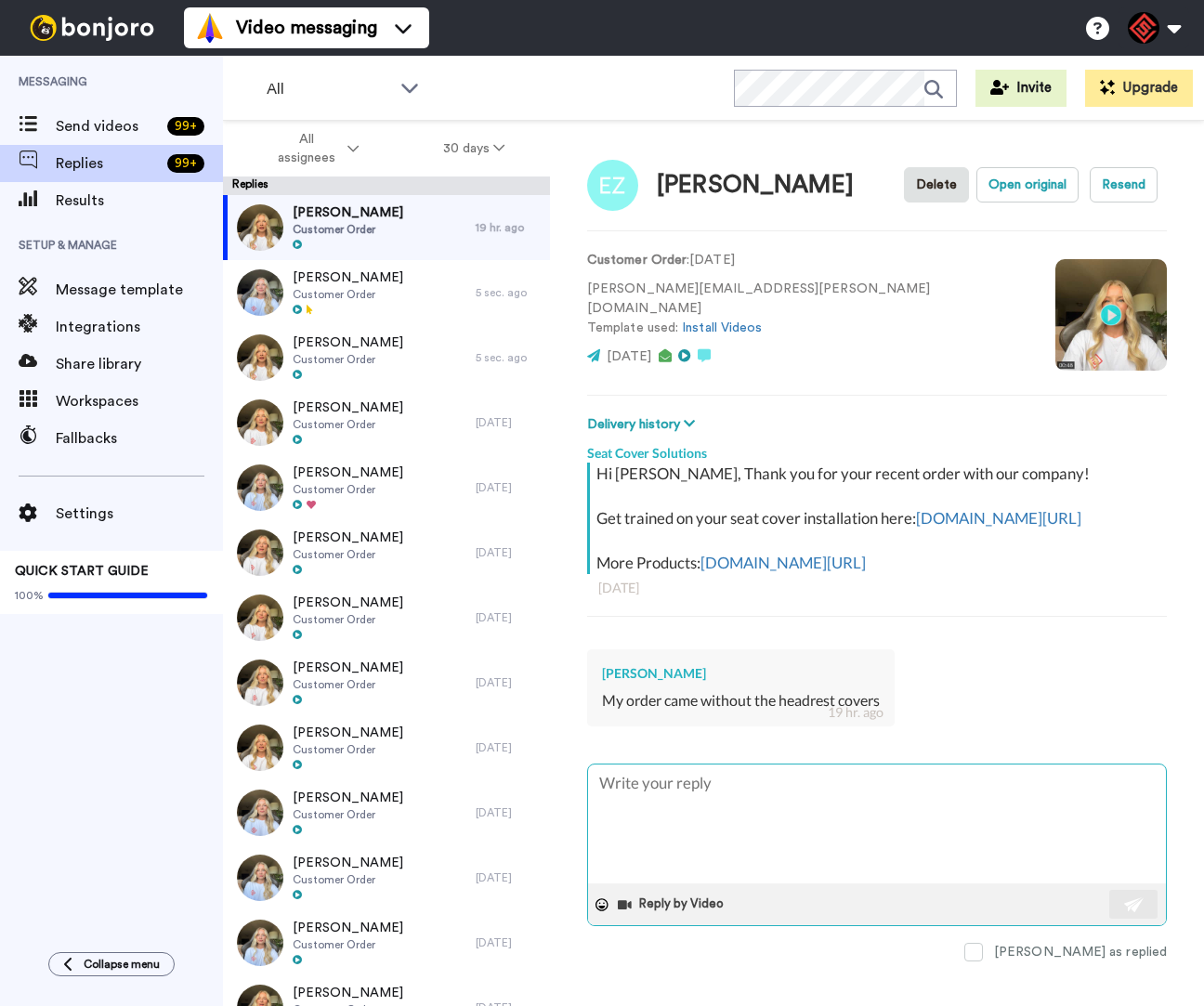
click at [876, 817] on textarea at bounding box center [877, 823] width 578 height 119
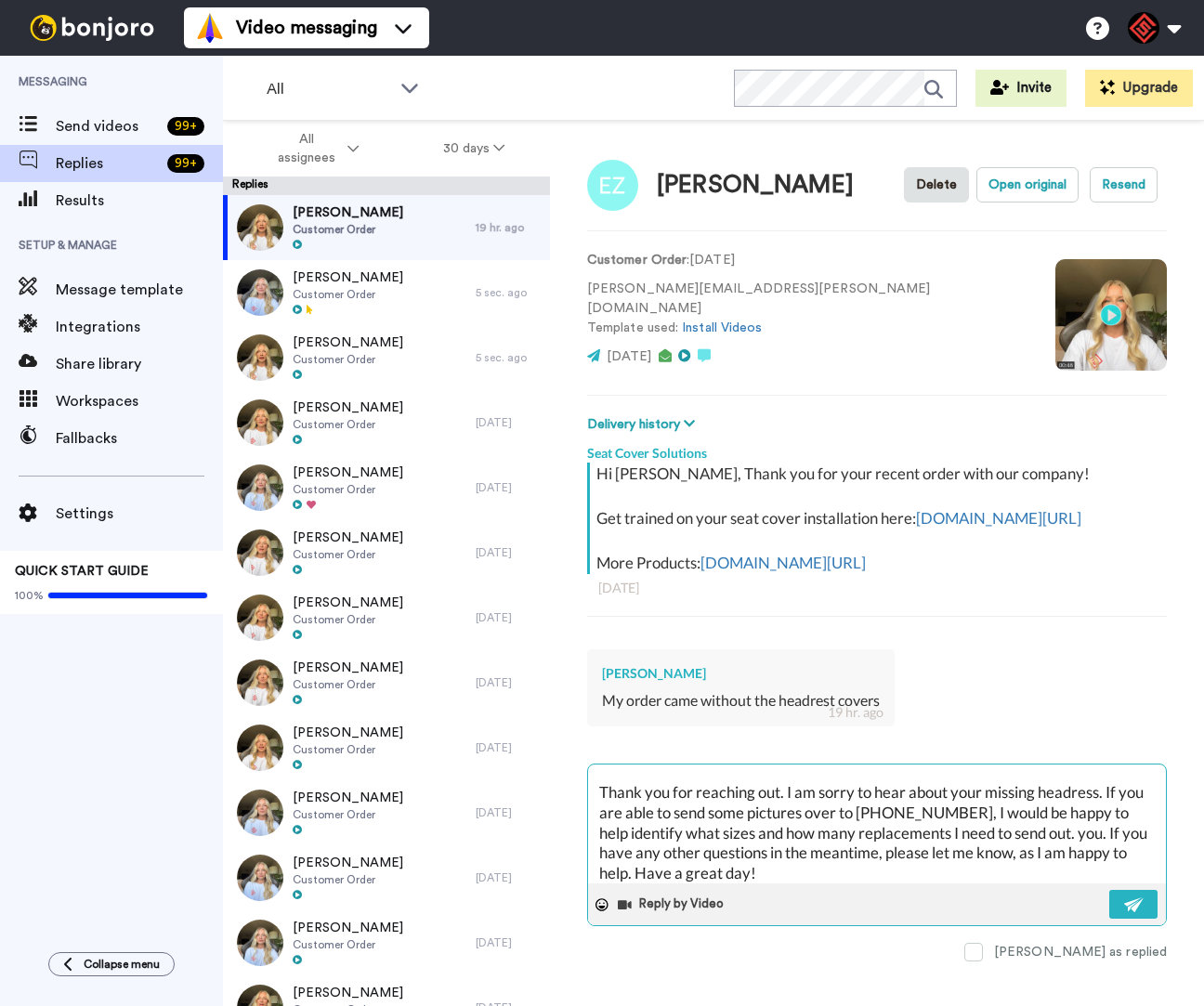
scroll to position [32, 0]
click at [865, 838] on textarea "[PERSON_NAME], Thank you for reaching out. I am sorry to hear about your missin…" at bounding box center [877, 823] width 578 height 119
click at [1058, 817] on textarea "[PERSON_NAME], Thank you for reaching out. I am sorry to hear about your missin…" at bounding box center [877, 823] width 578 height 119
click at [1057, 816] on textarea "[PERSON_NAME], Thank you for reaching out. I am sorry to hear about your missin…" at bounding box center [877, 823] width 578 height 119
click at [1059, 815] on textarea "[PERSON_NAME], Thank you for reaching out. I am sorry to hear about your missin…" at bounding box center [877, 823] width 578 height 119
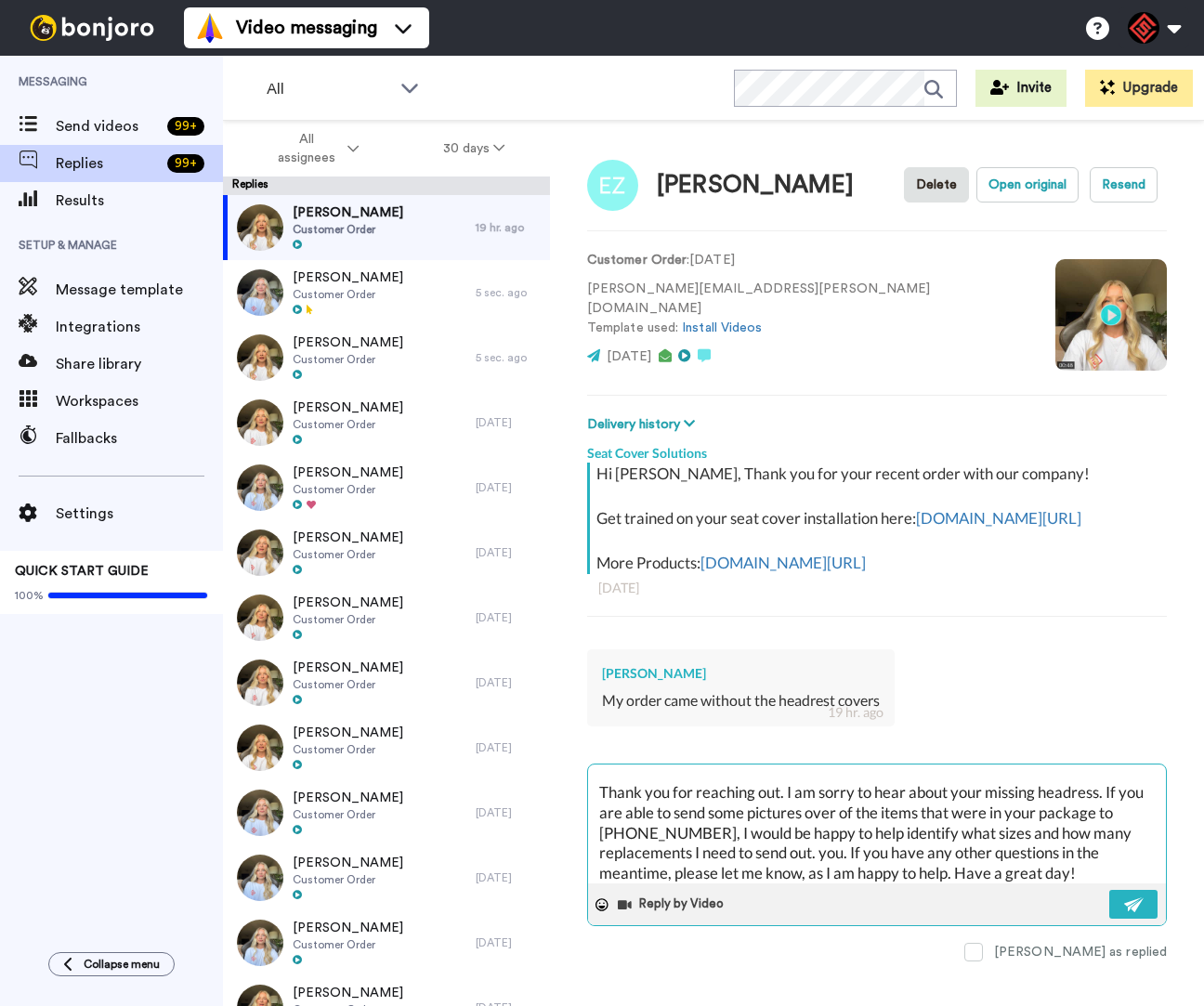
click at [1059, 811] on textarea "[PERSON_NAME], Thank you for reaching out. I am sorry to hear about your missin…" at bounding box center [877, 823] width 578 height 119
click at [1060, 813] on textarea "[PERSON_NAME], Thank you for reaching out. I am sorry to hear about your missin…" at bounding box center [877, 823] width 578 height 119
click at [1062, 814] on textarea "[PERSON_NAME], Thank you for reaching out. I am sorry to hear about your missin…" at bounding box center [877, 823] width 578 height 119
click at [1062, 813] on textarea "[PERSON_NAME], Thank you for reaching out. I am sorry to hear about your missin…" at bounding box center [877, 823] width 578 height 119
click at [1063, 813] on textarea "[PERSON_NAME], Thank you for reaching out. I am sorry to hear about your missin…" at bounding box center [877, 823] width 578 height 119
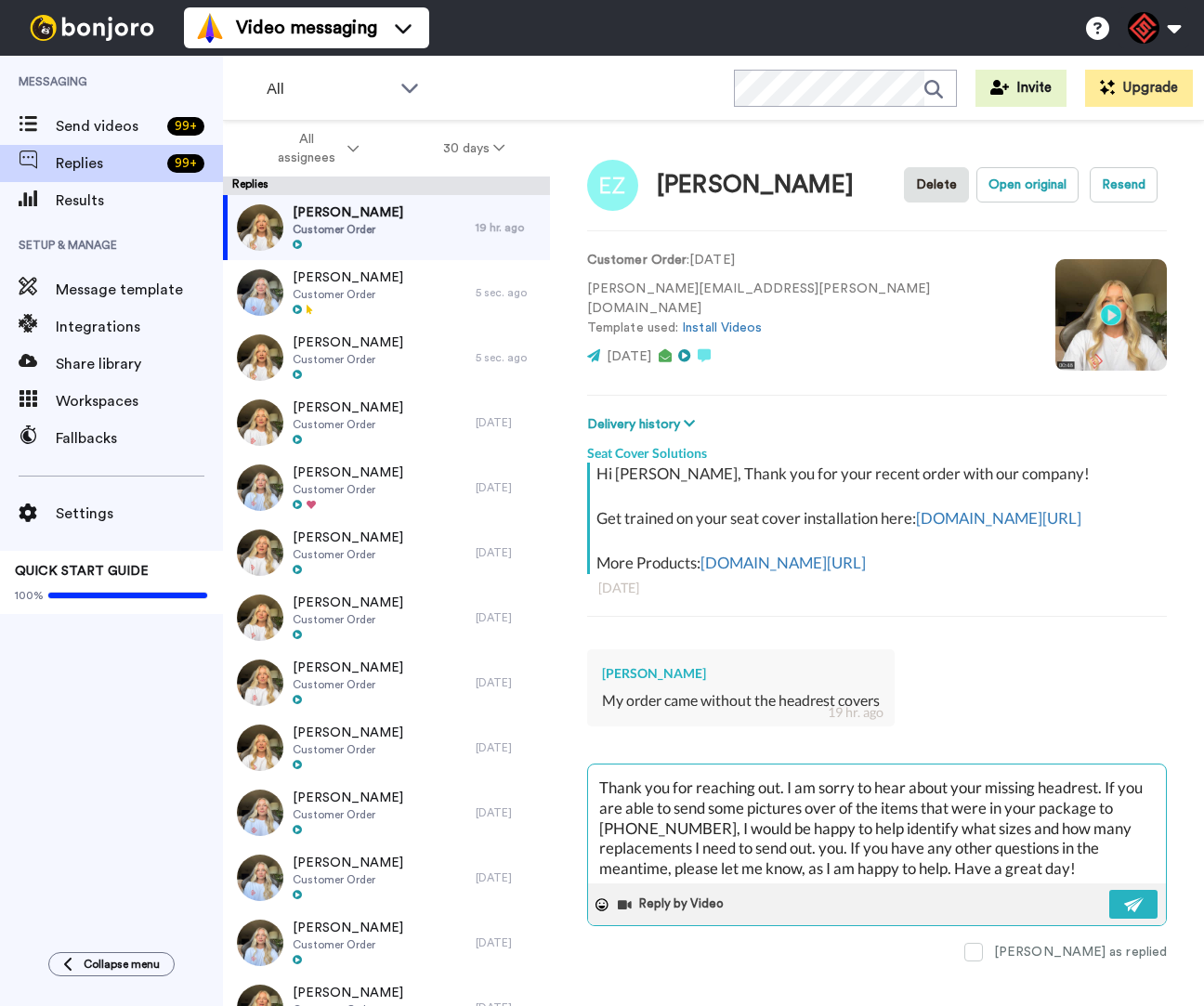
scroll to position [40, 0]
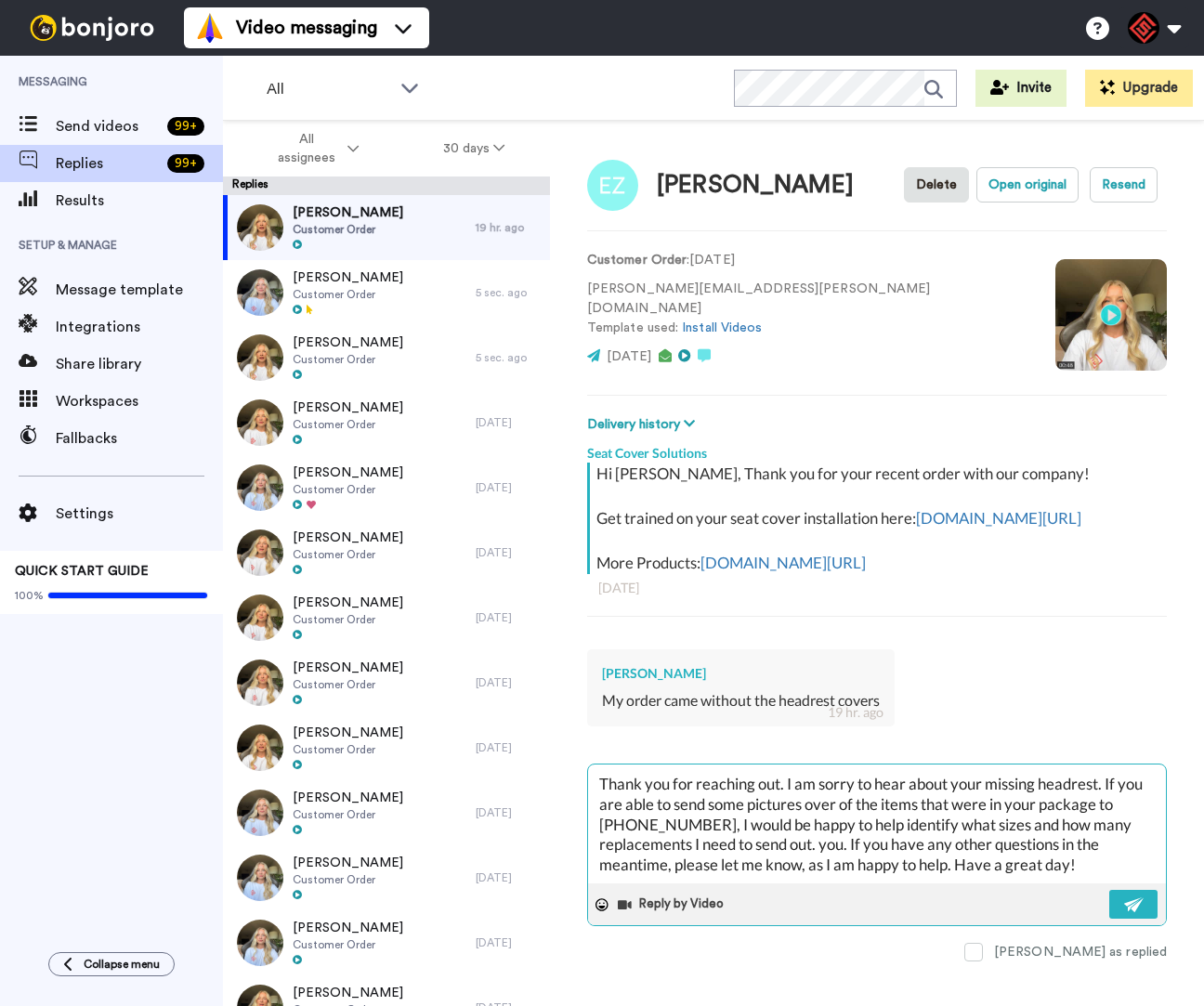
click at [1082, 883] on textarea "[PERSON_NAME], Thank you for reaching out. I am sorry to hear about your missin…" at bounding box center [877, 823] width 578 height 119
paste textarea "Best, [PERSON_NAME][MEDICAL_DATA] | Customer Support Representative O:[PHONE_NU…"
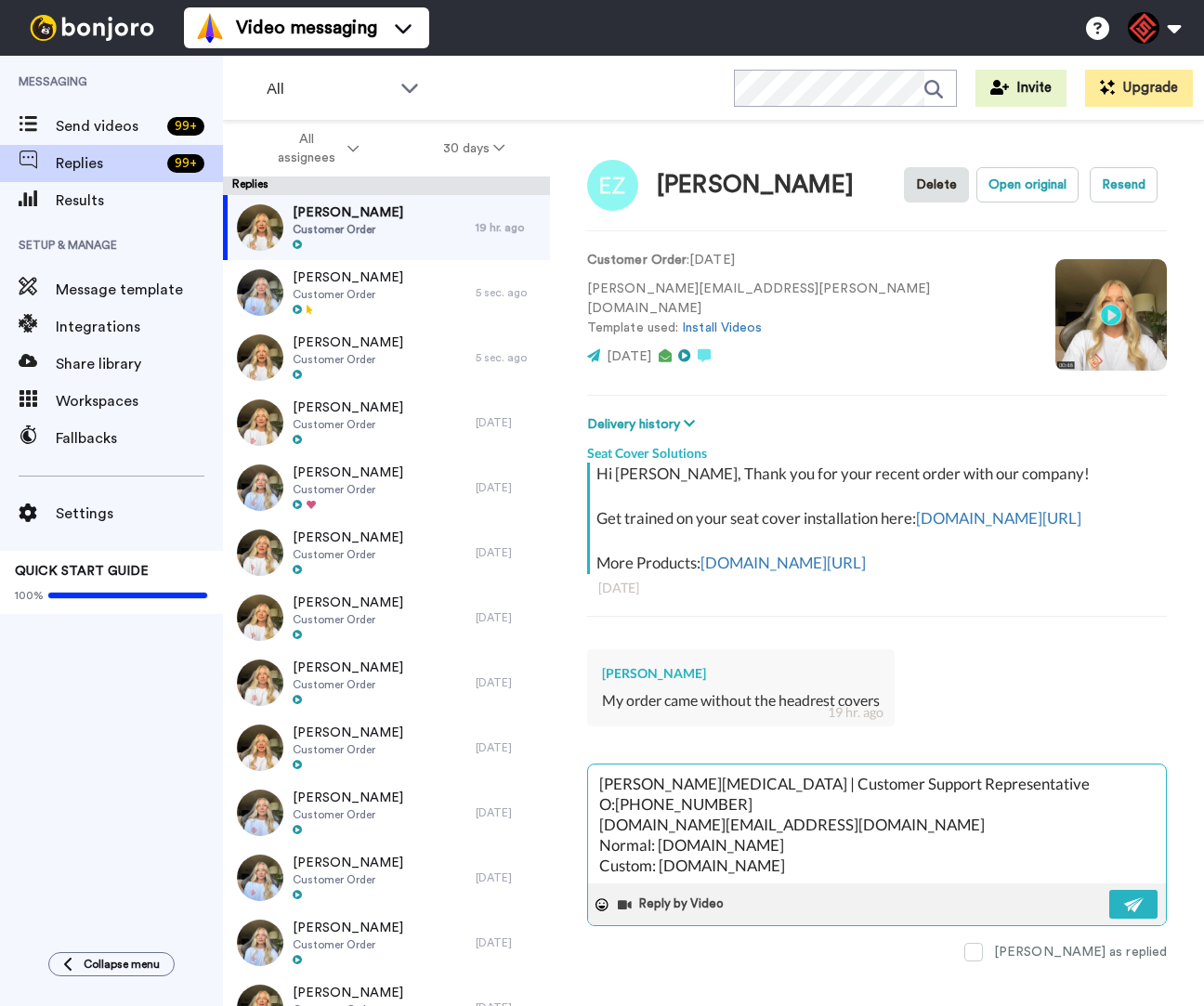
scroll to position [384, 0]
click at [1121, 919] on button at bounding box center [1133, 904] width 48 height 29
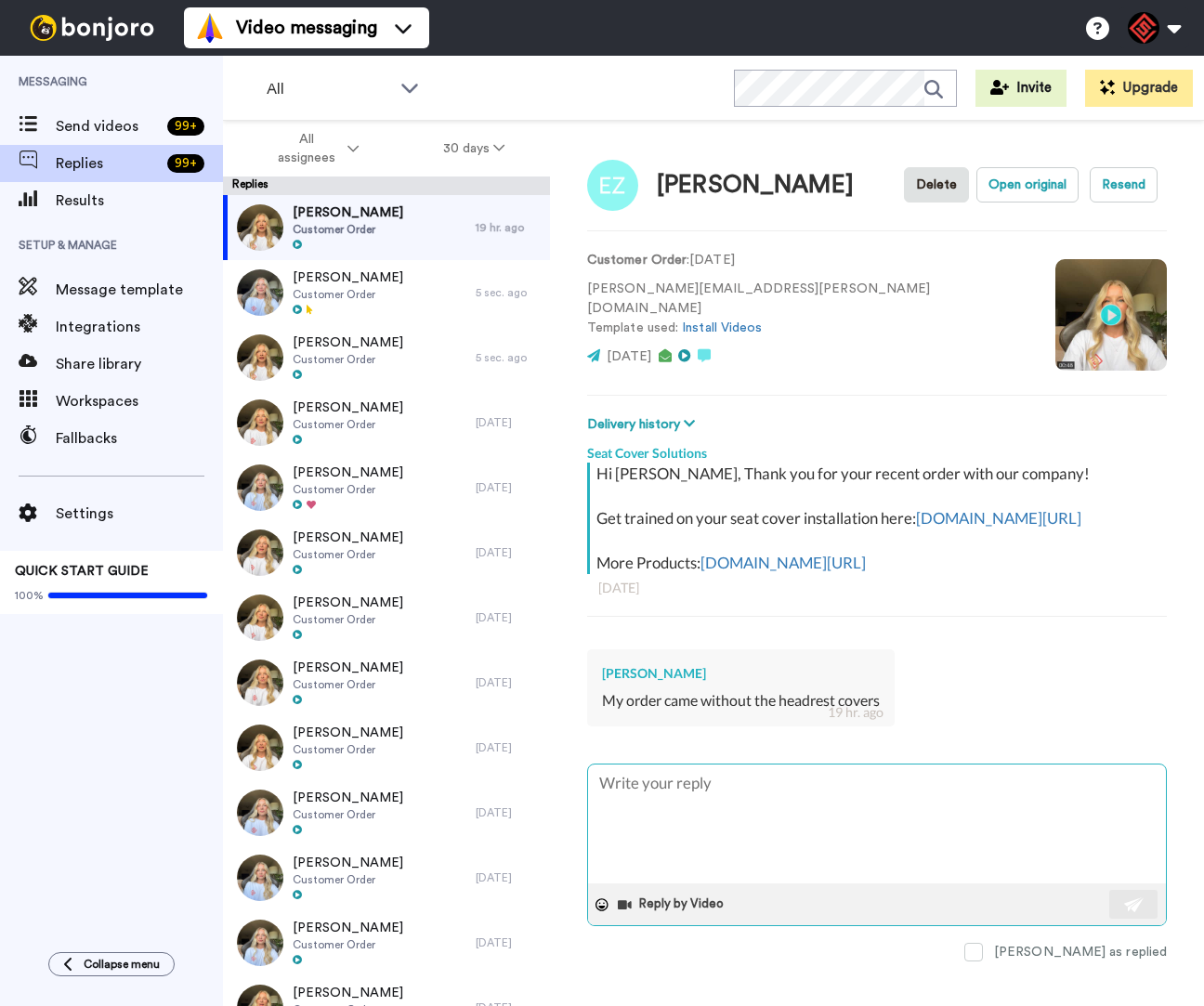
scroll to position [0, 0]
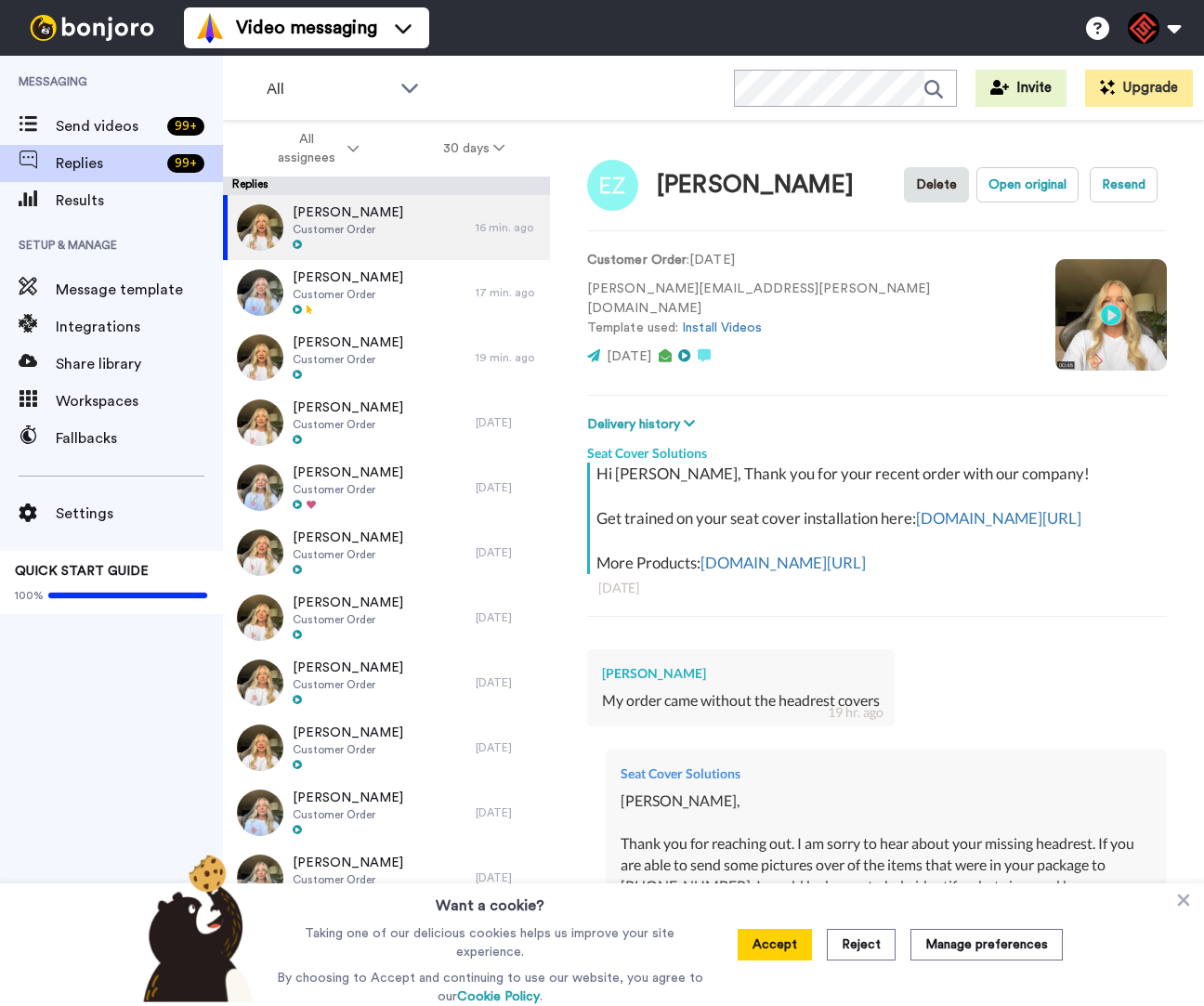
type textarea "x"
